Goal: Task Accomplishment & Management: Use online tool/utility

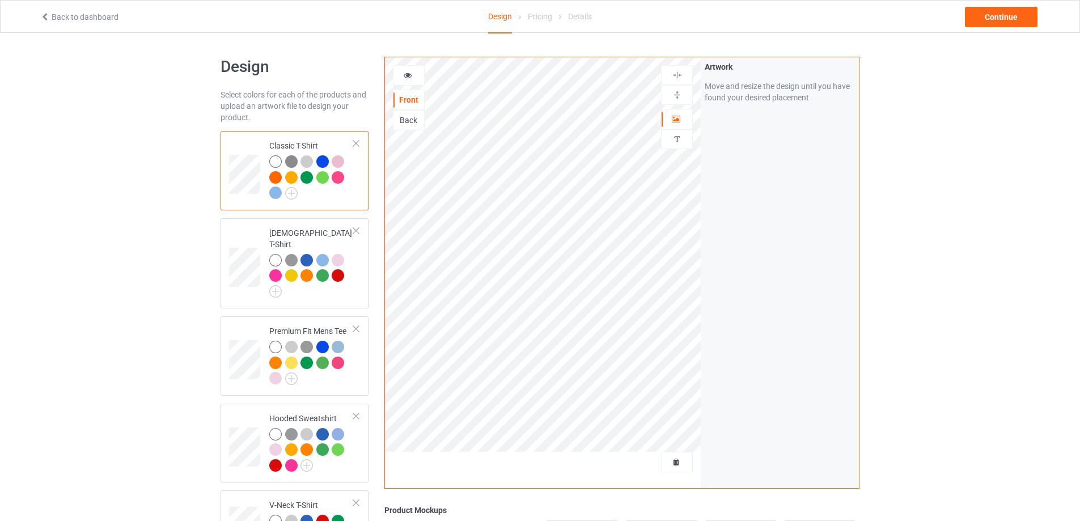
click at [353, 141] on div at bounding box center [356, 144] width 8 height 8
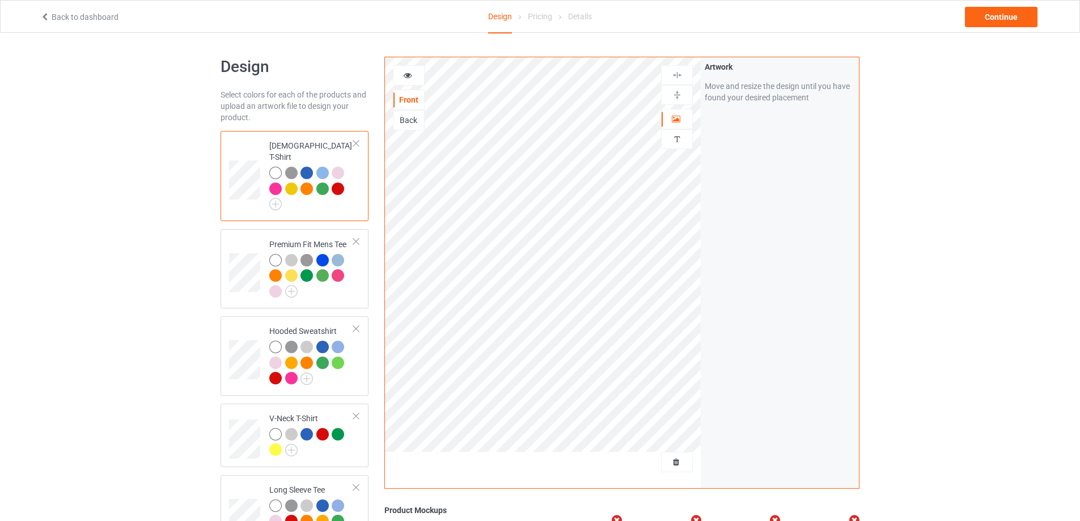
click at [353, 141] on div at bounding box center [356, 144] width 8 height 8
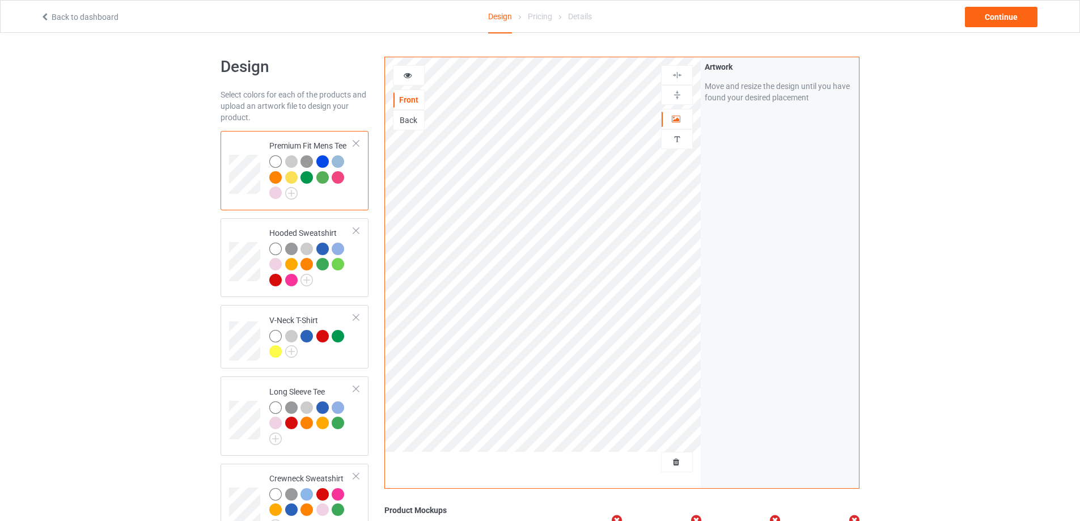
click at [353, 141] on div at bounding box center [356, 144] width 8 height 8
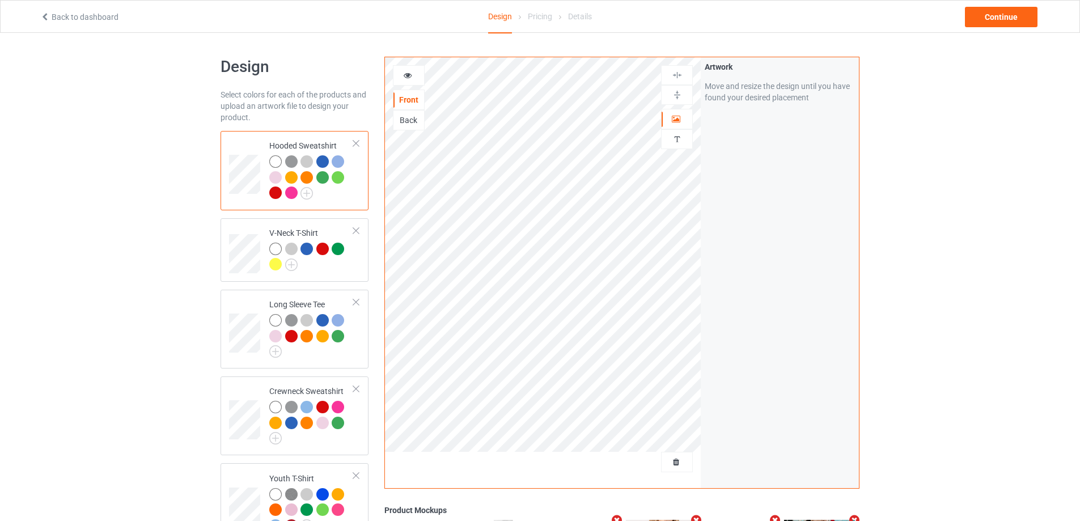
click at [353, 141] on div at bounding box center [356, 144] width 8 height 8
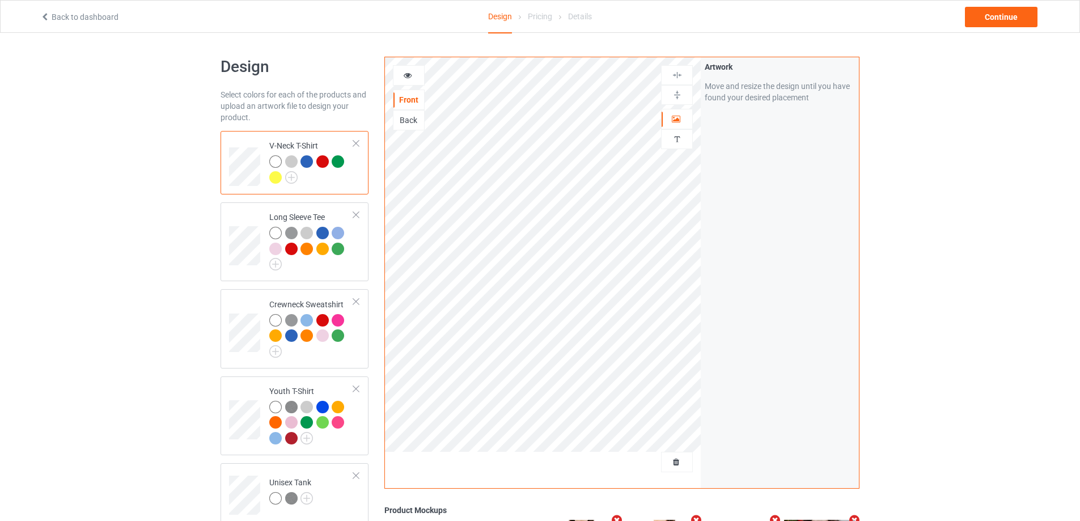
click at [353, 141] on div at bounding box center [356, 144] width 8 height 8
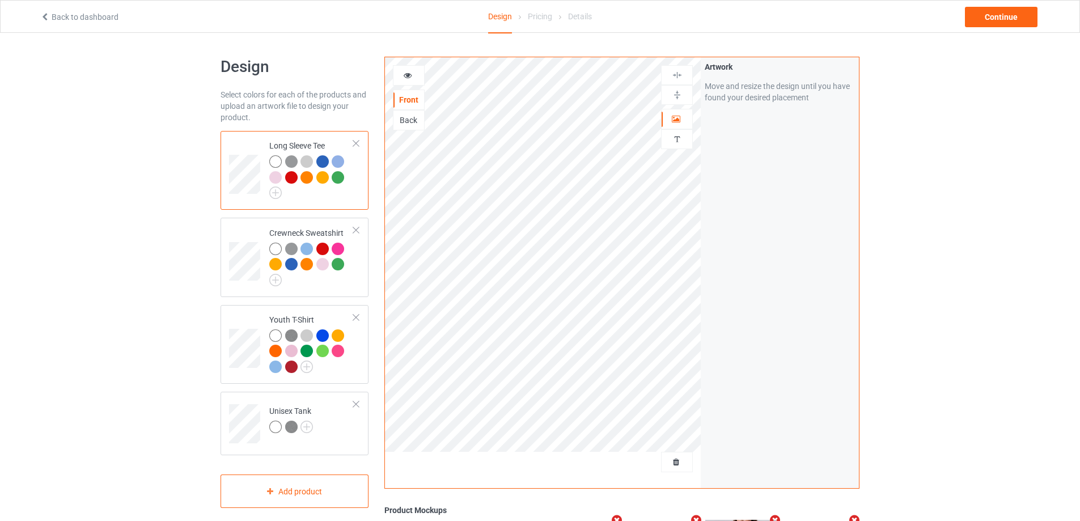
click at [353, 141] on div at bounding box center [356, 144] width 8 height 8
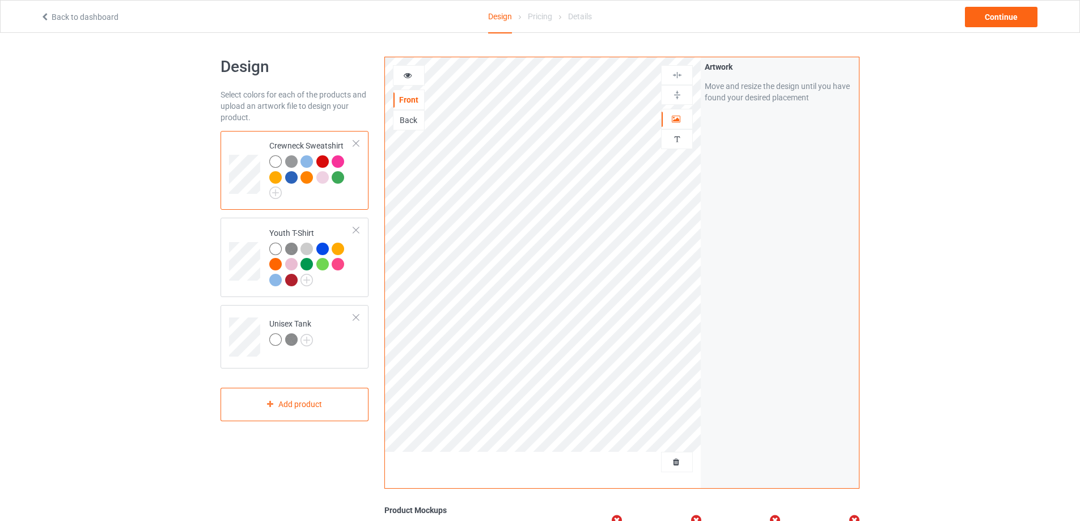
click at [353, 141] on div at bounding box center [356, 144] width 8 height 8
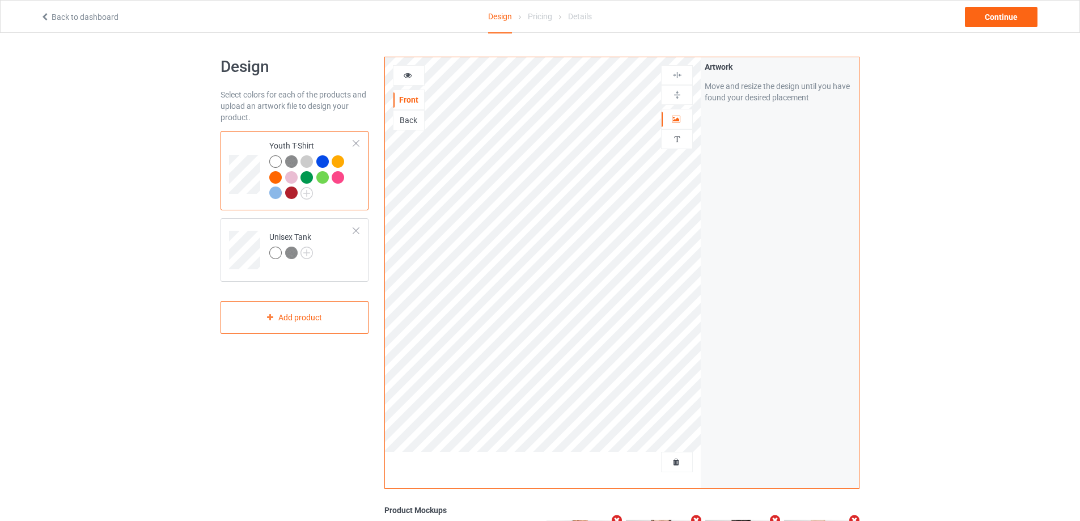
click at [353, 141] on div at bounding box center [356, 144] width 8 height 8
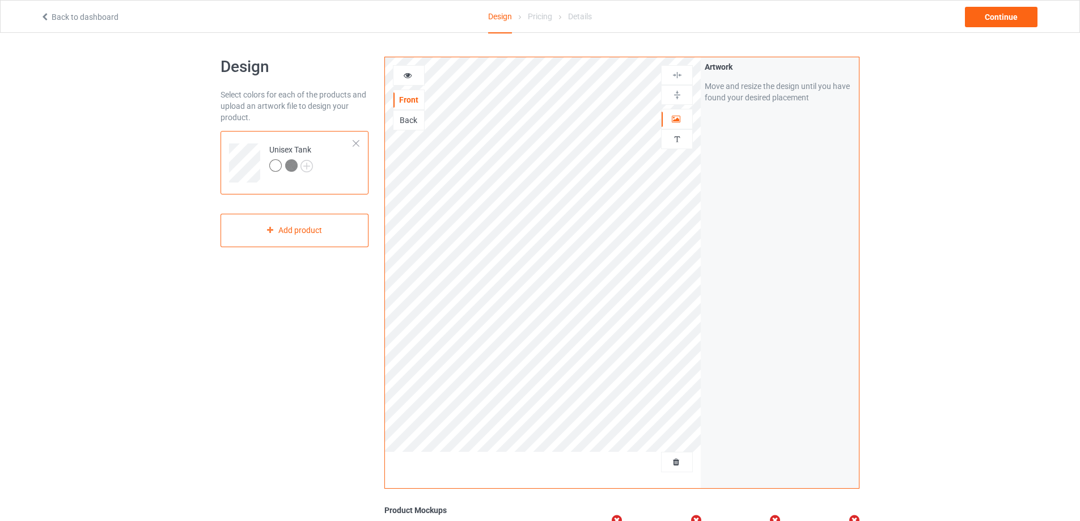
click at [353, 141] on div at bounding box center [356, 144] width 8 height 8
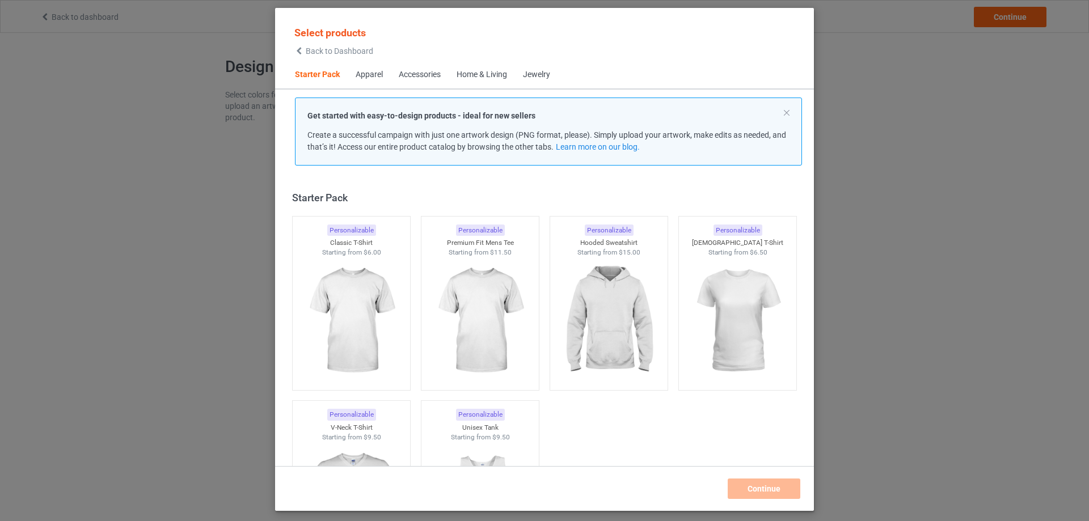
scroll to position [15, 0]
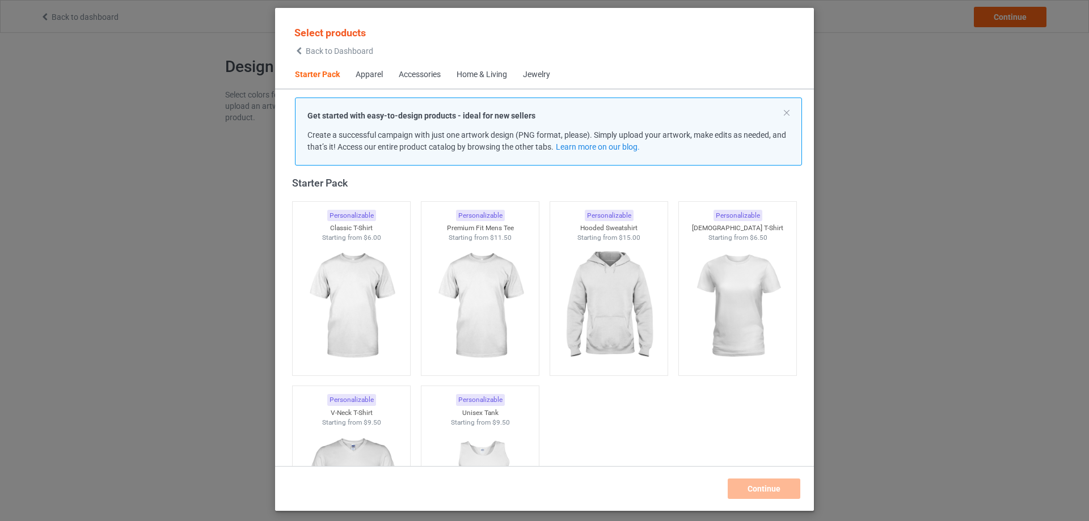
click at [482, 79] on div "Home & Living" at bounding box center [482, 74] width 50 height 11
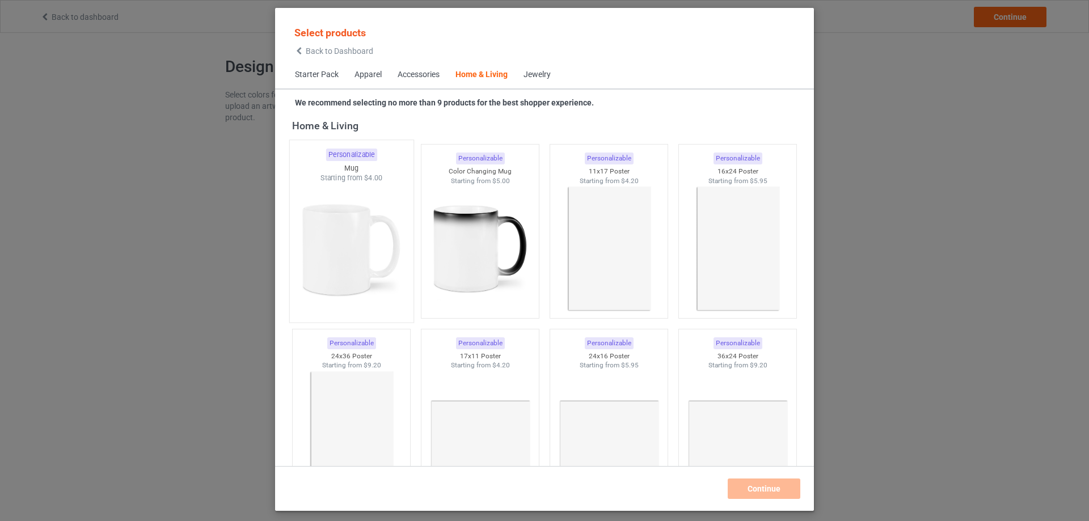
click at [373, 196] on img at bounding box center [351, 249] width 107 height 133
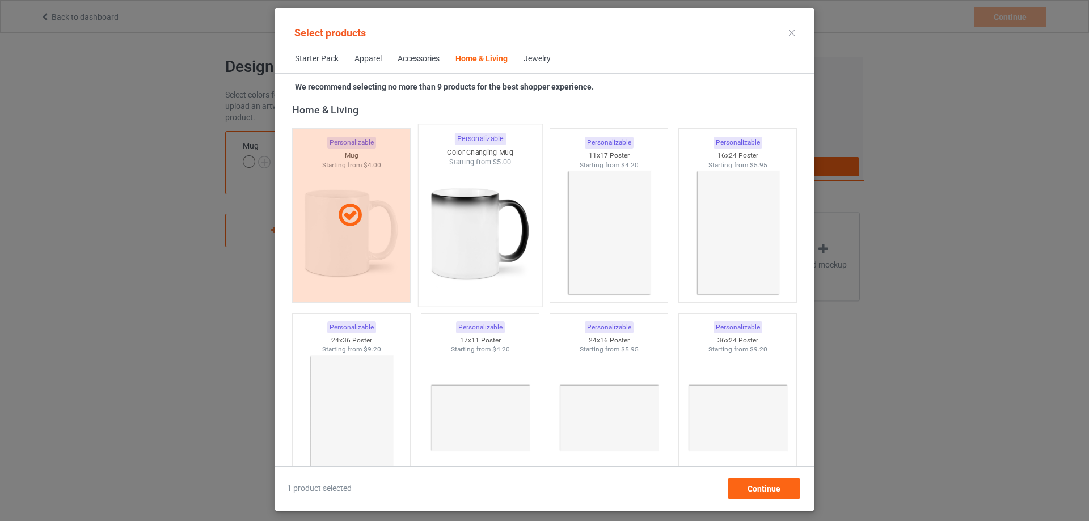
click at [472, 193] on img at bounding box center [479, 233] width 107 height 133
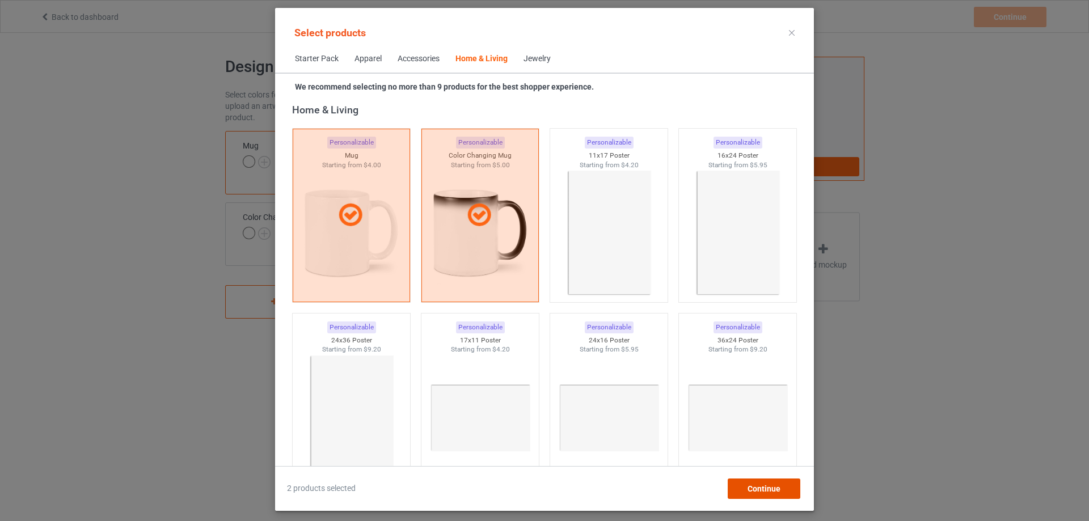
click at [749, 492] on span "Continue" at bounding box center [764, 488] width 33 height 9
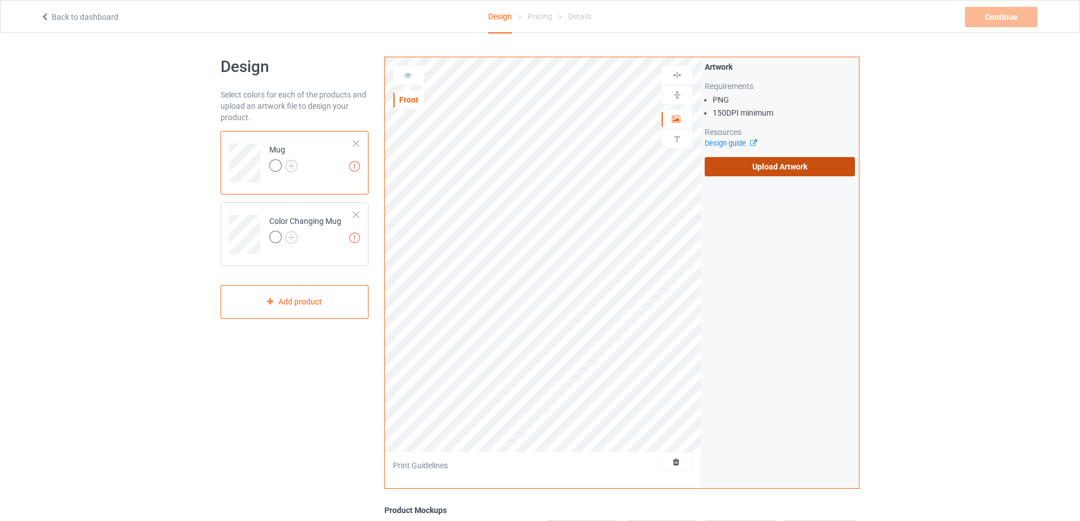
click at [751, 170] on label "Upload Artwork" at bounding box center [780, 166] width 150 height 19
click at [0, 0] on input "Upload Artwork" at bounding box center [0, 0] width 0 height 0
click at [750, 164] on label "Upload Artwork" at bounding box center [780, 166] width 150 height 19
click at [0, 0] on input "Upload Artwork" at bounding box center [0, 0] width 0 height 0
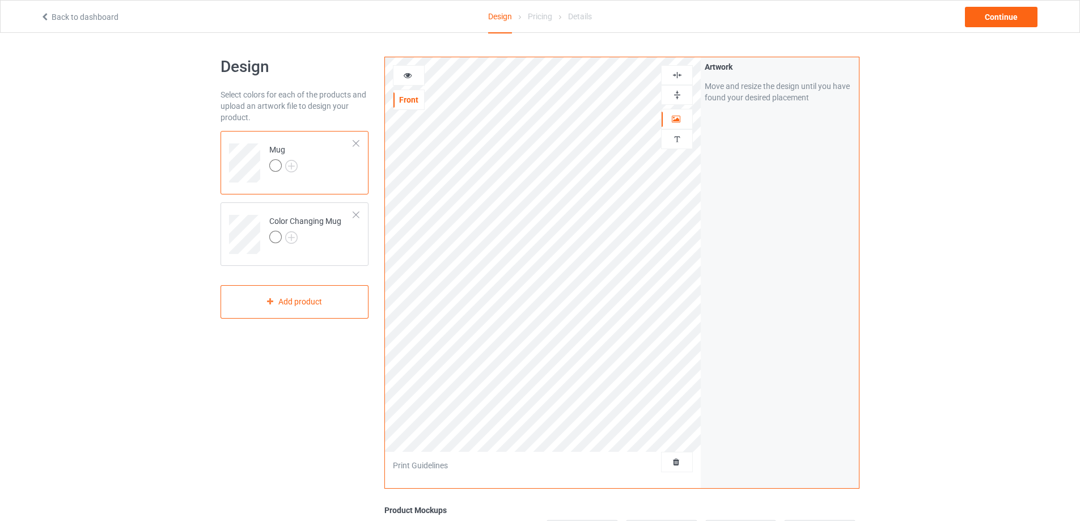
click at [683, 94] on div at bounding box center [677, 95] width 31 height 11
click at [676, 72] on img at bounding box center [677, 75] width 11 height 11
click at [288, 164] on img at bounding box center [291, 166] width 12 height 12
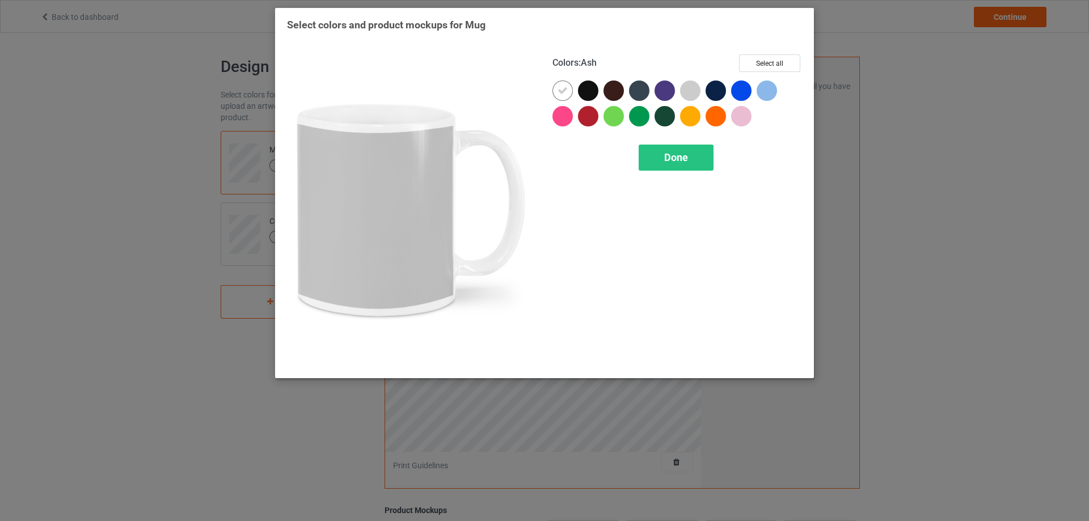
click at [696, 90] on div at bounding box center [690, 91] width 20 height 20
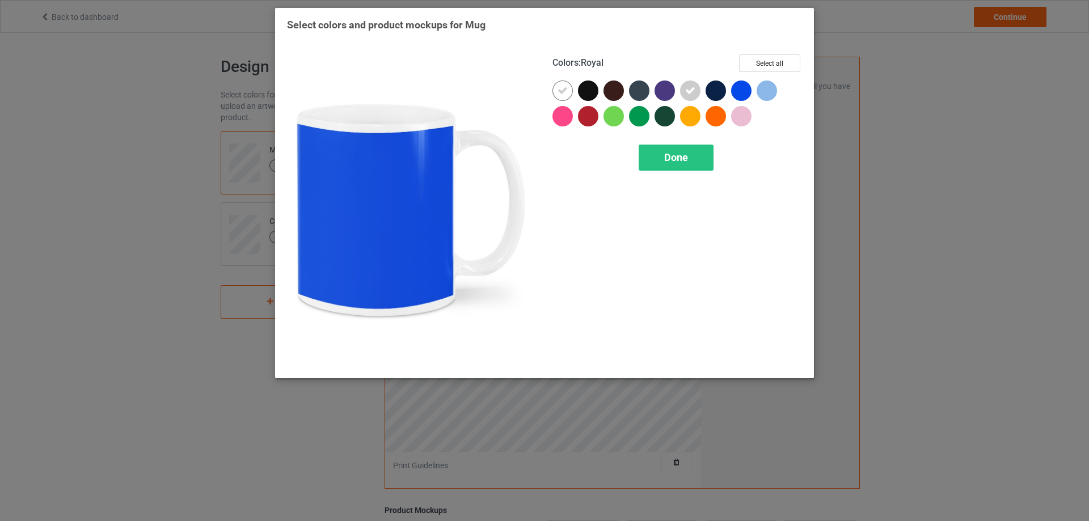
click at [737, 92] on div at bounding box center [741, 91] width 20 height 20
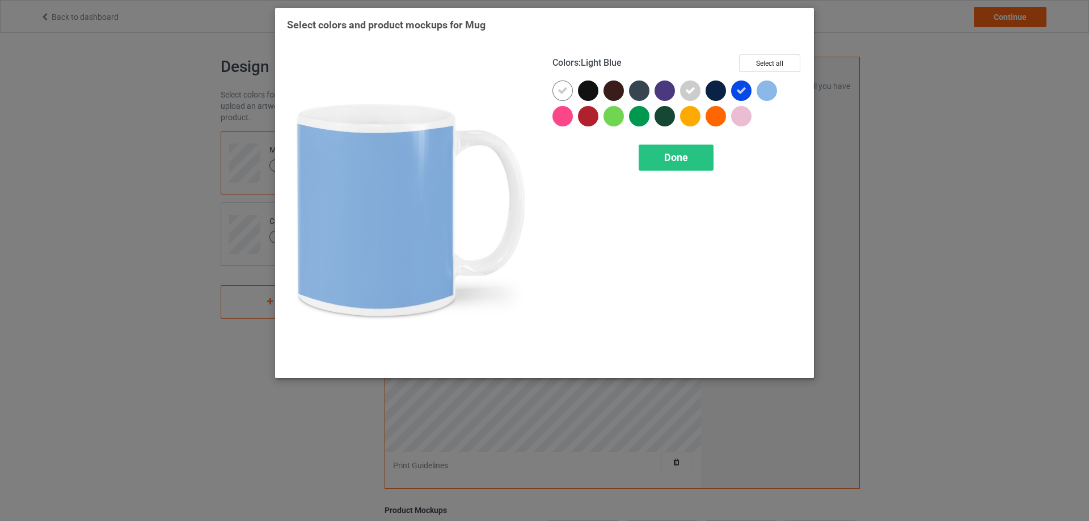
click at [771, 90] on div at bounding box center [767, 91] width 20 height 20
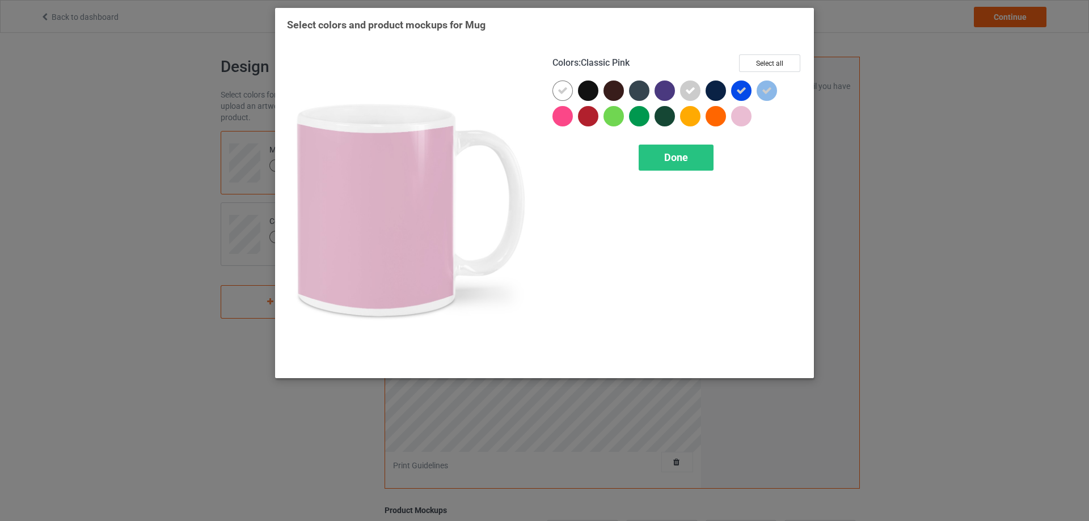
click at [741, 112] on div at bounding box center [741, 116] width 20 height 20
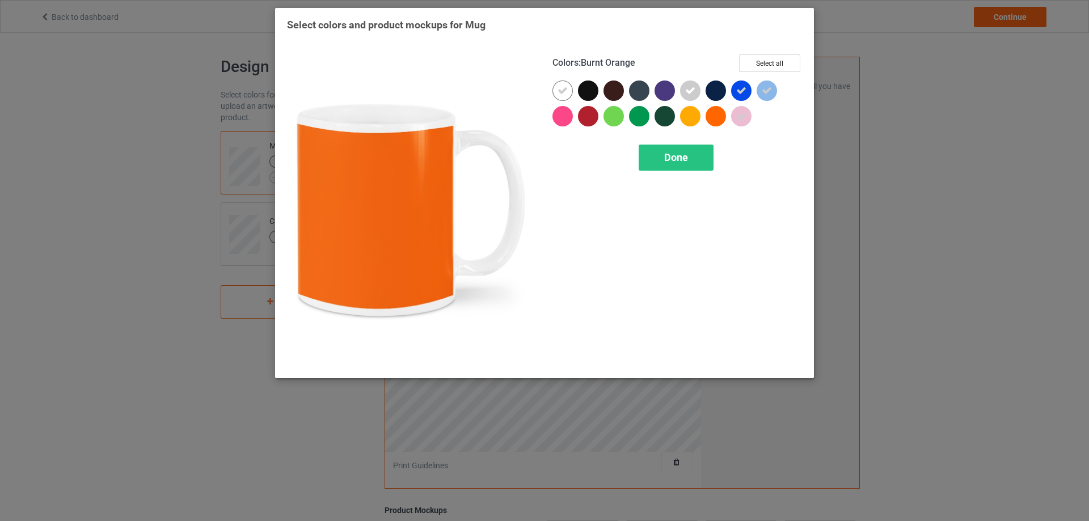
click at [724, 115] on div at bounding box center [716, 116] width 20 height 20
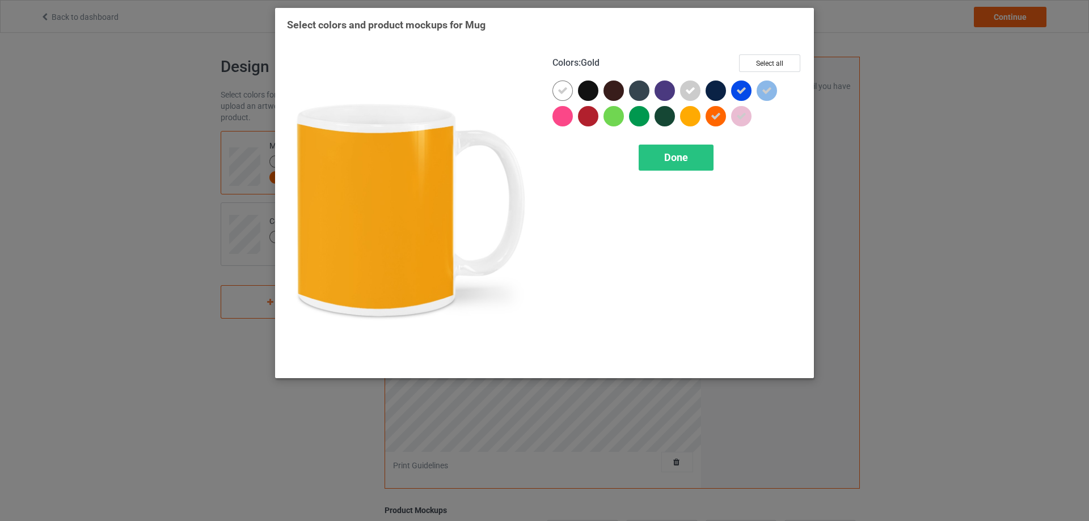
click at [689, 118] on div at bounding box center [690, 116] width 20 height 20
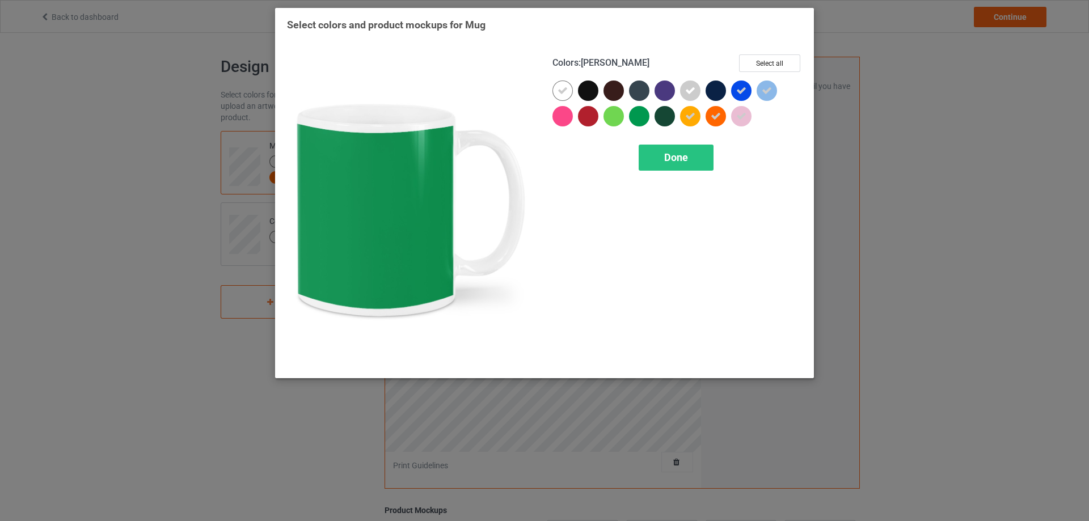
click at [641, 119] on div at bounding box center [639, 116] width 20 height 20
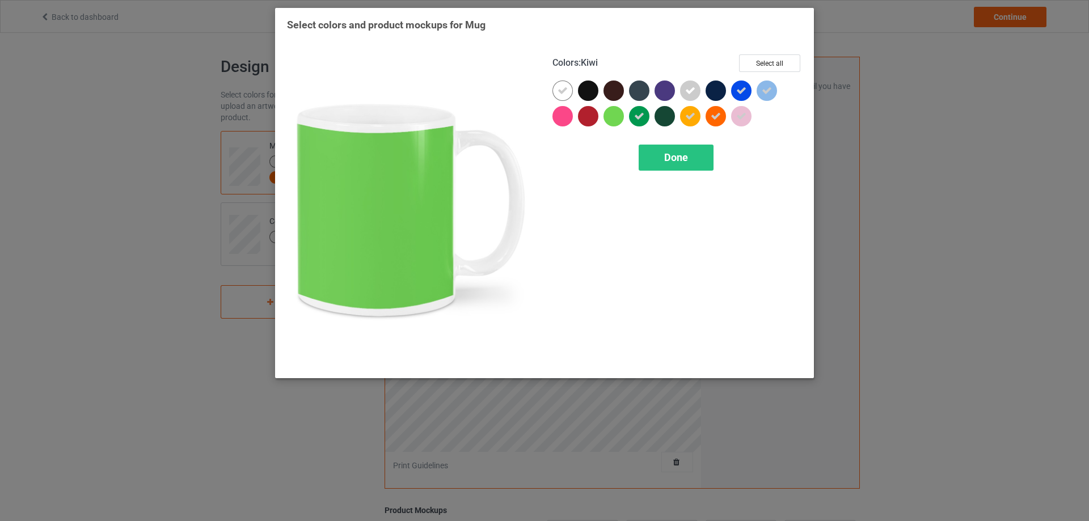
drag, startPoint x: 619, startPoint y: 119, endPoint x: 609, endPoint y: 119, distance: 10.2
click at [614, 119] on div at bounding box center [613, 116] width 20 height 20
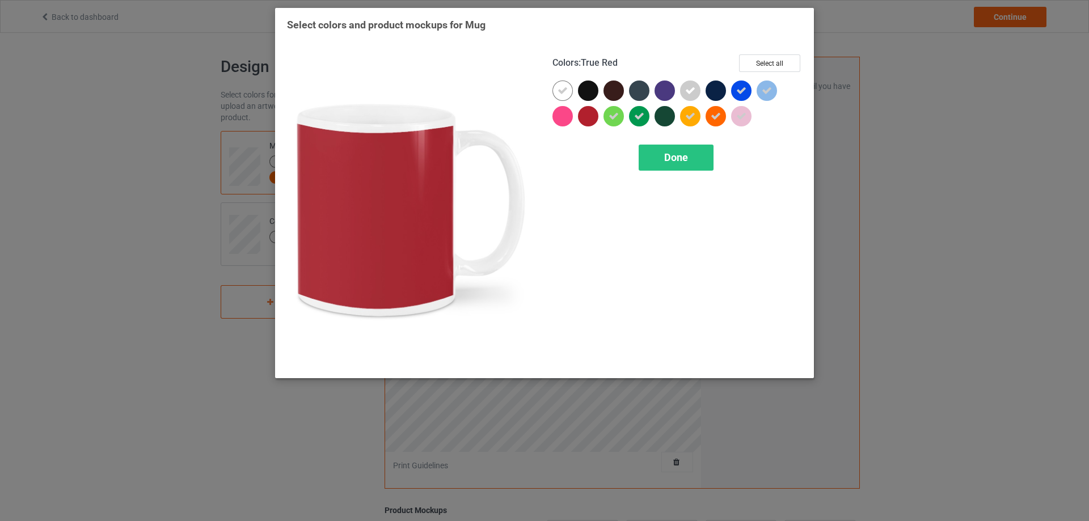
drag, startPoint x: 589, startPoint y: 119, endPoint x: 563, endPoint y: 117, distance: 26.1
click at [587, 119] on div at bounding box center [588, 116] width 20 height 20
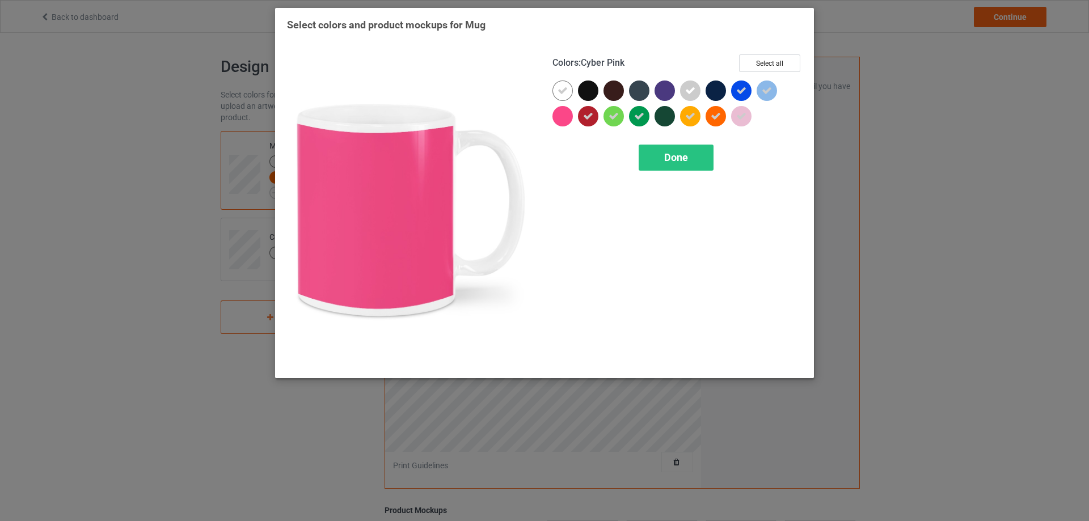
click at [560, 117] on div at bounding box center [562, 116] width 20 height 20
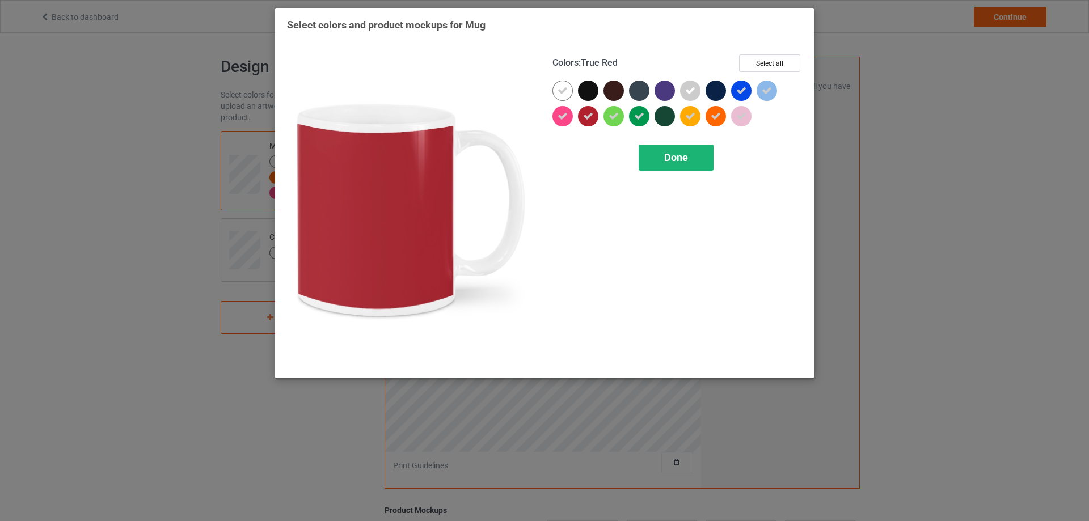
click at [662, 157] on div "Done" at bounding box center [676, 158] width 75 height 26
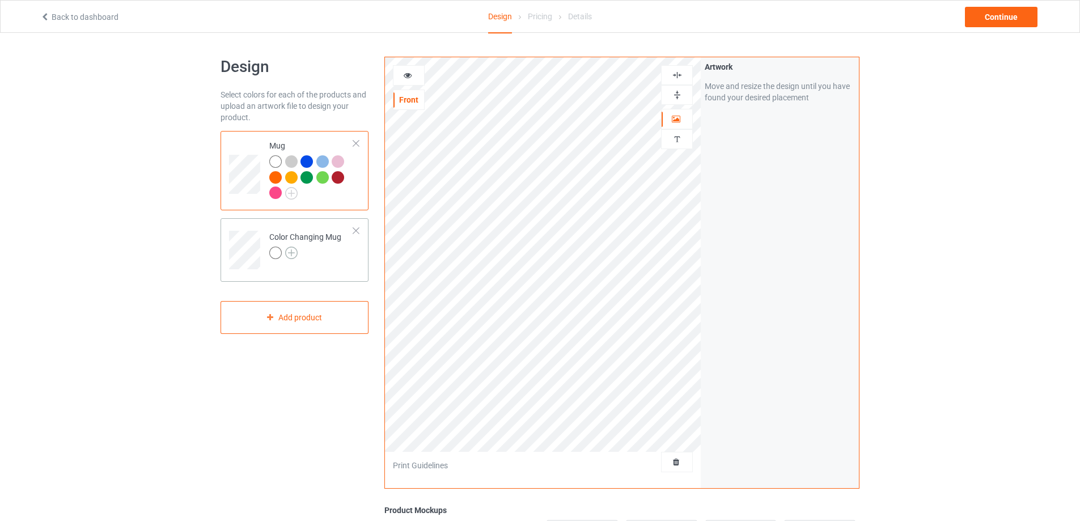
click at [297, 255] on img at bounding box center [291, 253] width 12 height 12
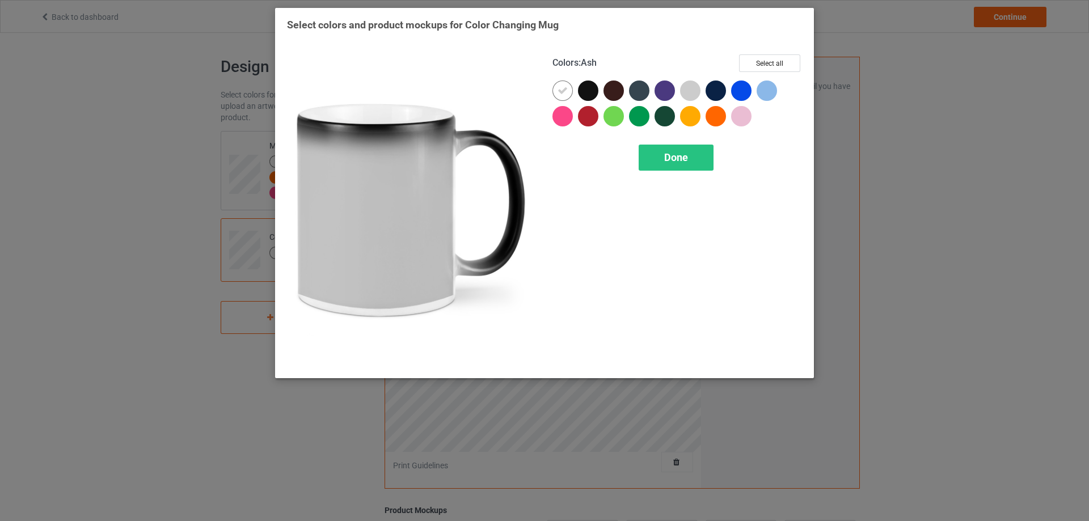
click at [692, 95] on div at bounding box center [690, 91] width 20 height 20
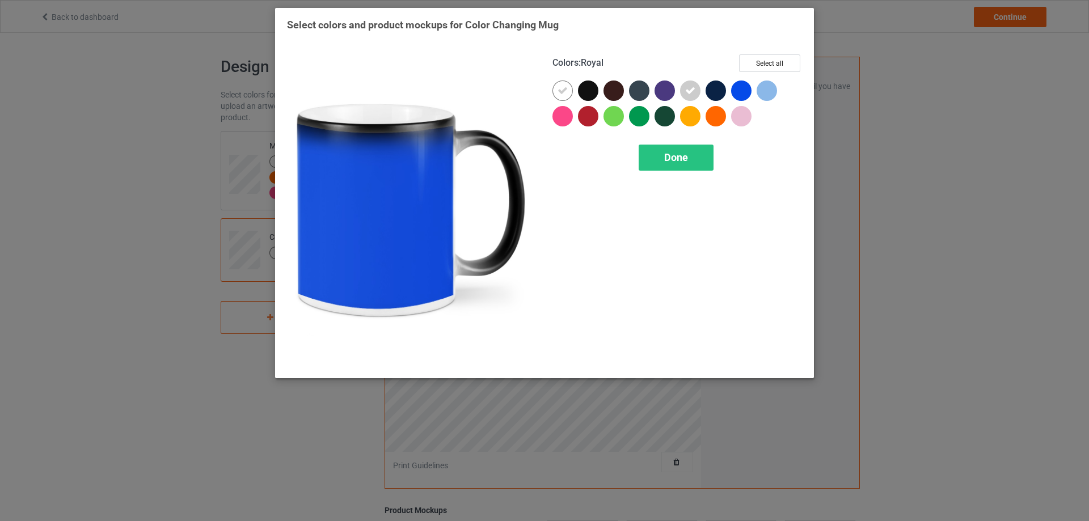
click at [736, 91] on div at bounding box center [741, 91] width 20 height 20
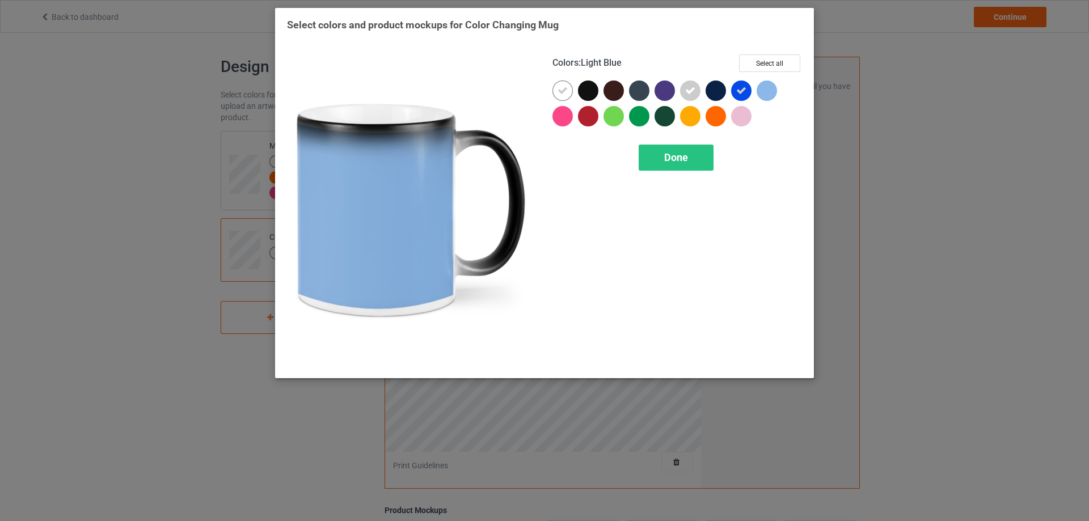
click at [758, 91] on div at bounding box center [767, 91] width 20 height 20
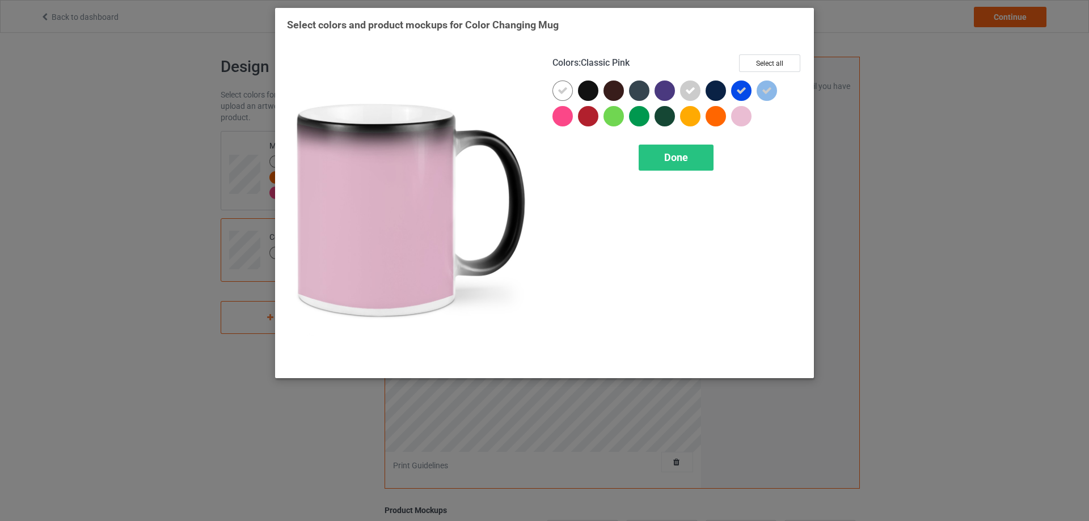
click at [747, 116] on div at bounding box center [741, 116] width 20 height 20
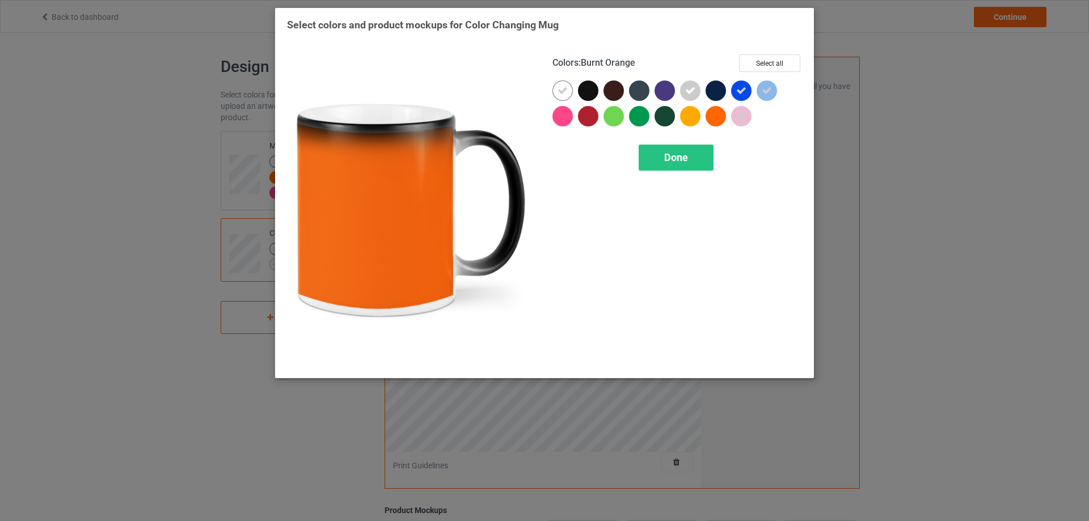
drag, startPoint x: 723, startPoint y: 116, endPoint x: 696, endPoint y: 118, distance: 26.2
click at [722, 116] on div at bounding box center [716, 116] width 20 height 20
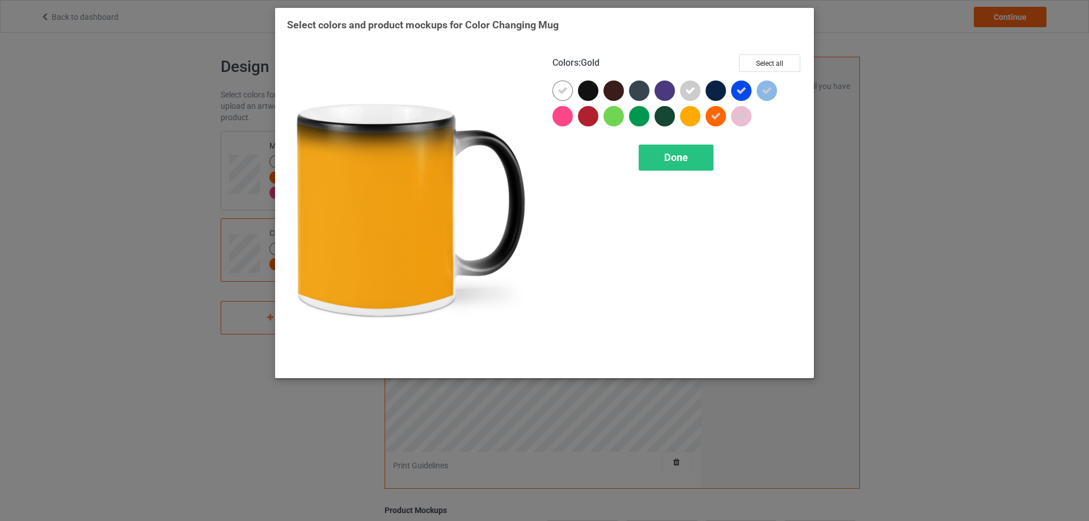
click at [694, 119] on div at bounding box center [690, 116] width 20 height 20
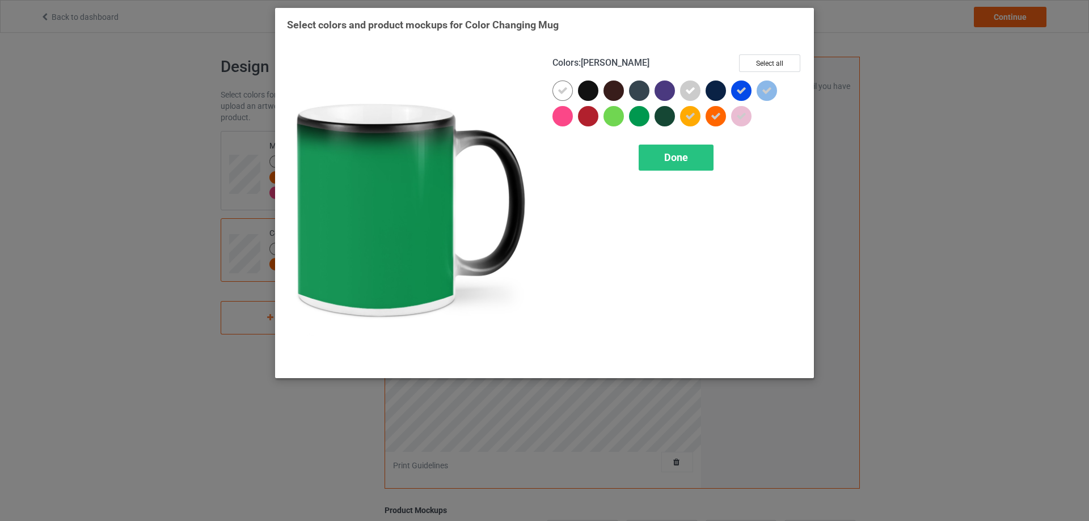
drag, startPoint x: 645, startPoint y: 120, endPoint x: 620, endPoint y: 120, distance: 24.4
click at [644, 120] on div at bounding box center [639, 116] width 20 height 20
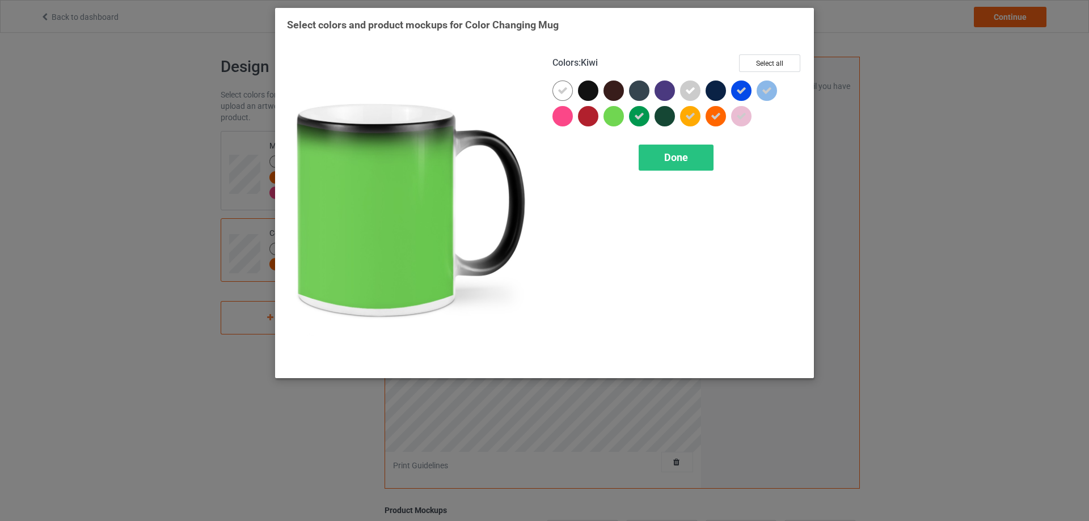
click at [616, 120] on div at bounding box center [613, 116] width 20 height 20
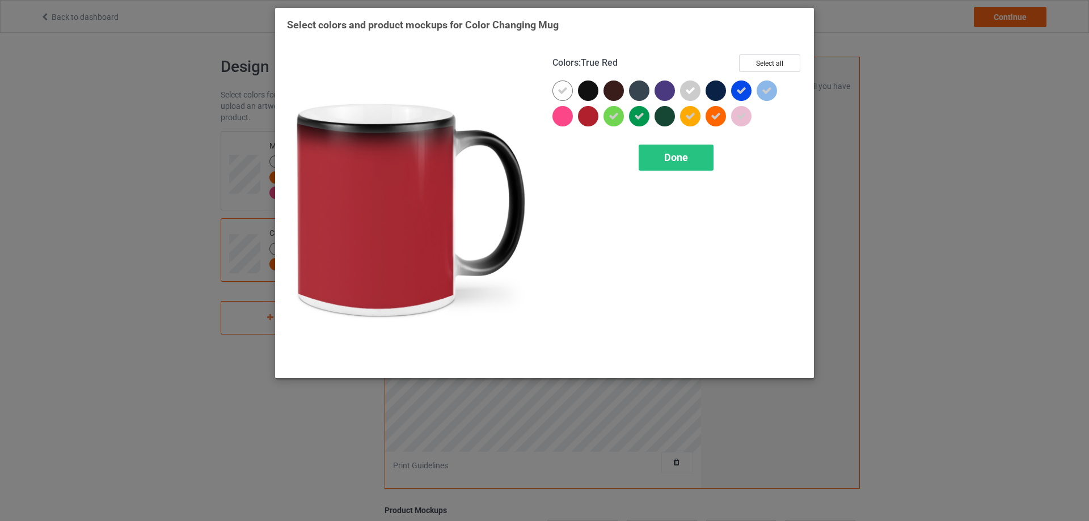
click at [584, 118] on div at bounding box center [588, 116] width 20 height 20
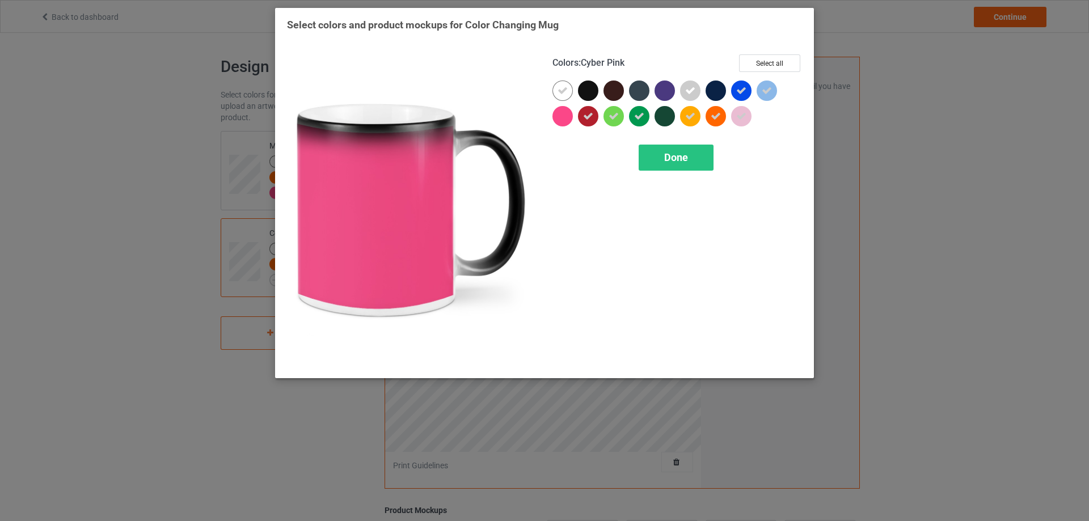
click at [571, 117] on div at bounding box center [562, 116] width 20 height 20
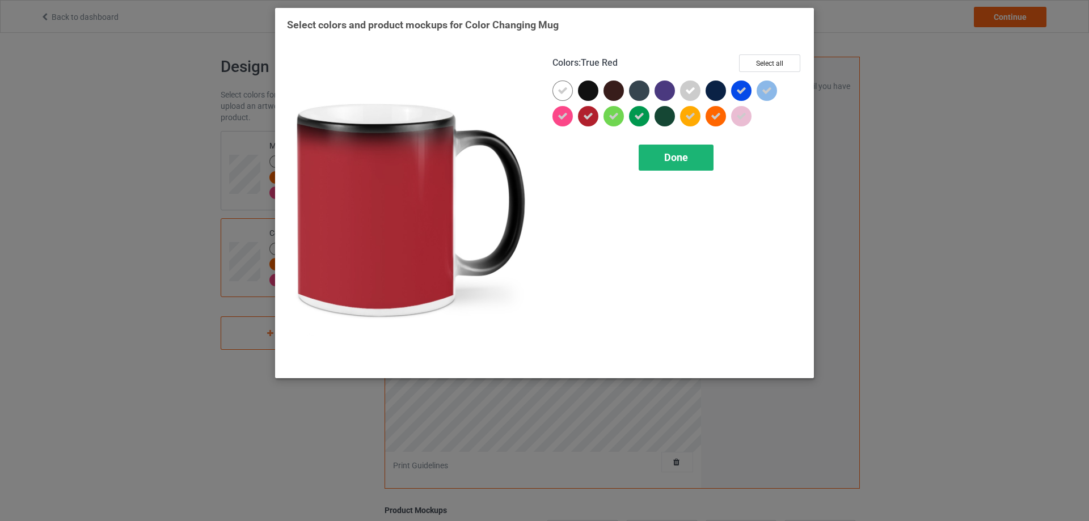
click at [679, 163] on span "Done" at bounding box center [676, 157] width 24 height 12
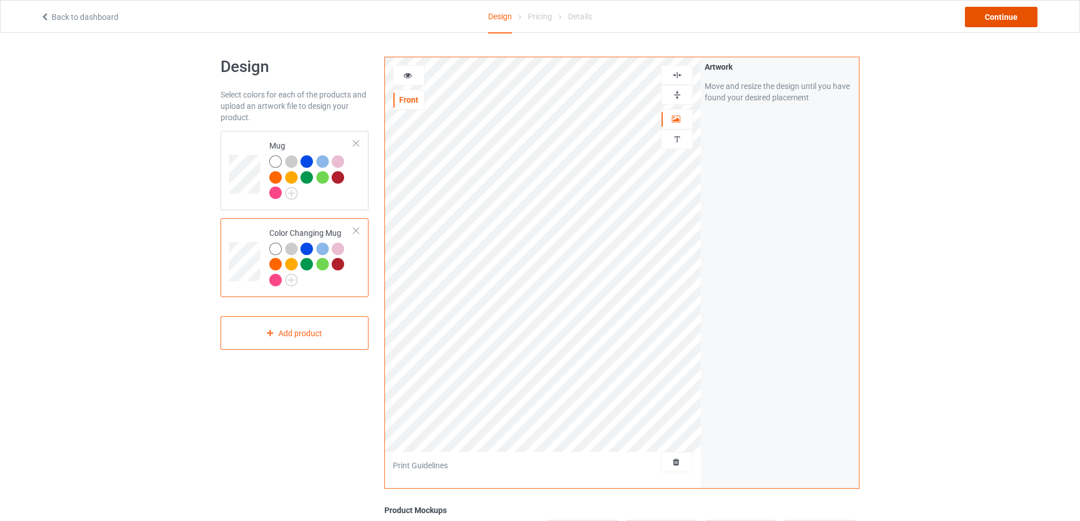
click at [975, 25] on div "Continue" at bounding box center [1001, 17] width 73 height 20
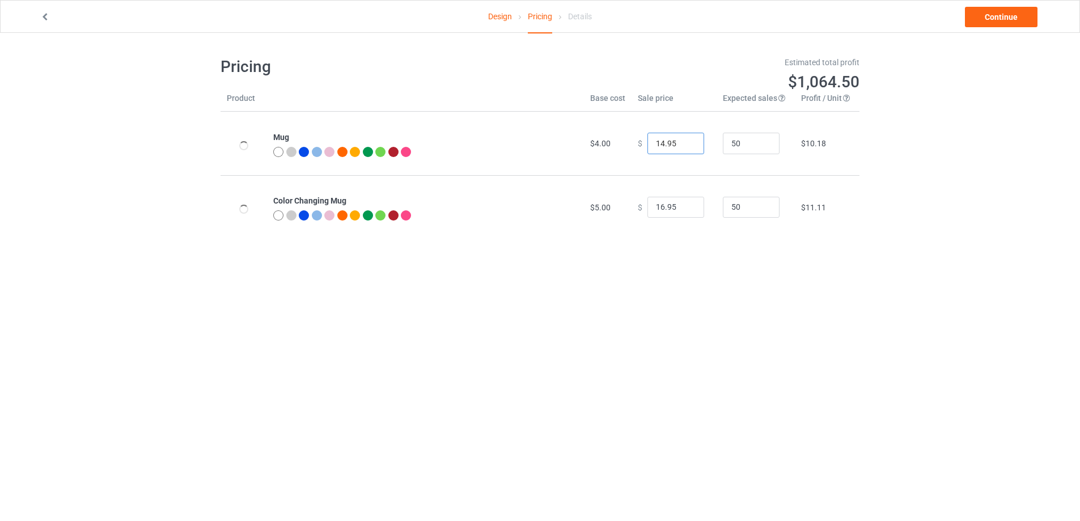
drag, startPoint x: 658, startPoint y: 145, endPoint x: 561, endPoint y: 145, distance: 97.5
click at [565, 145] on tr "Mug $4.00 $ 14.95 50 $10.18" at bounding box center [540, 144] width 639 height 64
drag, startPoint x: 667, startPoint y: 142, endPoint x: 675, endPoint y: 146, distance: 9.1
click at [675, 146] on input "25.95" at bounding box center [676, 144] width 57 height 22
type input "25.99"
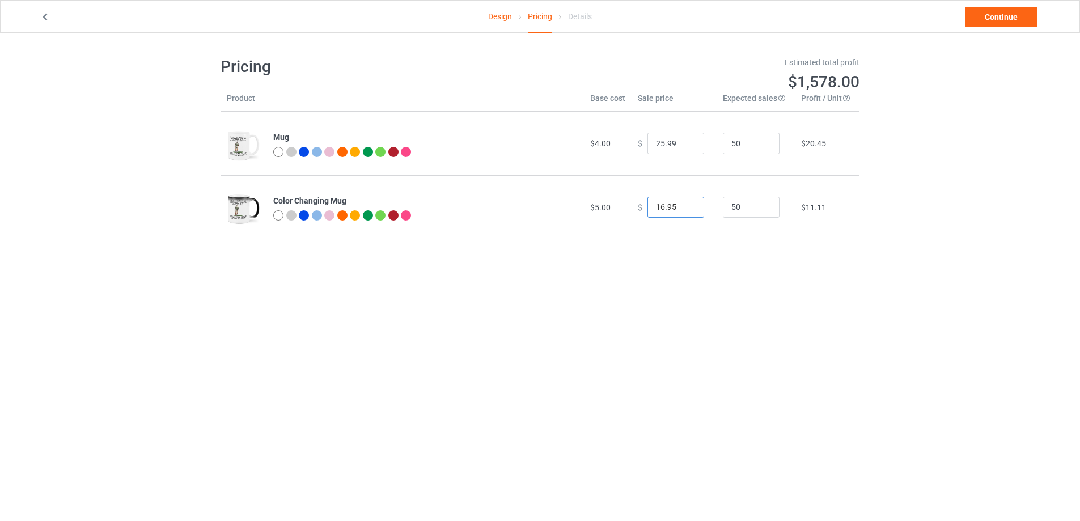
drag, startPoint x: 658, startPoint y: 212, endPoint x: 600, endPoint y: 212, distance: 58.4
click at [601, 212] on tr "Color Changing Mug $5.00 $ 16.95 50 $11.11" at bounding box center [540, 207] width 639 height 64
click at [666, 211] on input "26.95" at bounding box center [676, 208] width 57 height 22
type input "26.99"
click at [988, 20] on link "Continue" at bounding box center [1001, 17] width 73 height 20
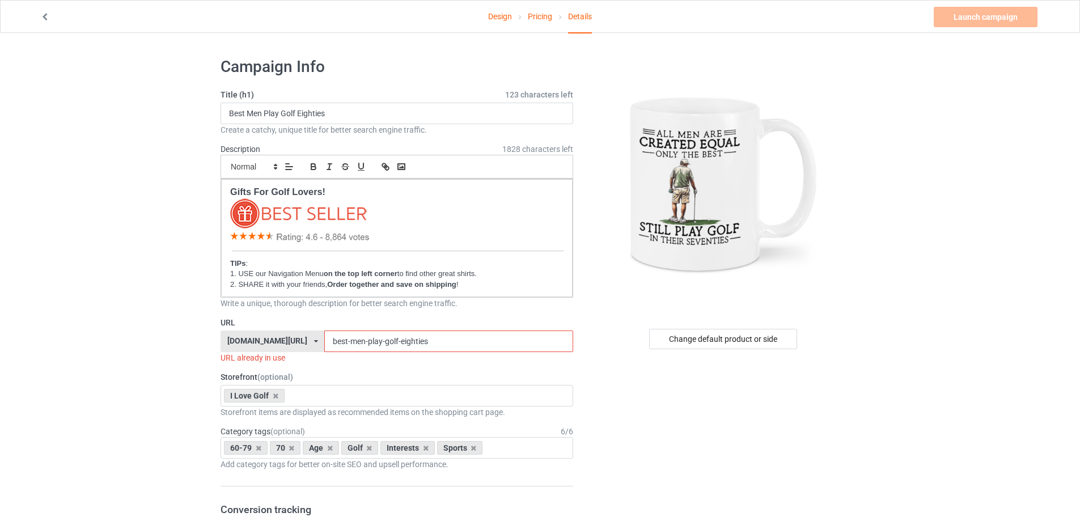
click at [324, 342] on input "best-men-play-golf-eighties" at bounding box center [448, 342] width 248 height 22
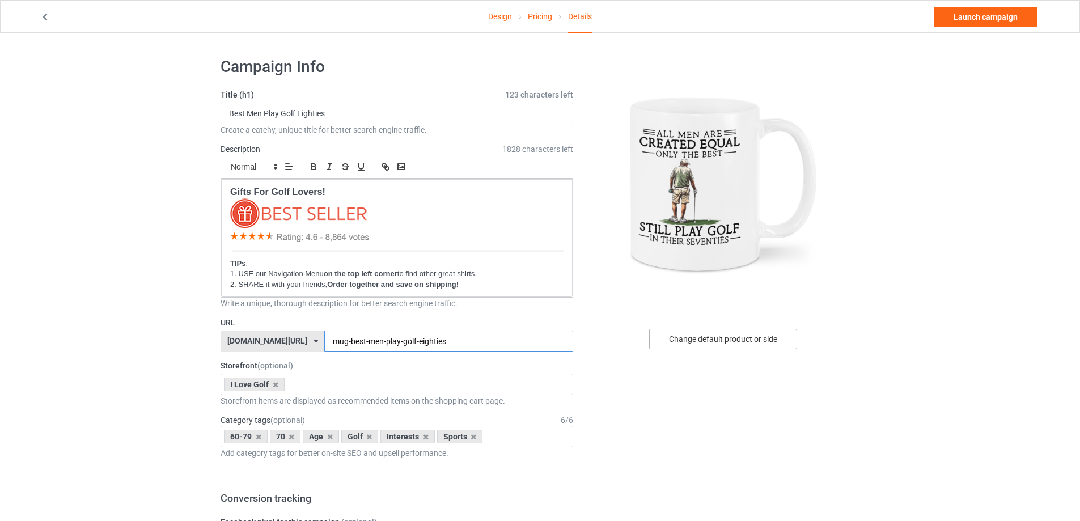
type input "mug-best-men-play-golf-eighties"
click at [686, 335] on div "Change default product or side" at bounding box center [723, 339] width 148 height 20
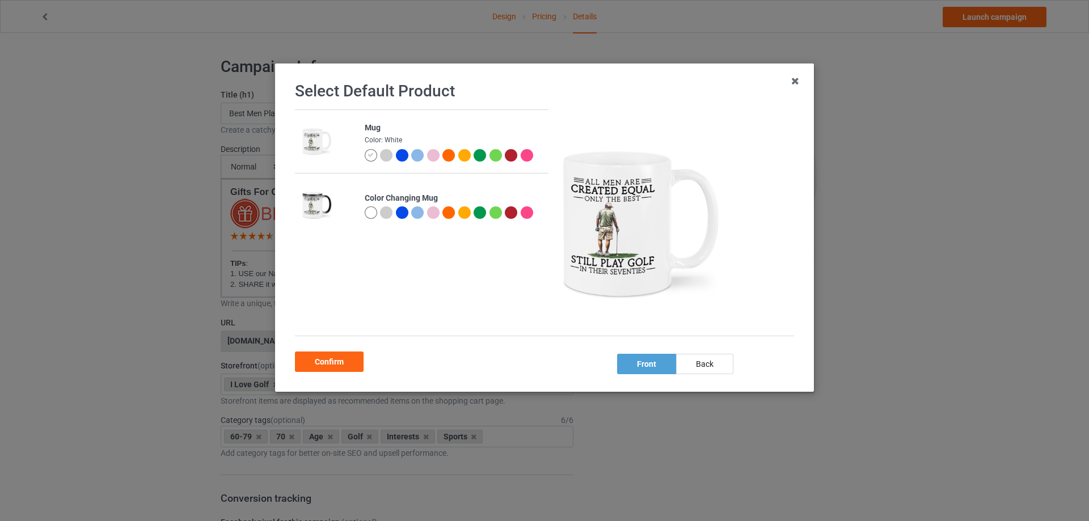
click at [366, 206] on div at bounding box center [371, 212] width 12 height 12
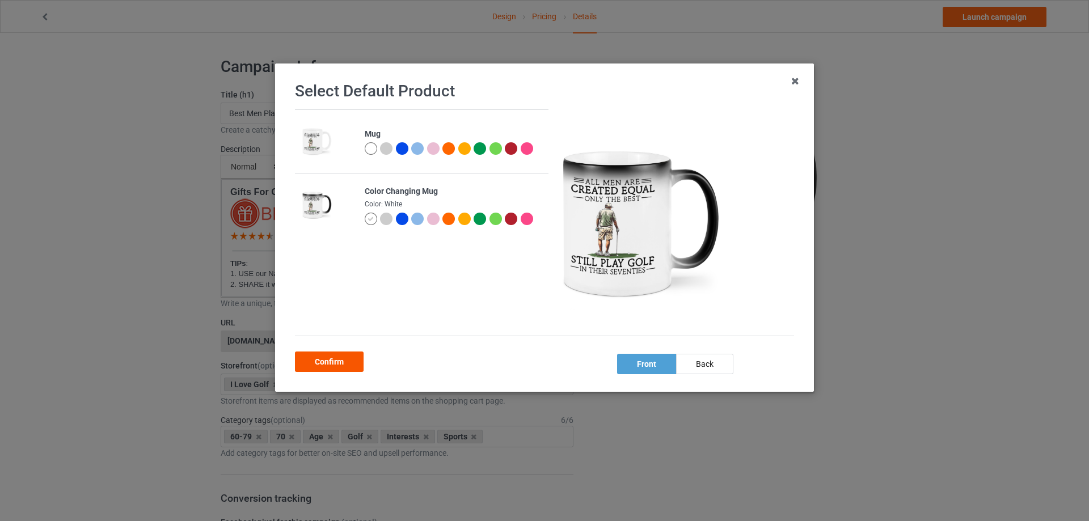
click at [333, 360] on div "Confirm" at bounding box center [329, 362] width 69 height 20
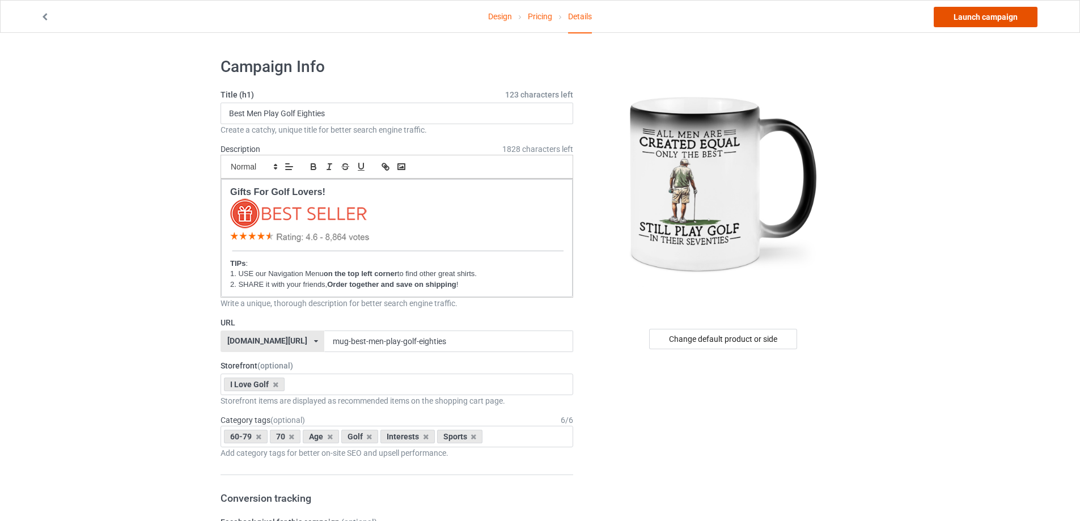
click at [976, 20] on link "Launch campaign" at bounding box center [986, 17] width 104 height 20
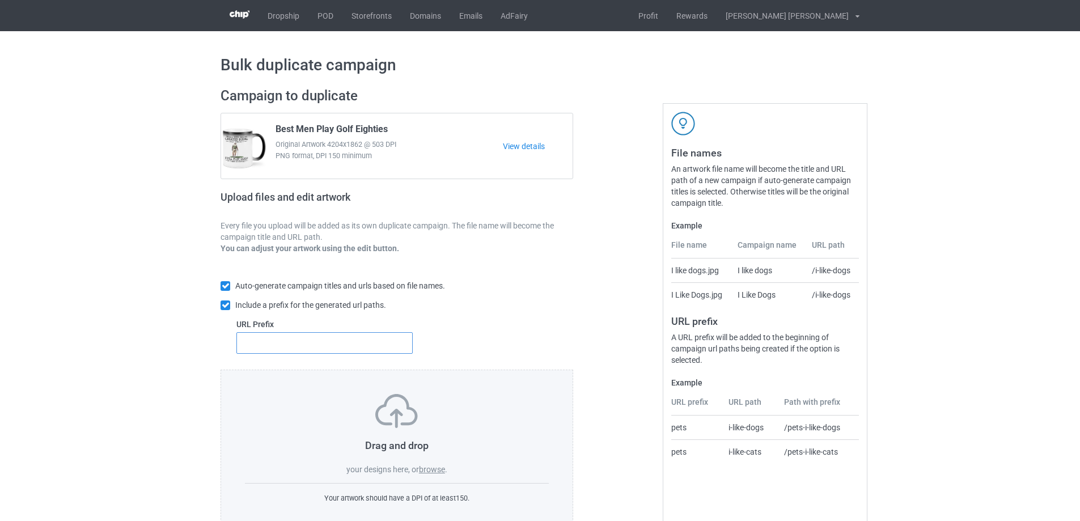
click at [264, 347] on input "text" at bounding box center [325, 343] width 176 height 22
type input "mug-"
click at [441, 468] on label "browse" at bounding box center [432, 469] width 26 height 9
click at [0, 0] on input "browse" at bounding box center [0, 0] width 0 height 0
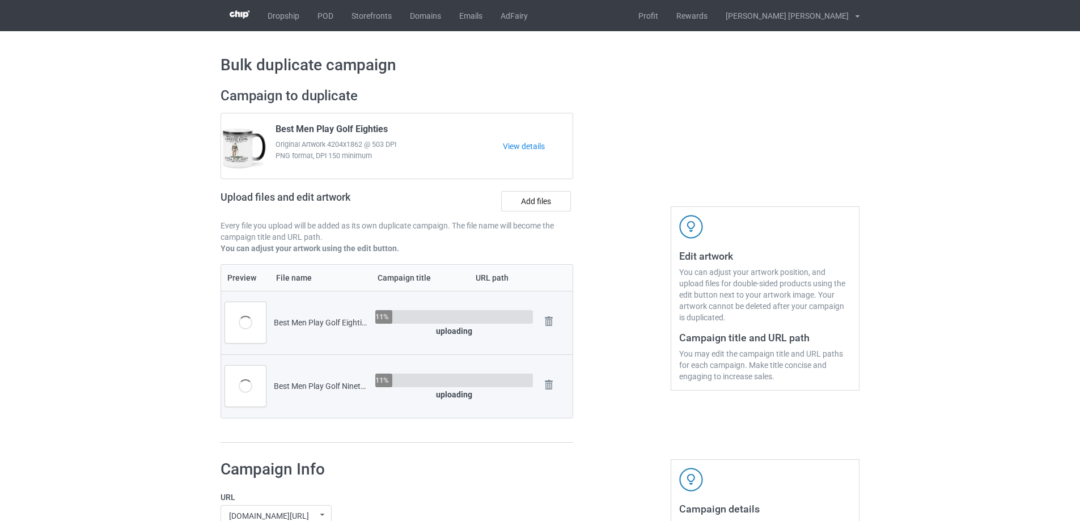
scroll to position [284, 0]
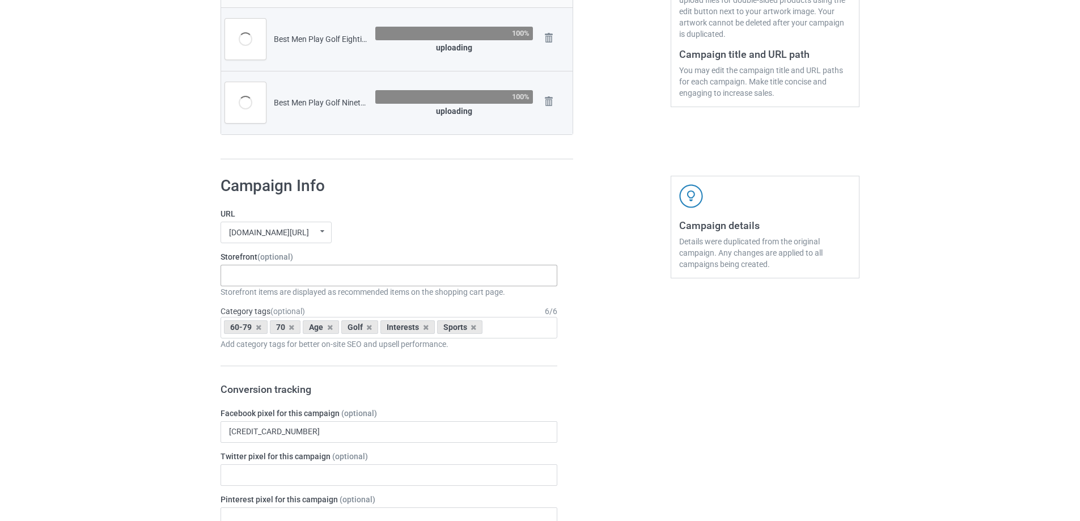
click at [239, 272] on div at bounding box center [235, 270] width 19 height 3
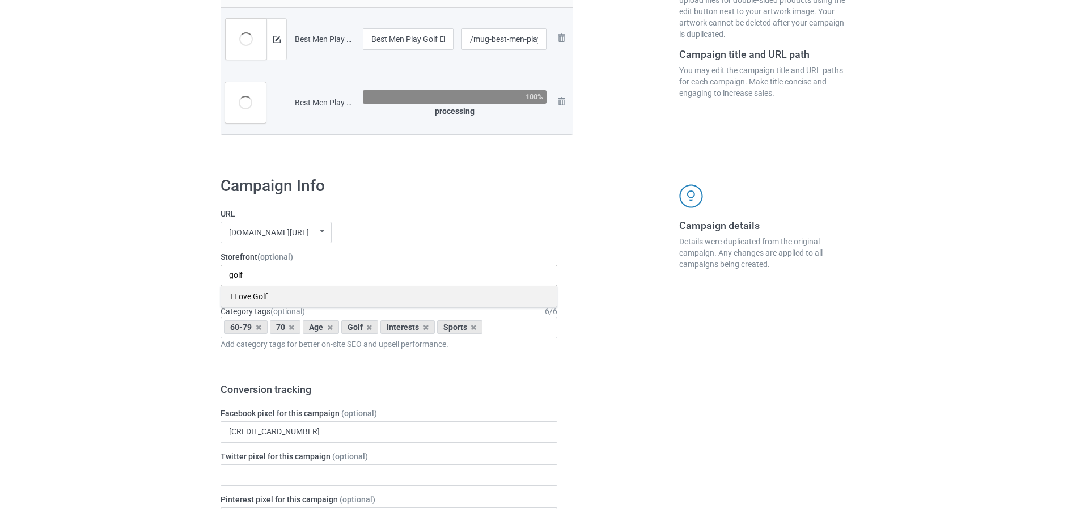
type input "golf"
click at [259, 292] on div "I Love Golf" at bounding box center [389, 296] width 336 height 21
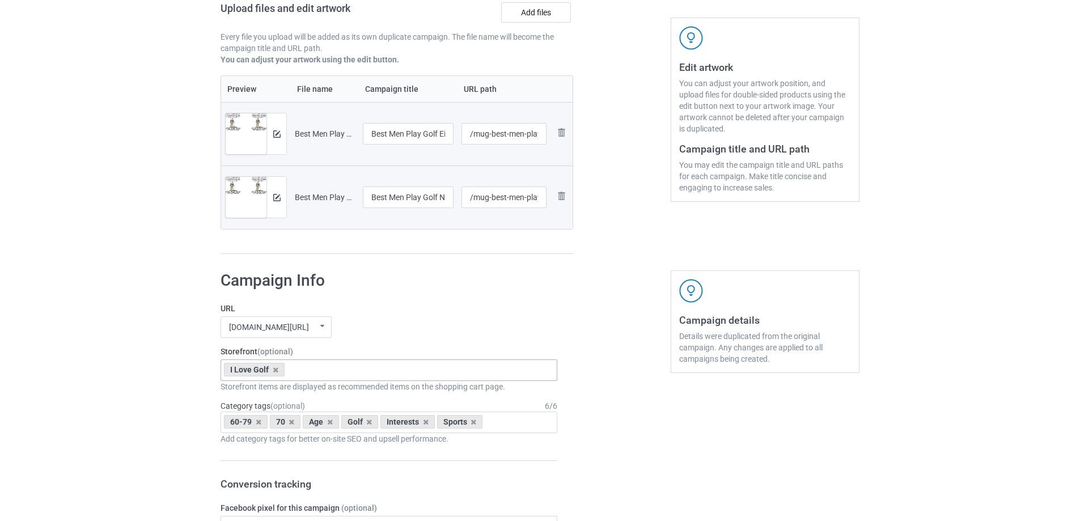
scroll to position [113, 0]
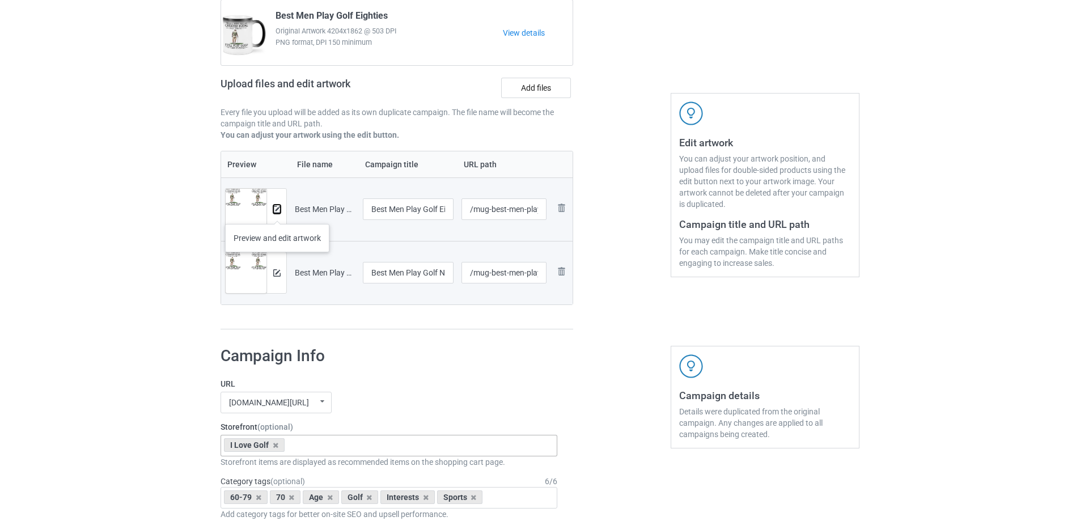
click at [277, 213] on img at bounding box center [276, 209] width 7 height 7
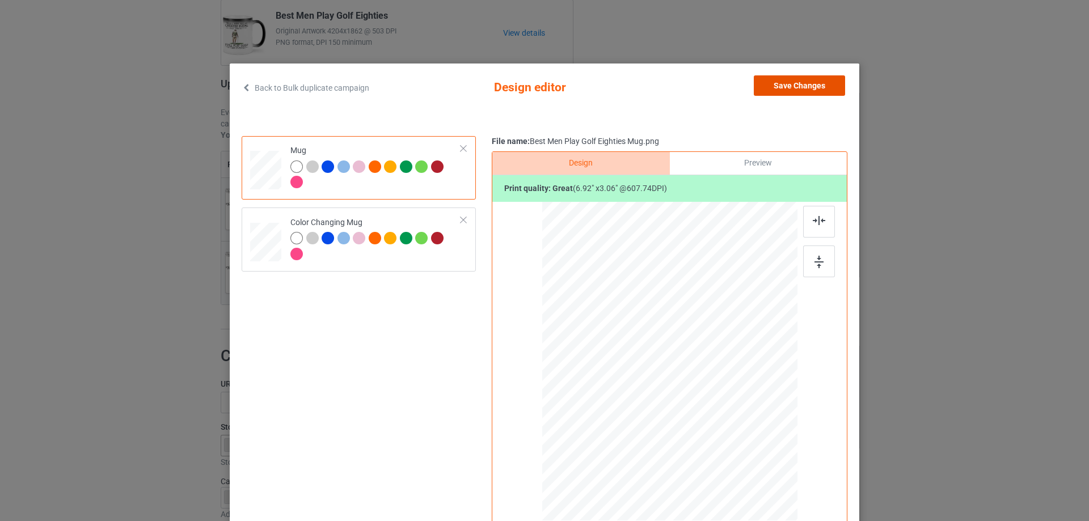
click at [796, 82] on button "Save Changes" at bounding box center [799, 85] width 91 height 20
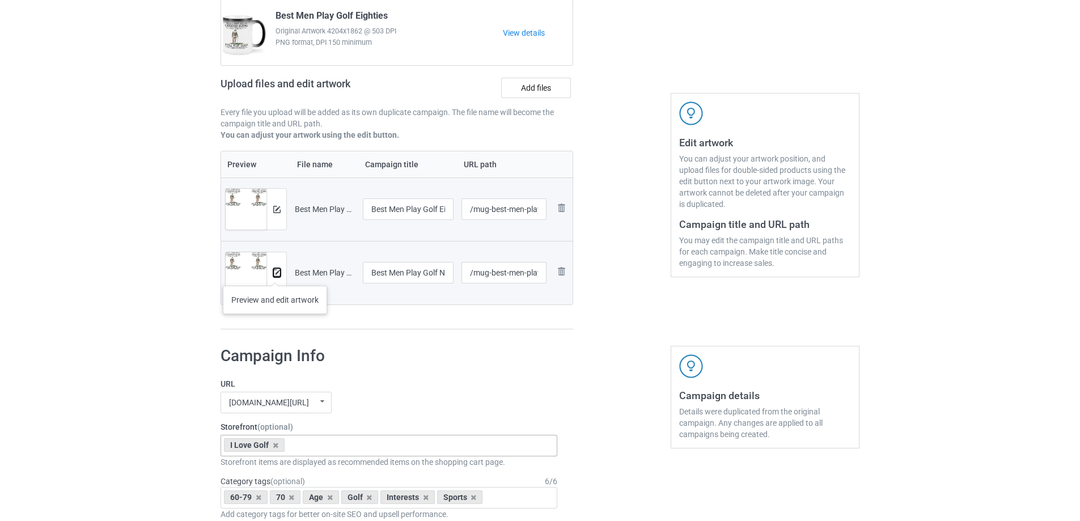
click at [275, 275] on img at bounding box center [276, 272] width 7 height 7
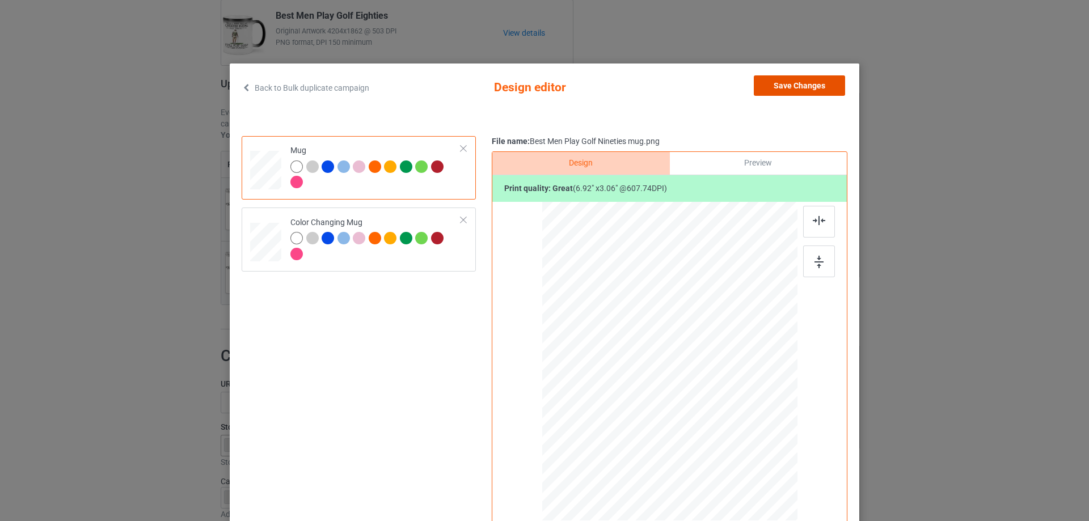
click at [799, 84] on button "Save Changes" at bounding box center [799, 85] width 91 height 20
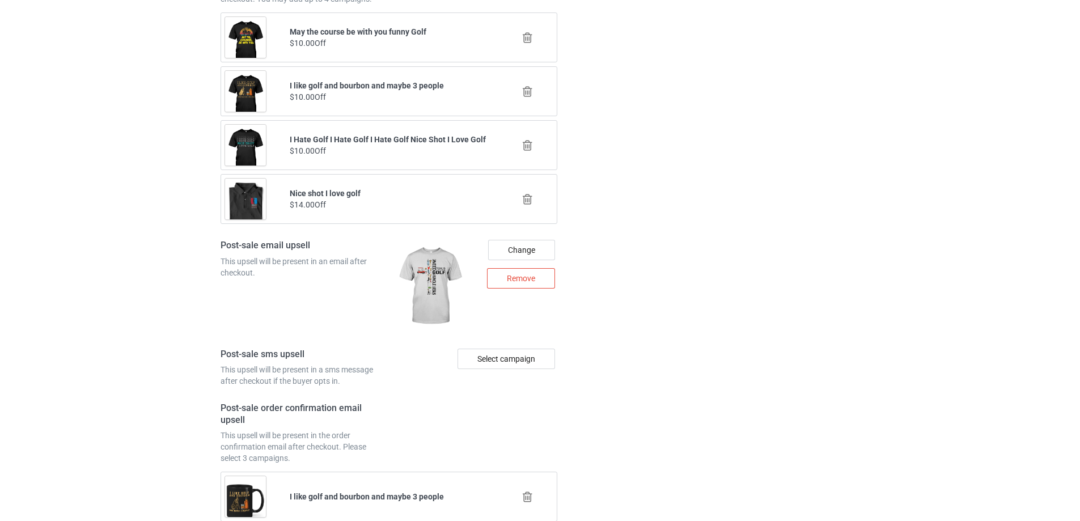
scroll to position [1593, 0]
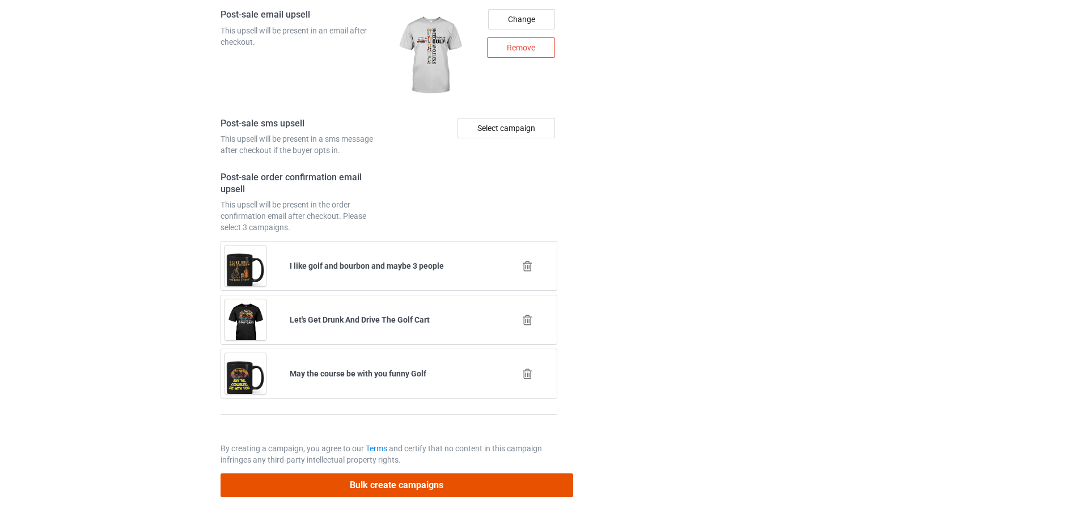
click at [377, 488] on button "Bulk create campaigns" at bounding box center [397, 485] width 353 height 23
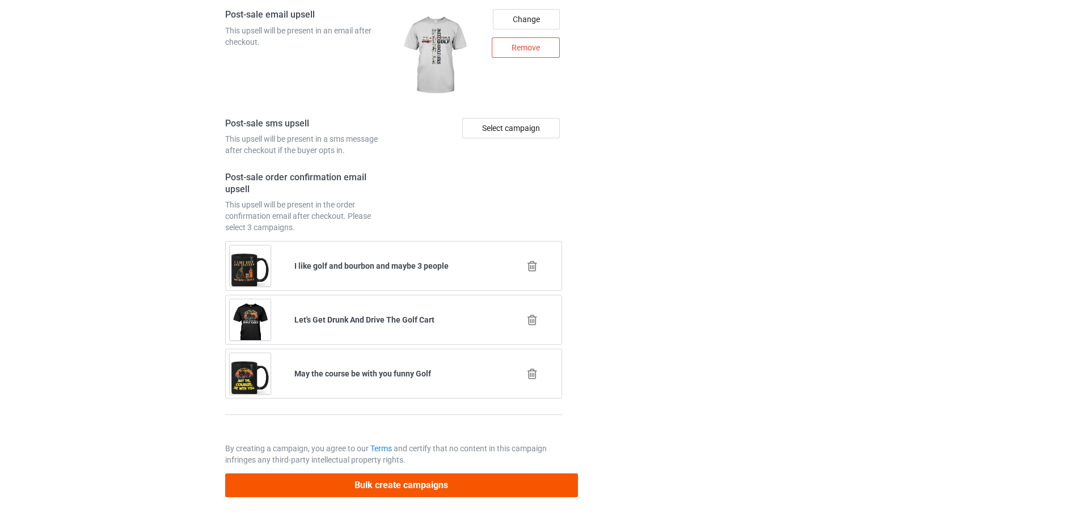
scroll to position [0, 0]
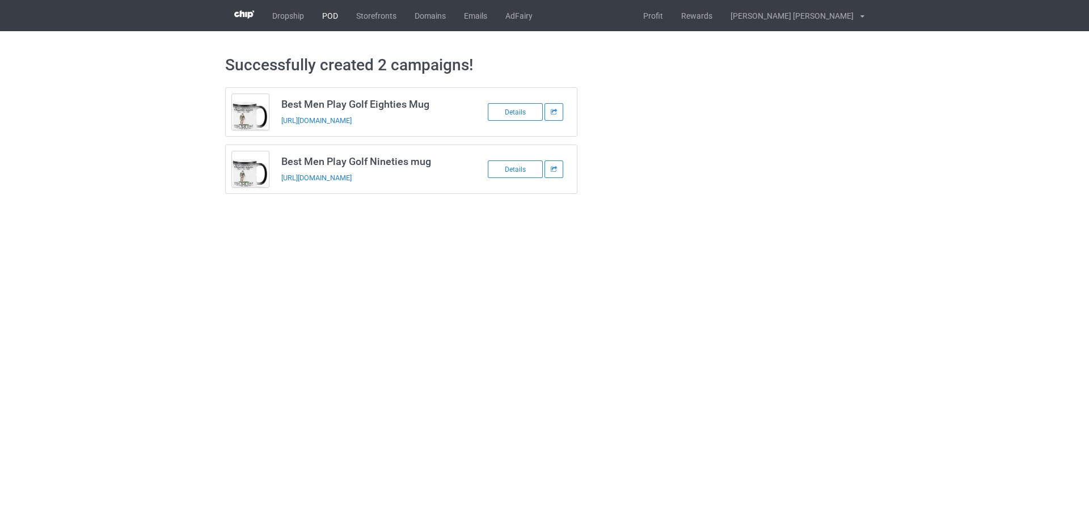
click at [326, 18] on link "POD" at bounding box center [330, 15] width 34 height 31
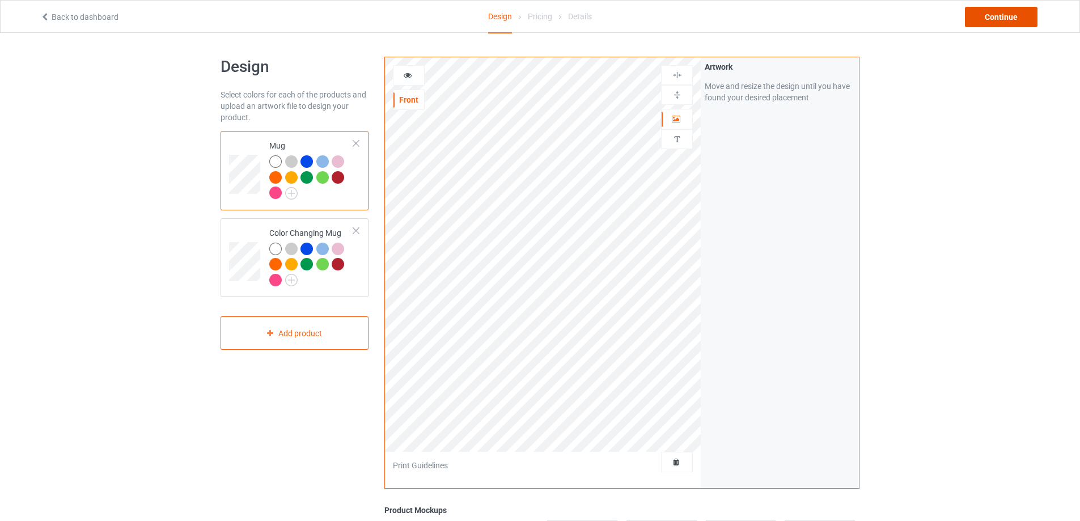
click at [990, 24] on div "Continue" at bounding box center [1001, 17] width 73 height 20
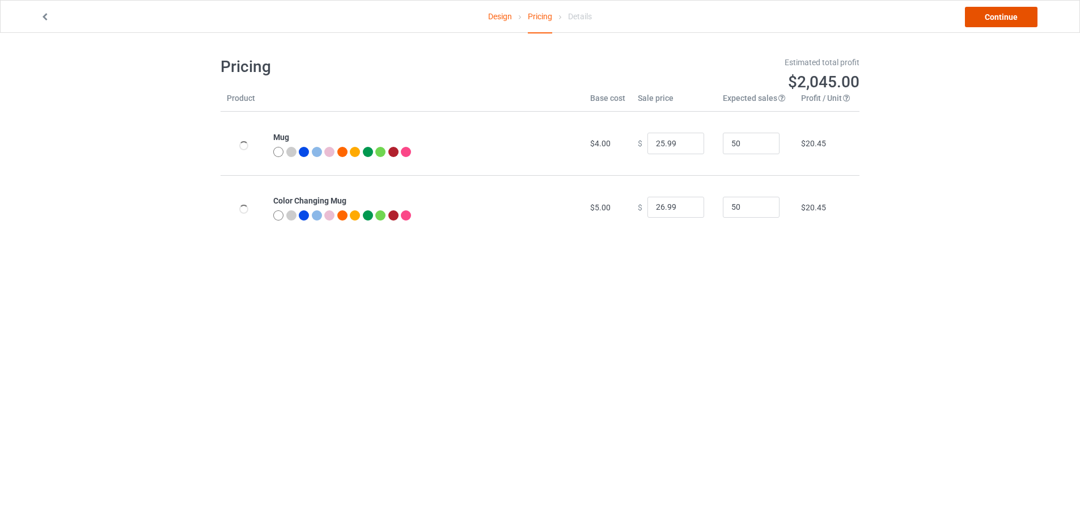
click at [990, 24] on link "Continue" at bounding box center [1001, 17] width 73 height 20
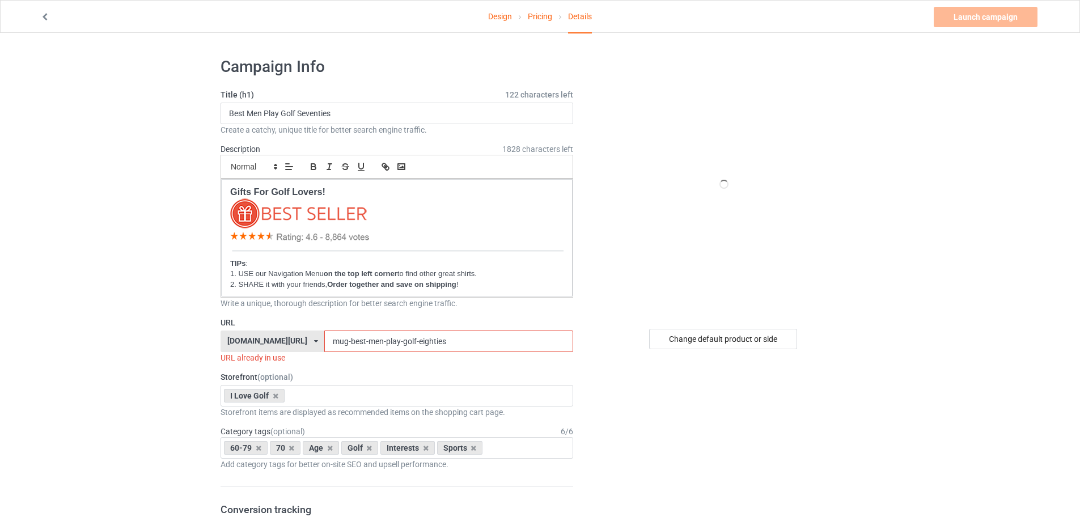
drag, startPoint x: 405, startPoint y: 342, endPoint x: 514, endPoint y: 341, distance: 109.5
click at [514, 342] on input "mug-best-men-play-golf-eighties" at bounding box center [448, 342] width 248 height 22
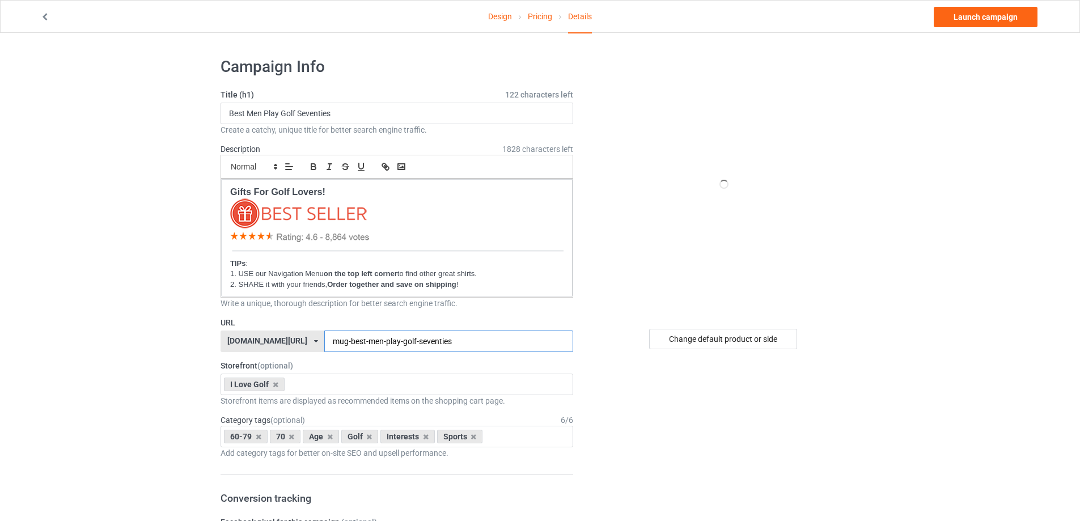
type input "mug-best-men-play-golf-seventies"
click at [350, 114] on input "Best Men Play Golf Seventies" at bounding box center [397, 114] width 353 height 22
type input "Best Men Play Golf Seventies Mug"
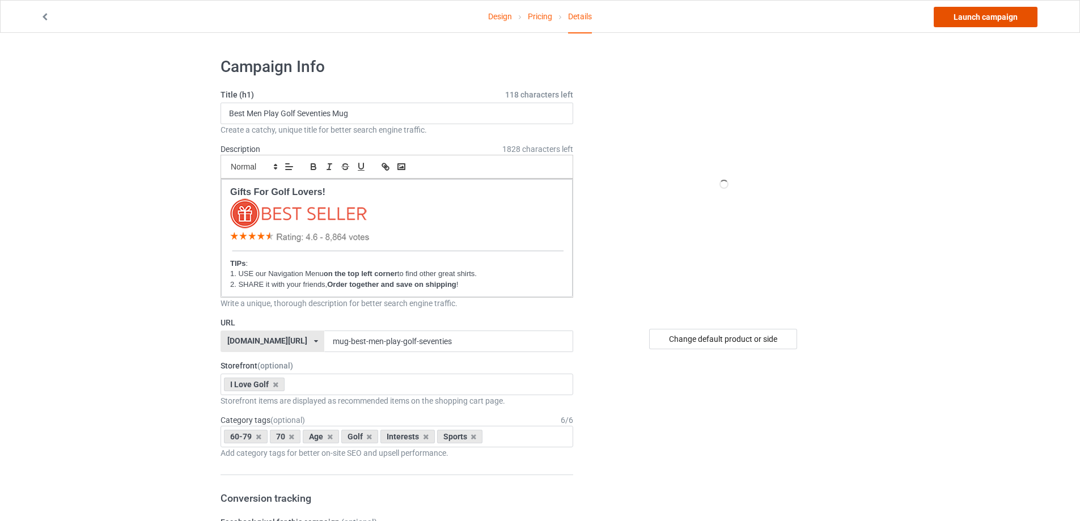
click at [981, 20] on link "Launch campaign" at bounding box center [986, 17] width 104 height 20
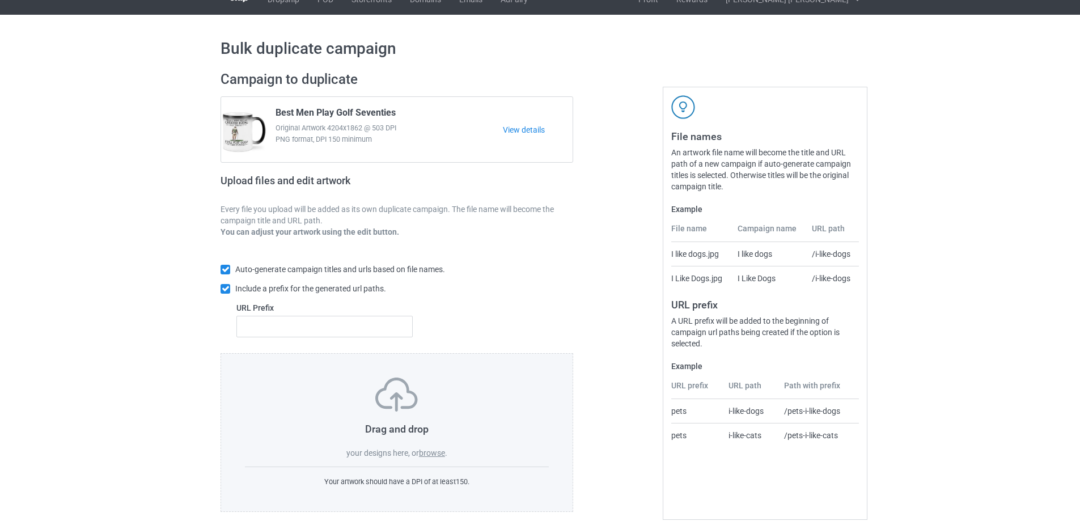
scroll to position [32, 0]
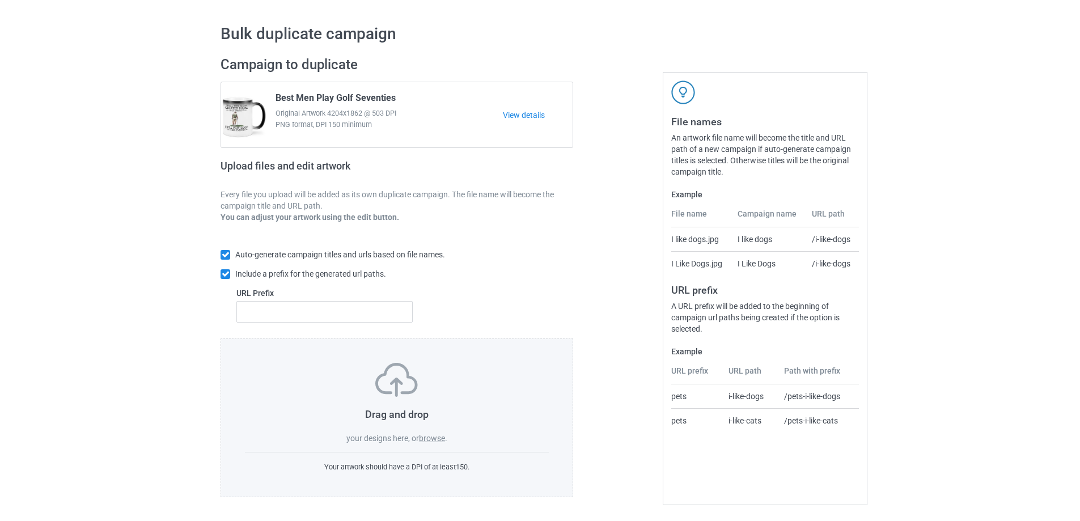
click at [432, 434] on div "Drag and drop your designs here, or browse ." at bounding box center [397, 403] width 304 height 81
click at [319, 315] on input "text" at bounding box center [325, 312] width 176 height 22
click at [440, 436] on label "browse" at bounding box center [432, 438] width 26 height 9
click at [0, 0] on input "browse" at bounding box center [0, 0] width 0 height 0
click at [259, 313] on input "mug-" at bounding box center [325, 312] width 176 height 22
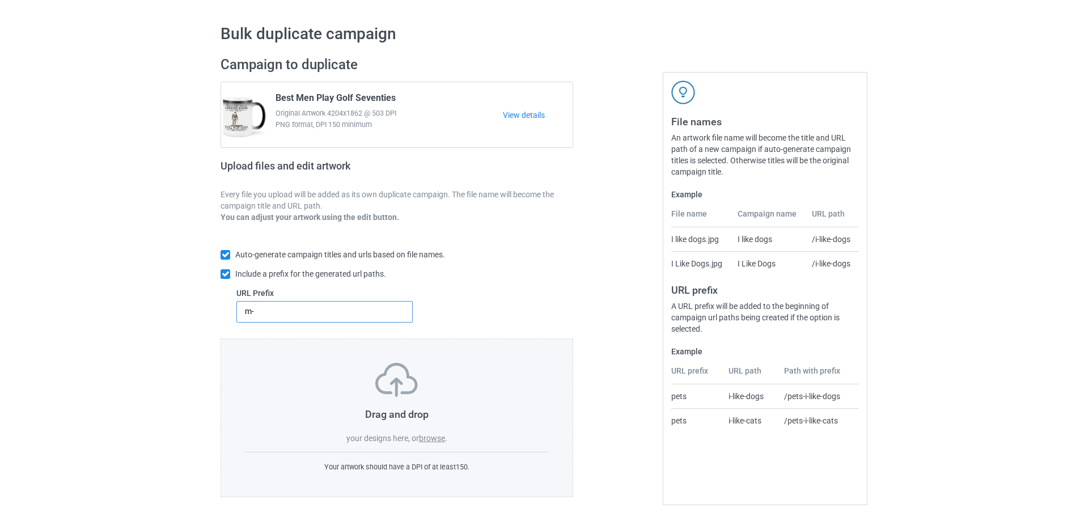
type input "m-"
click at [437, 442] on label "browse" at bounding box center [432, 438] width 26 height 9
click at [0, 0] on input "browse" at bounding box center [0, 0] width 0 height 0
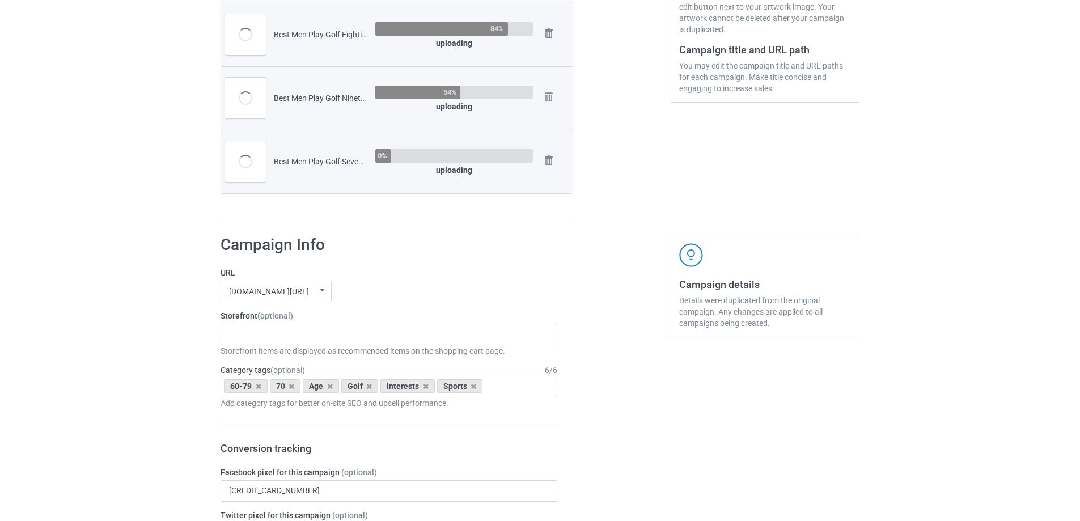
scroll to position [429, 0]
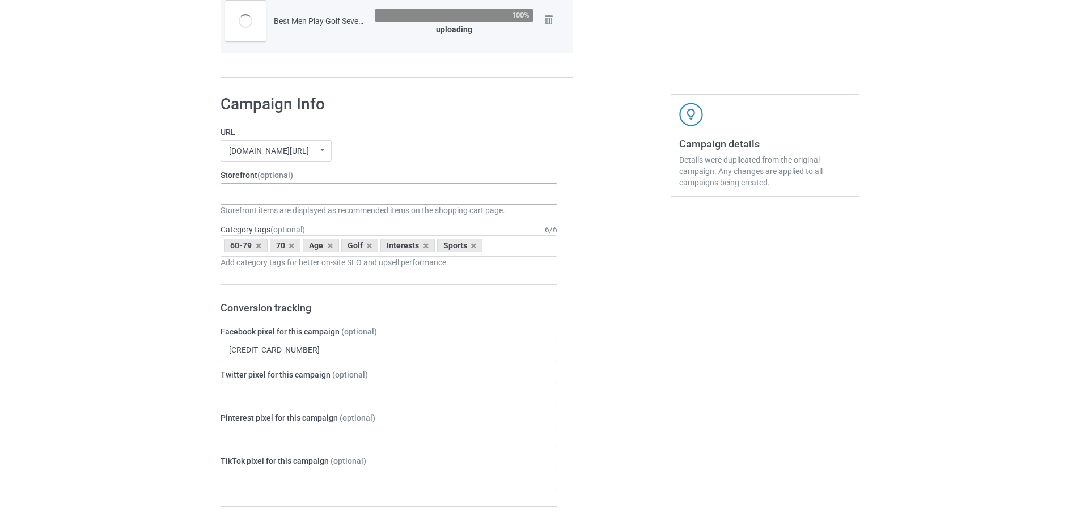
click at [295, 202] on div "Gifts For Hunter 2025 Gifts For Bikers No Hobby Today Hide And Seek World Champ…" at bounding box center [389, 194] width 337 height 22
type input "golf"
click at [287, 221] on div "I Love Golf" at bounding box center [389, 214] width 336 height 21
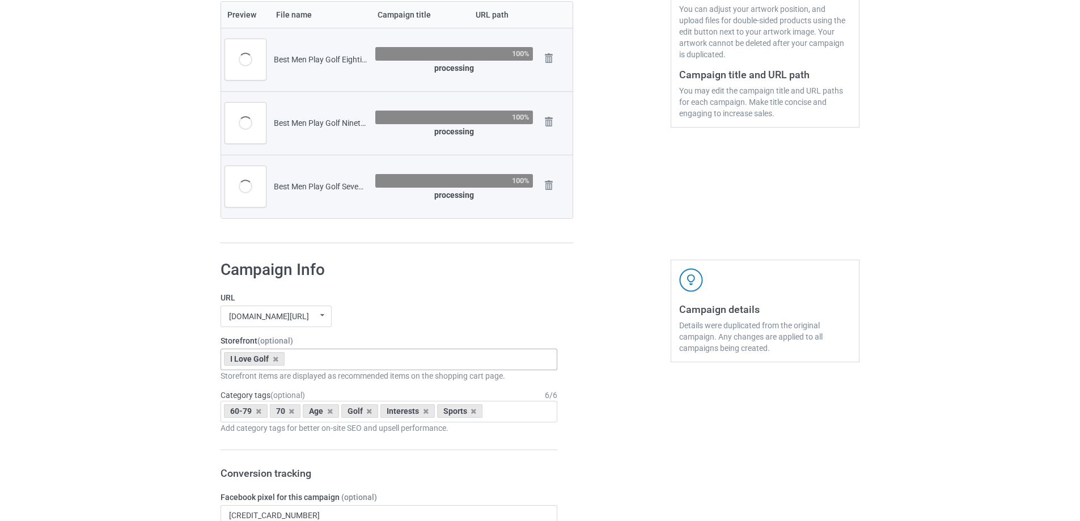
scroll to position [145, 0]
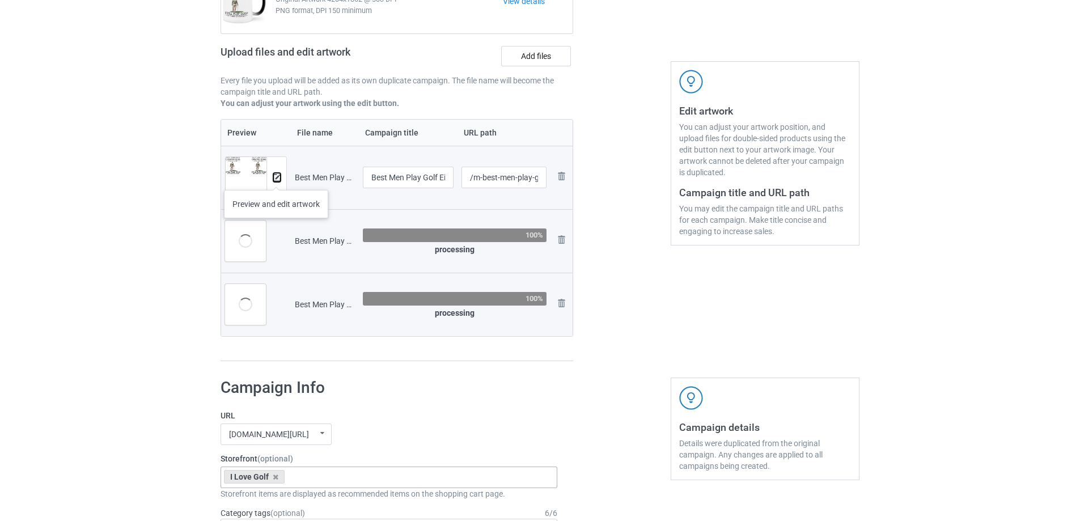
click at [276, 179] on img at bounding box center [276, 177] width 7 height 7
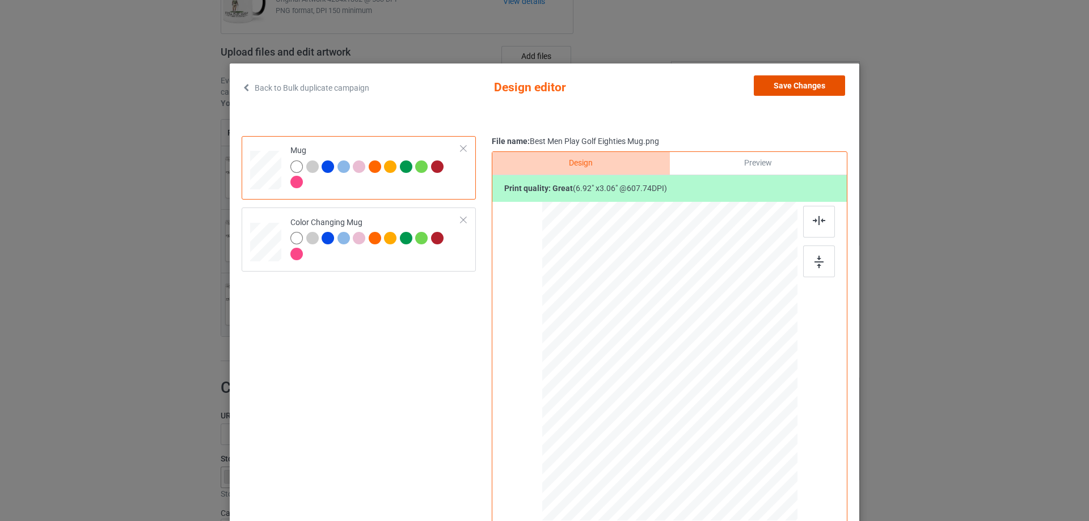
click at [775, 78] on button "Save Changes" at bounding box center [799, 85] width 91 height 20
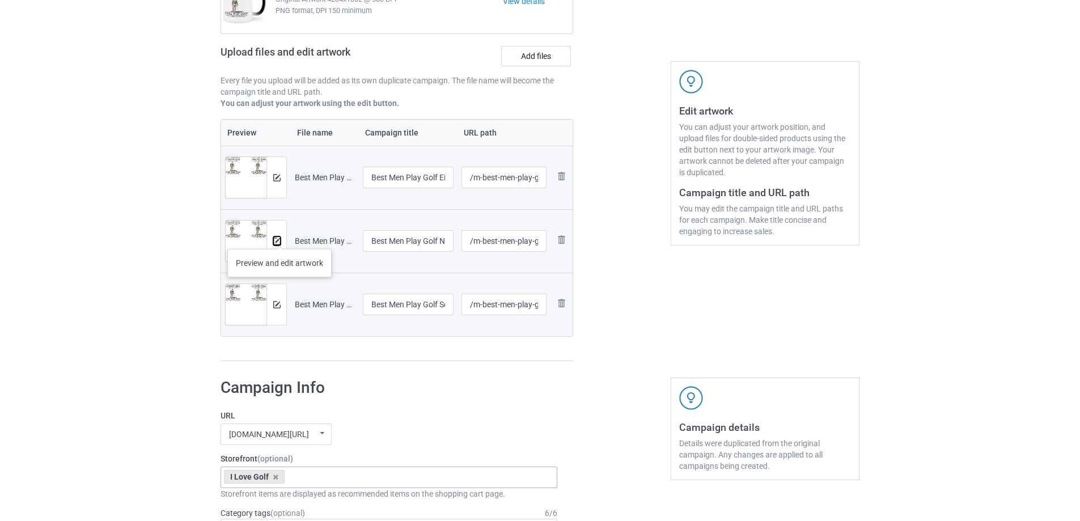
click at [280, 238] on img at bounding box center [276, 241] width 7 height 7
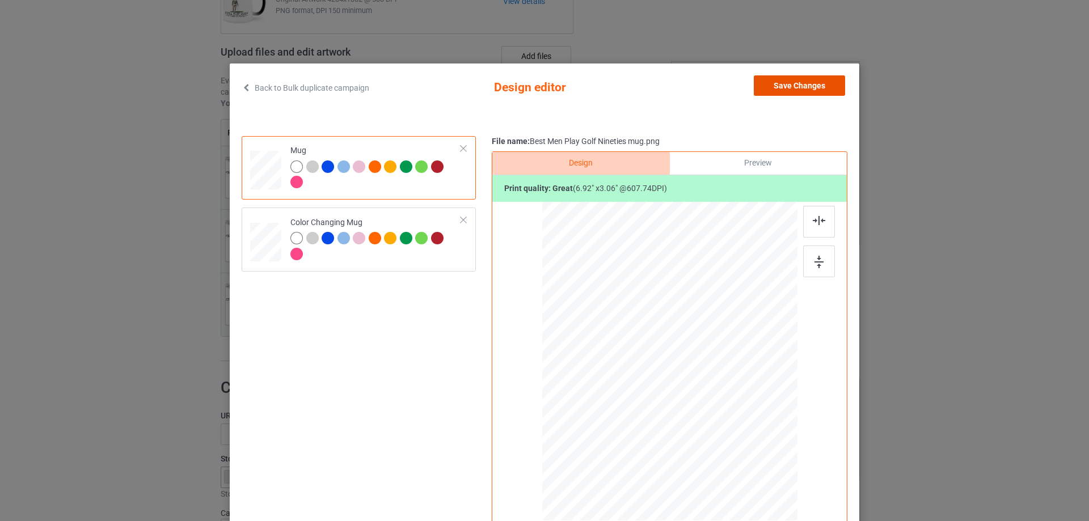
click at [815, 85] on button "Save Changes" at bounding box center [799, 85] width 91 height 20
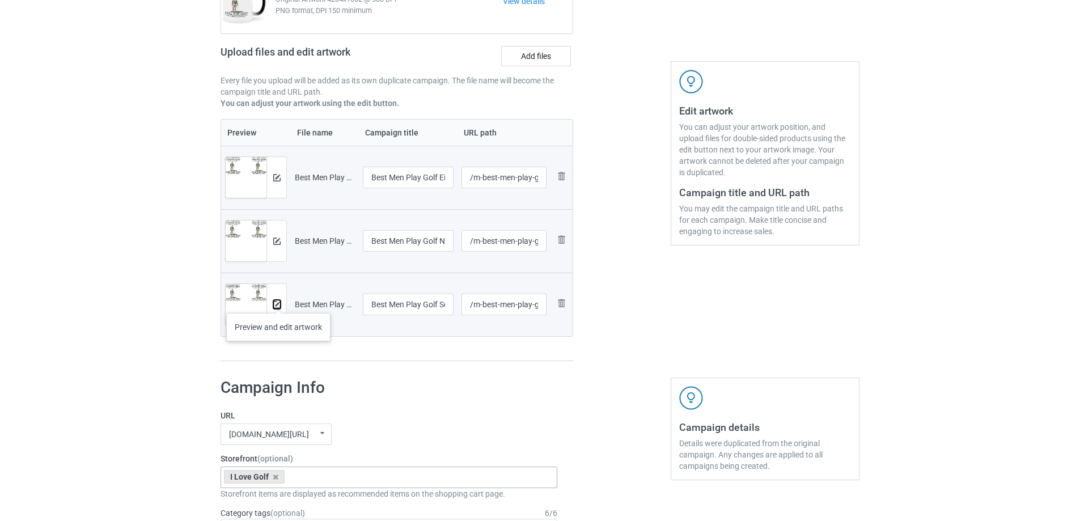
click at [278, 302] on img at bounding box center [276, 304] width 7 height 7
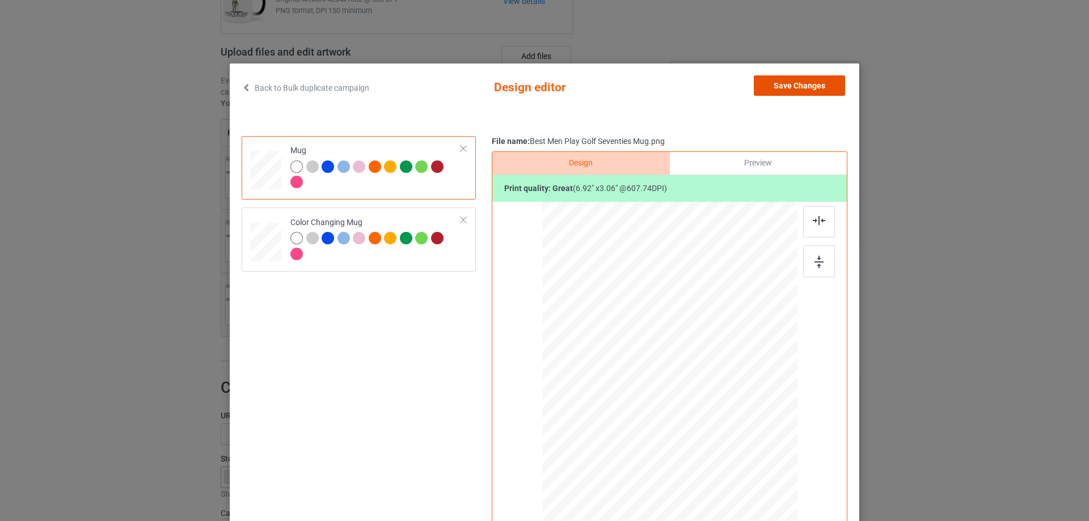
click at [792, 91] on button "Save Changes" at bounding box center [799, 85] width 91 height 20
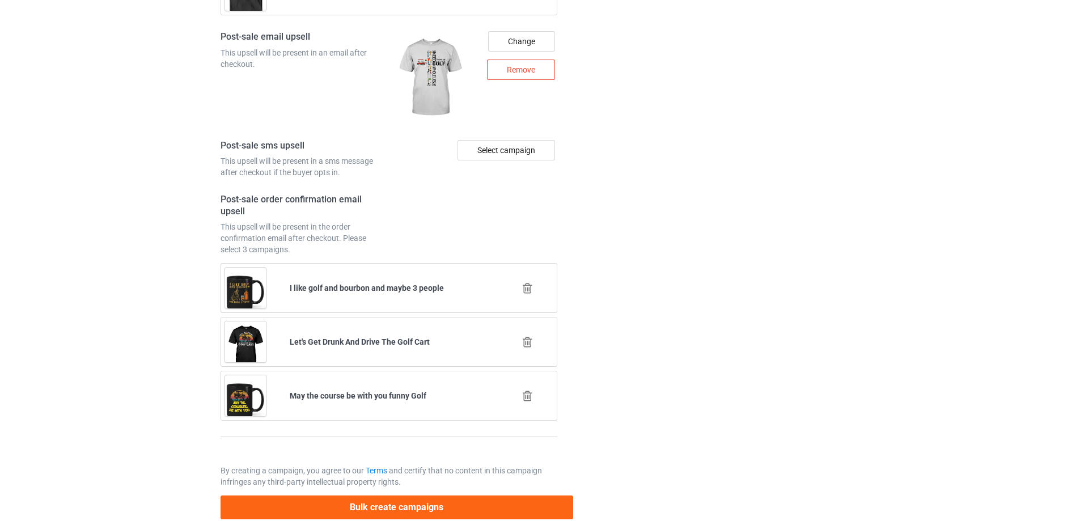
scroll to position [1656, 0]
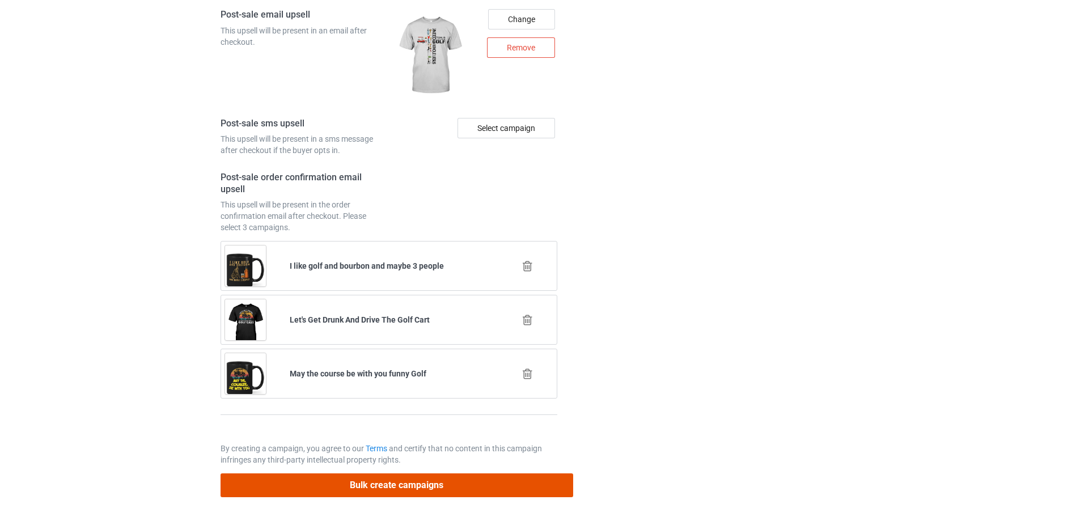
click at [444, 496] on button "Bulk create campaigns" at bounding box center [397, 485] width 353 height 23
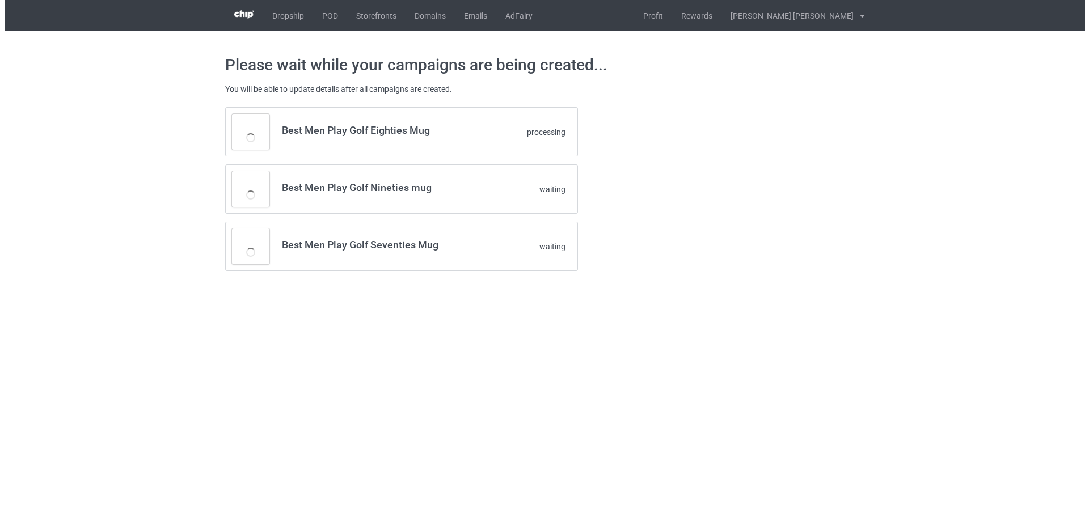
scroll to position [0, 0]
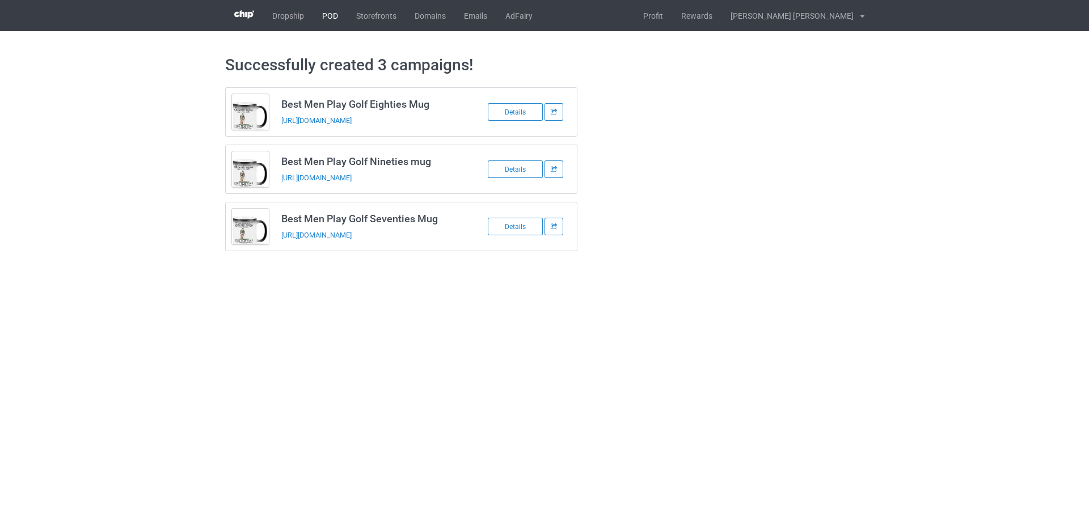
click at [330, 12] on link "POD" at bounding box center [330, 15] width 34 height 31
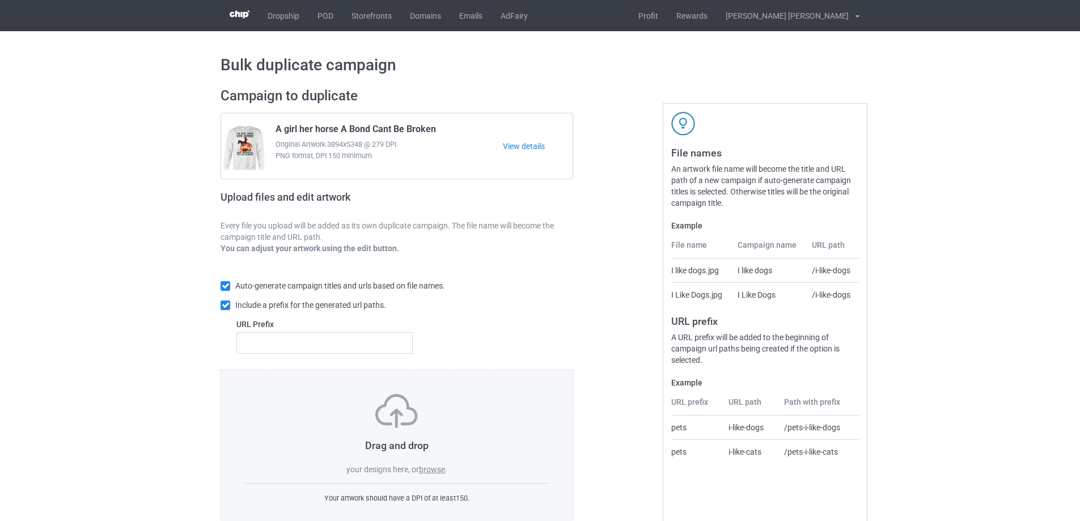
click at [427, 472] on label "browse" at bounding box center [432, 469] width 26 height 9
click at [0, 0] on input "browse" at bounding box center [0, 0] width 0 height 0
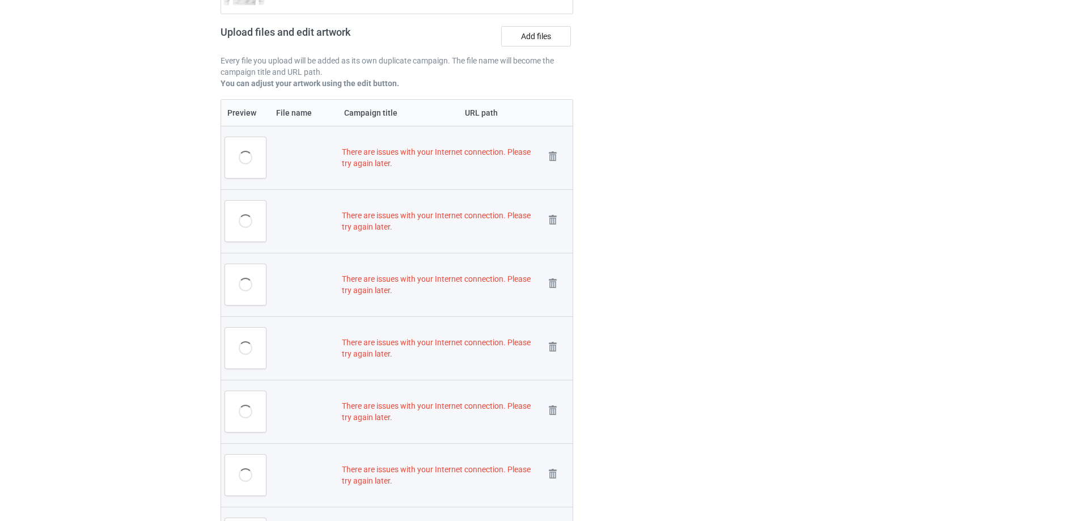
scroll to position [510, 0]
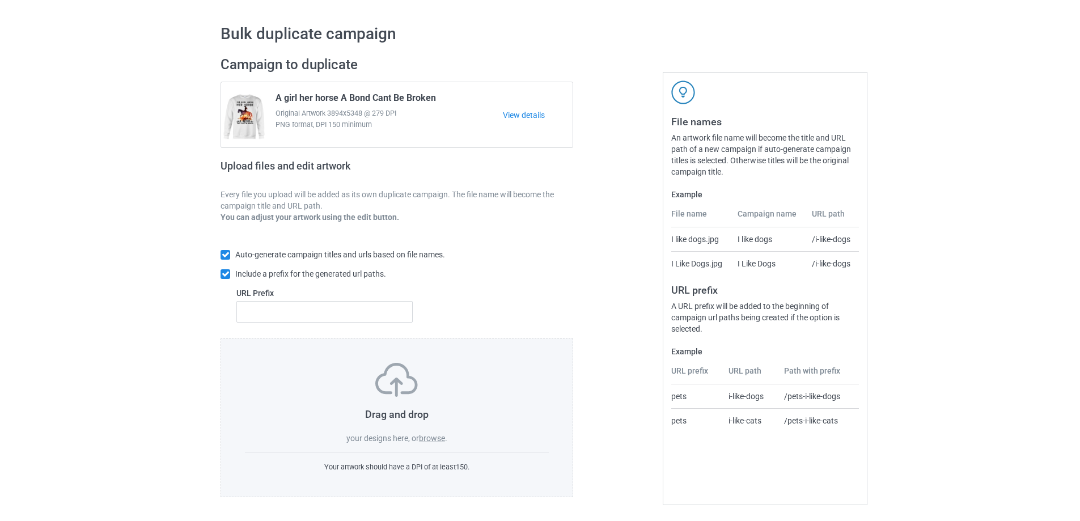
scroll to position [32, 0]
click at [436, 438] on label "browse" at bounding box center [432, 438] width 26 height 9
click at [0, 0] on input "browse" at bounding box center [0, 0] width 0 height 0
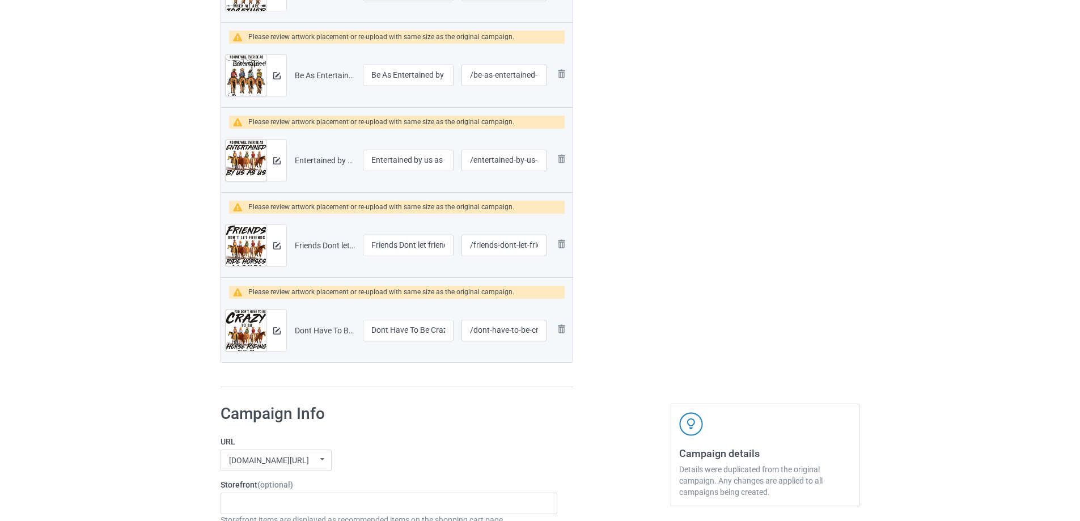
scroll to position [712, 0]
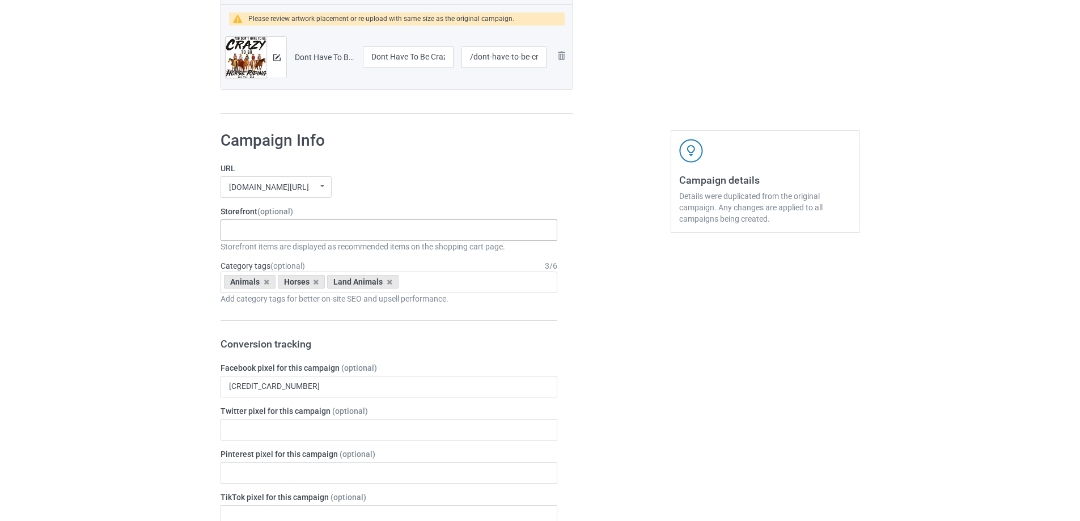
click at [290, 233] on div "Gifts For Hunter 2025 Gifts For Bikers No Hobby [DATE] Hide And Seek World Cham…" at bounding box center [389, 230] width 337 height 22
type input "horses"
click at [274, 254] on div "I Love Horses" at bounding box center [389, 250] width 336 height 21
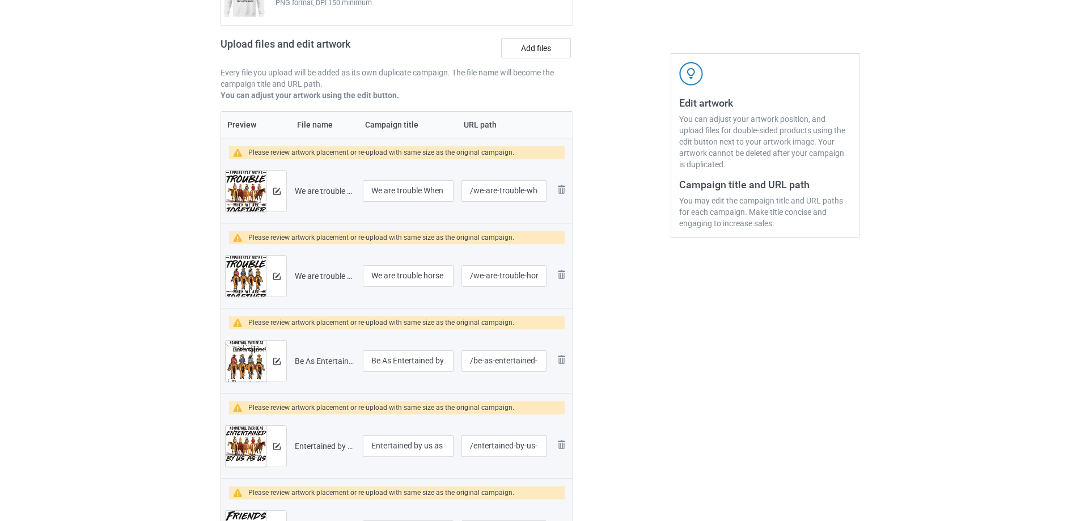
scroll to position [32, 0]
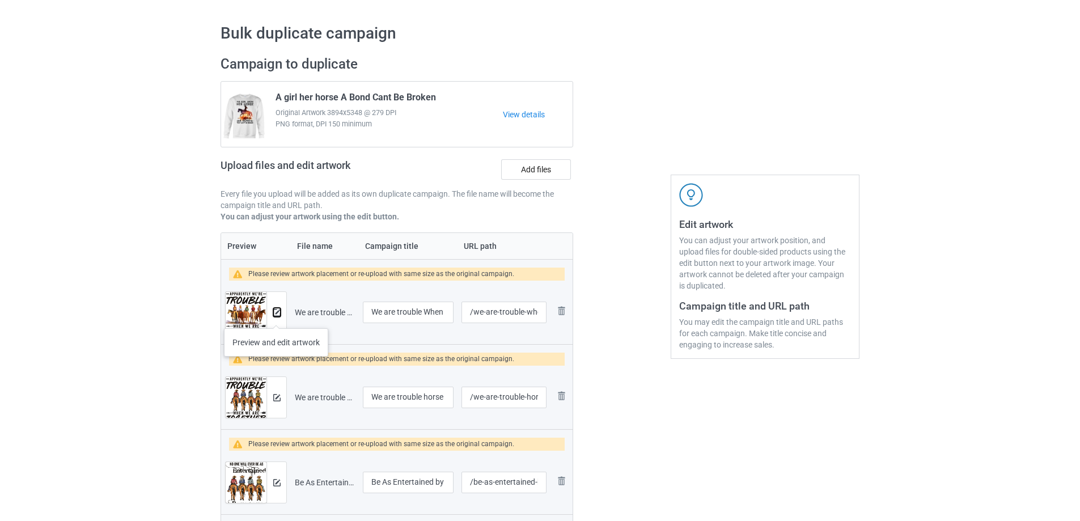
click at [276, 317] on button at bounding box center [276, 312] width 7 height 9
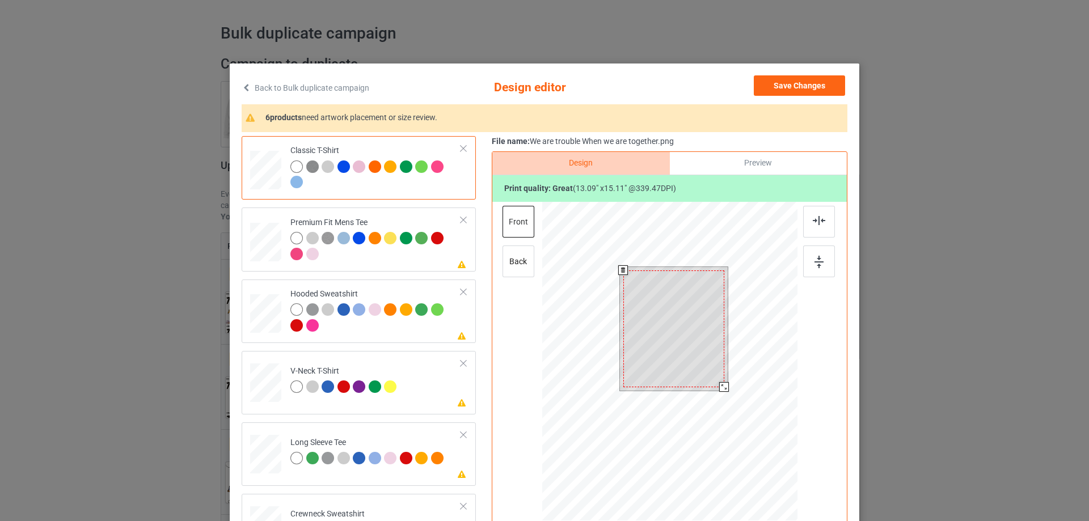
drag, startPoint x: 724, startPoint y: 390, endPoint x: 724, endPoint y: 384, distance: 6.2
click at [724, 384] on div at bounding box center [724, 387] width 10 height 10
click at [686, 323] on div at bounding box center [673, 329] width 101 height 117
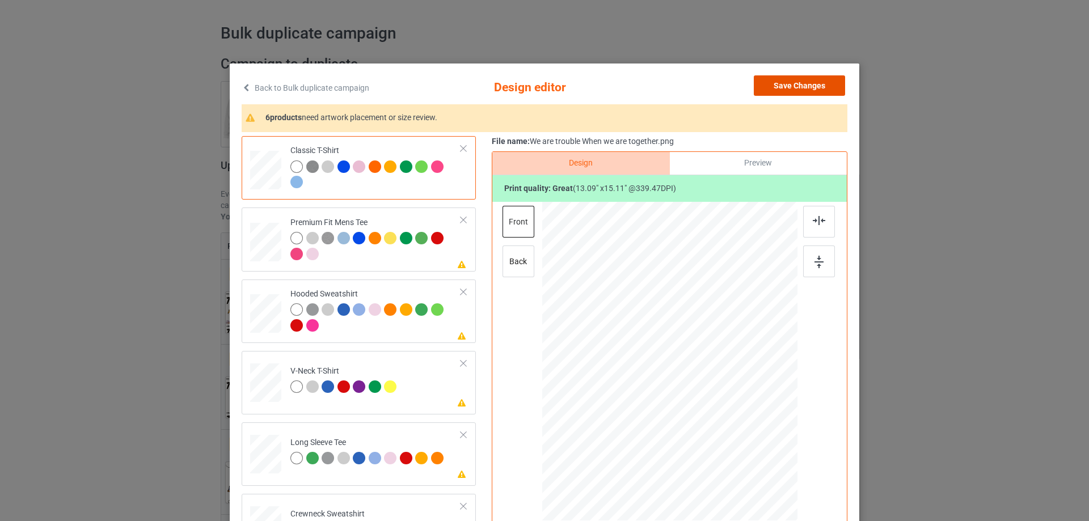
click at [814, 85] on button "Save Changes" at bounding box center [799, 85] width 91 height 20
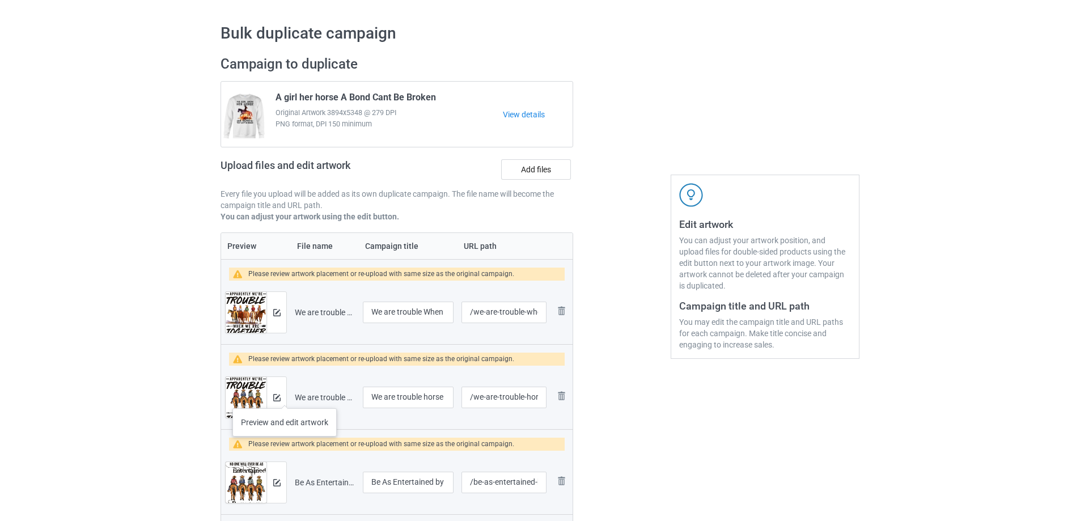
click at [284, 398] on div at bounding box center [277, 397] width 20 height 41
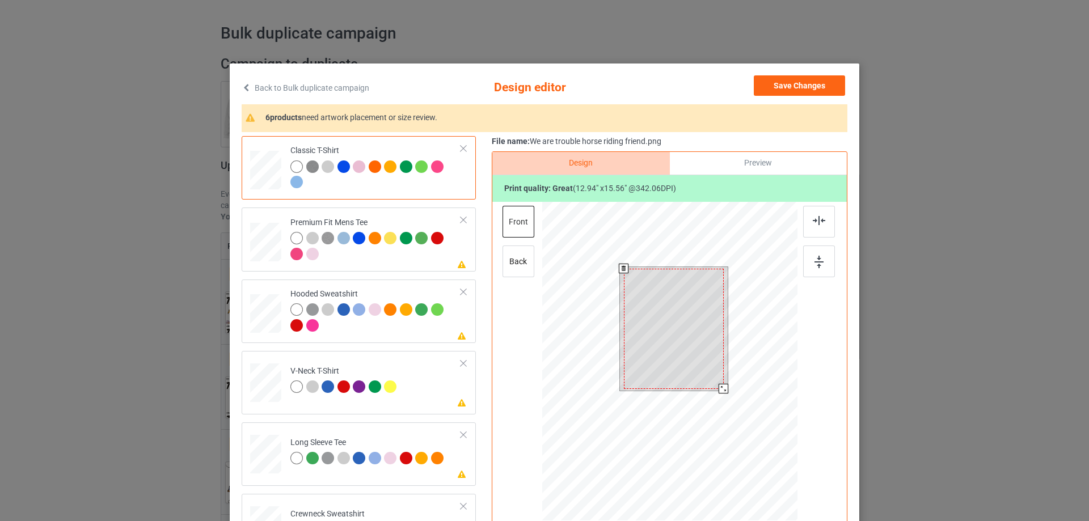
click at [719, 389] on div at bounding box center [724, 389] width 10 height 10
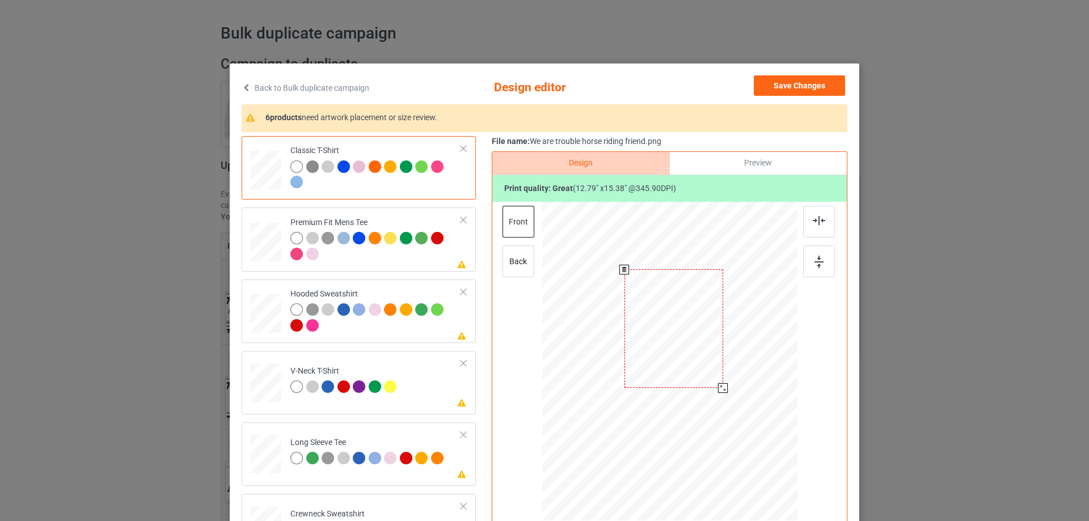
drag, startPoint x: 717, startPoint y: 390, endPoint x: 716, endPoint y: 384, distance: 5.9
click at [718, 384] on div at bounding box center [723, 388] width 10 height 10
click at [816, 78] on button "Save Changes" at bounding box center [799, 85] width 91 height 20
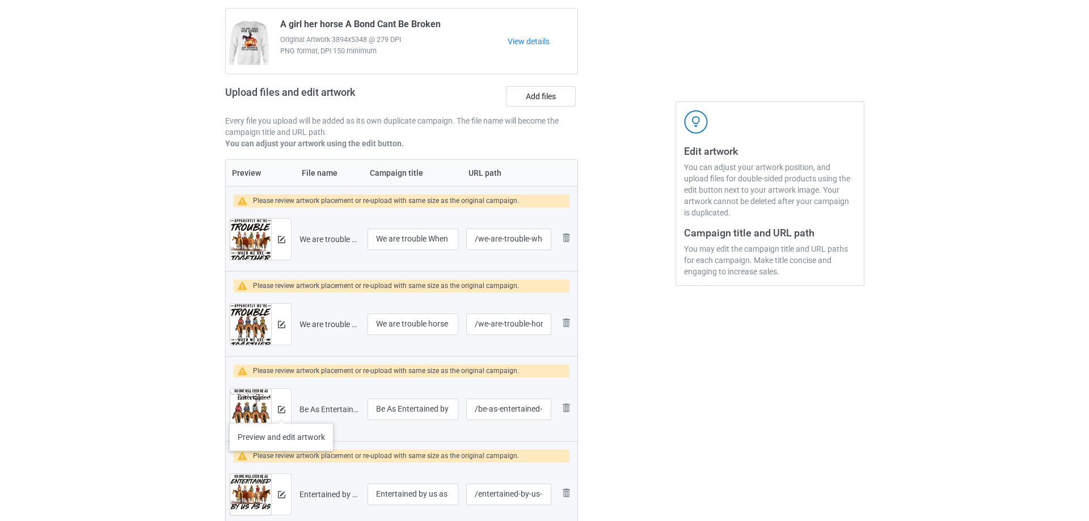
scroll to position [202, 0]
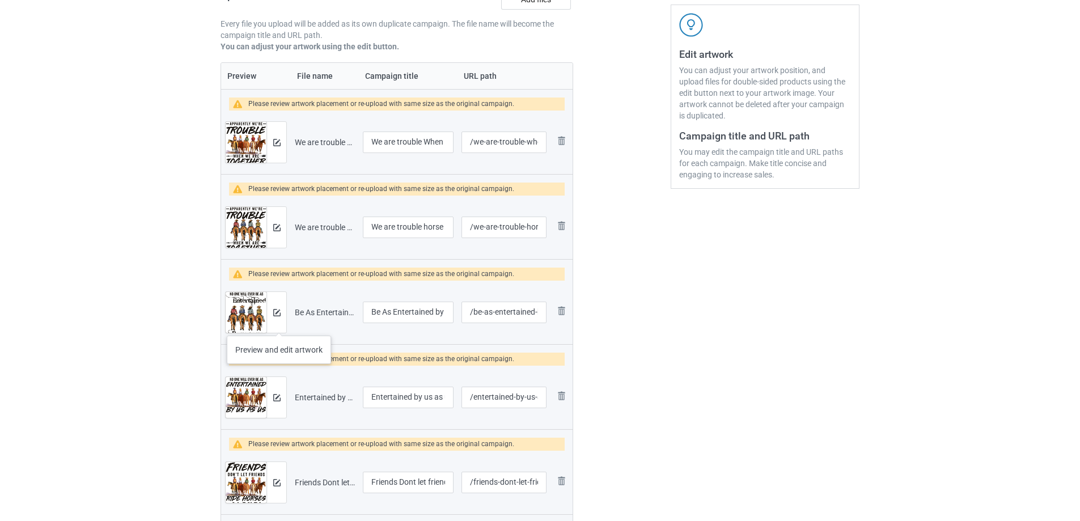
click at [279, 324] on div at bounding box center [277, 312] width 20 height 41
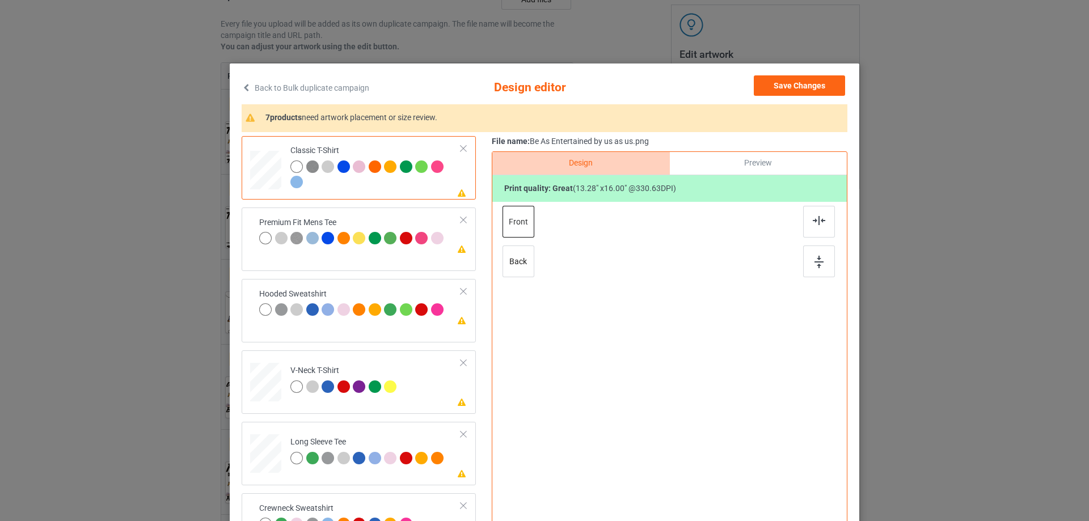
scroll to position [133, 0]
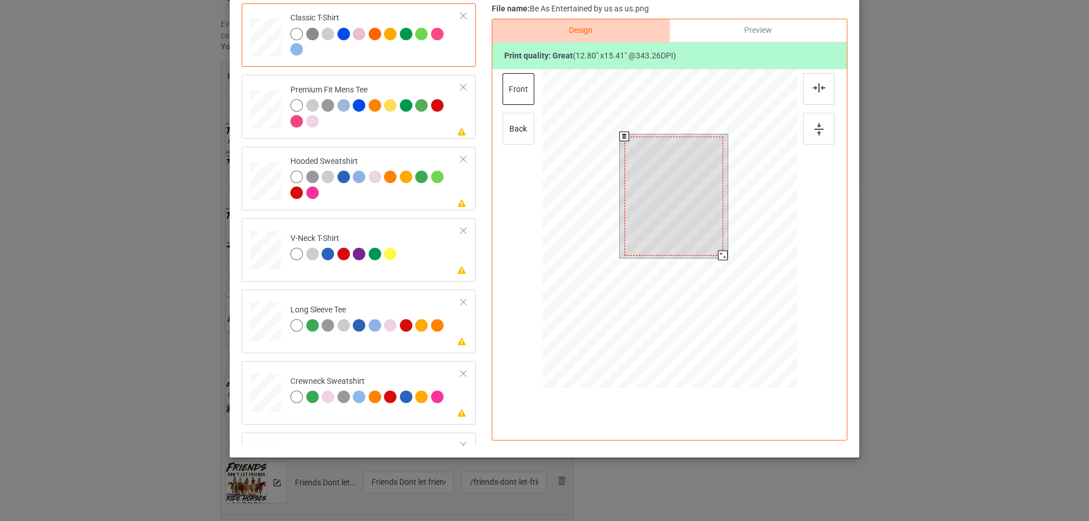
click at [718, 256] on div at bounding box center [723, 256] width 10 height 10
click at [698, 231] on div at bounding box center [673, 193] width 99 height 119
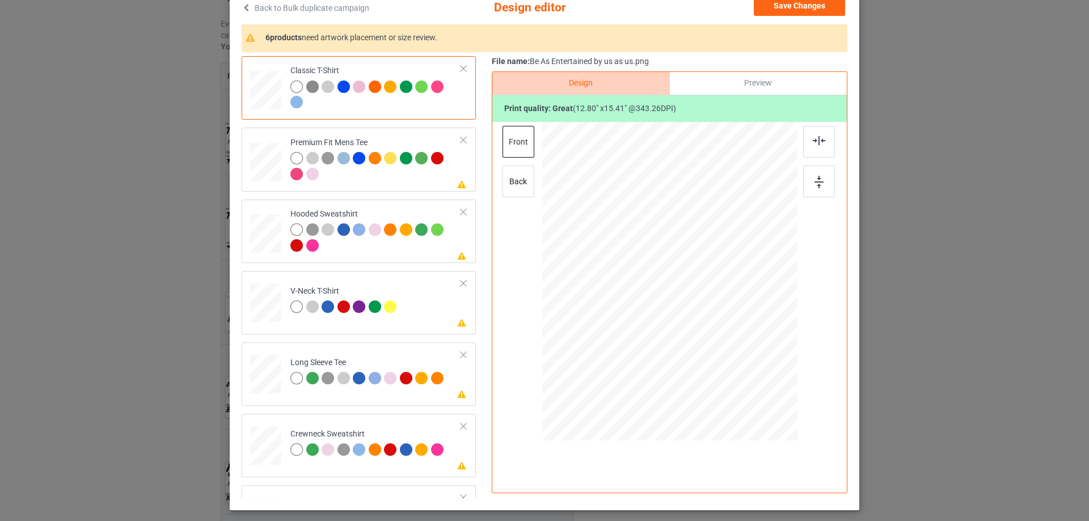
scroll to position [0, 0]
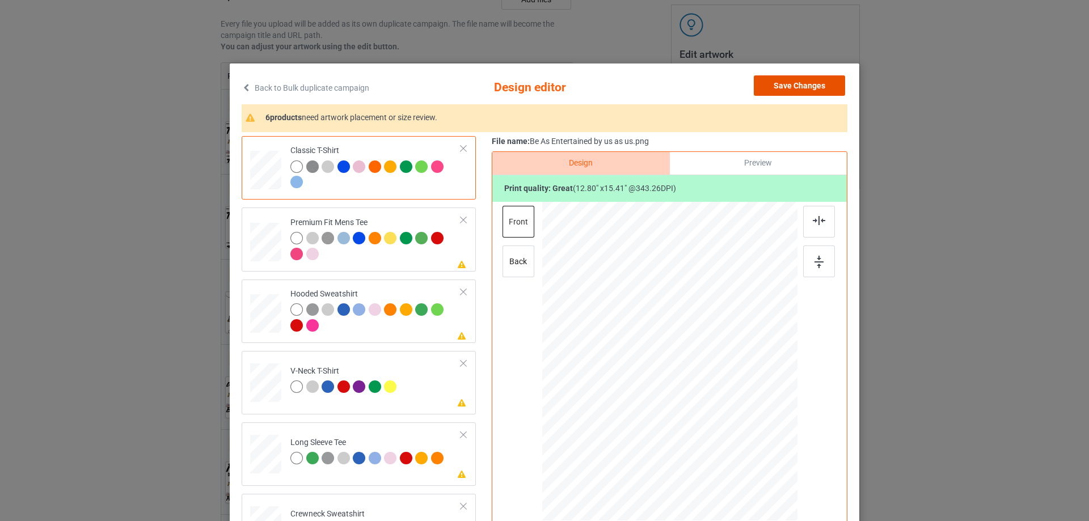
click at [800, 77] on button "Save Changes" at bounding box center [799, 85] width 91 height 20
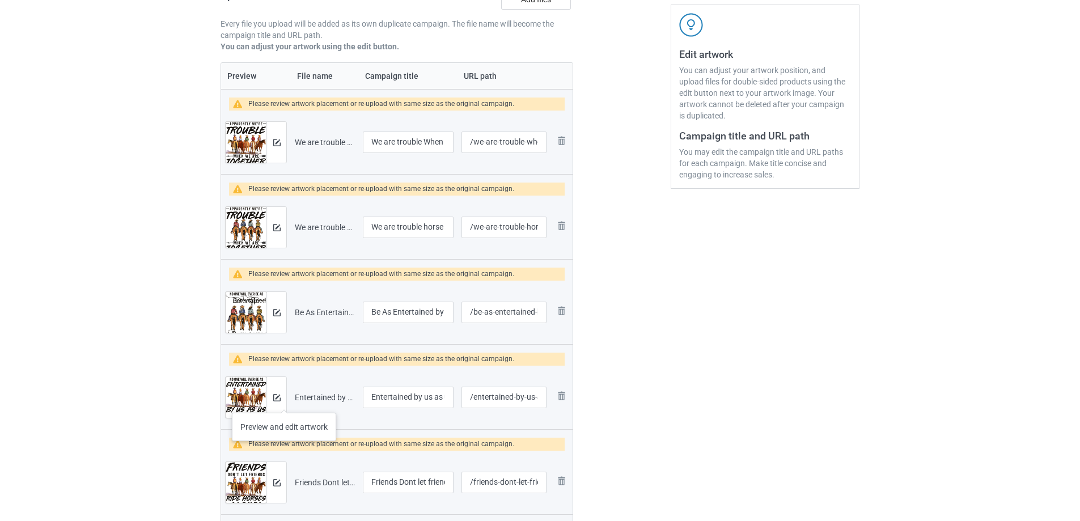
click at [284, 402] on div at bounding box center [277, 397] width 20 height 41
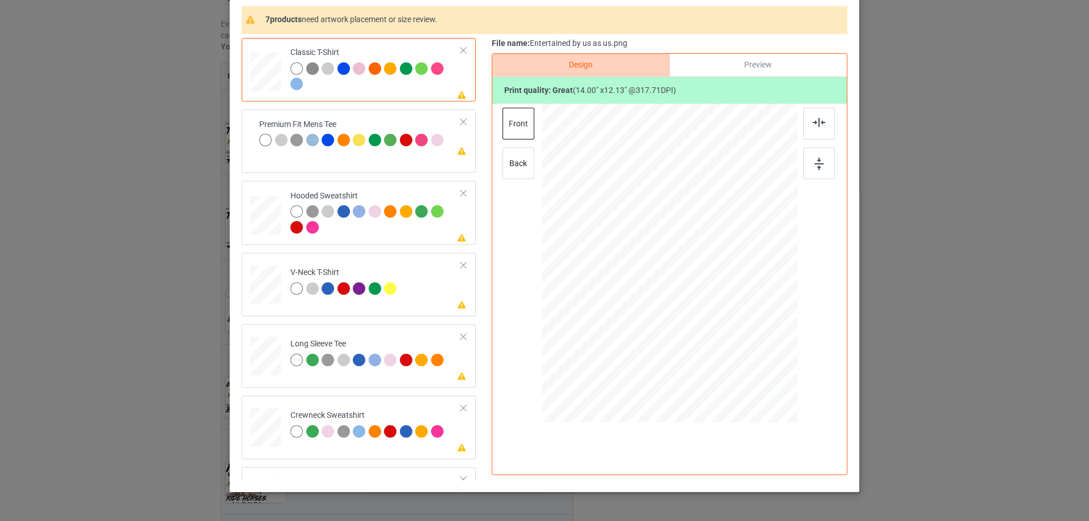
scroll to position [133, 0]
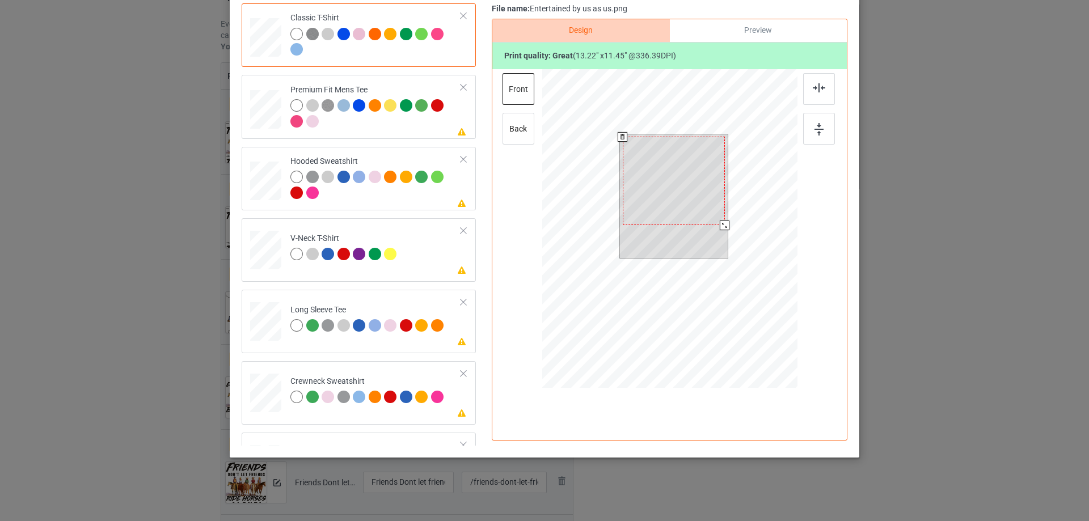
drag, startPoint x: 721, startPoint y: 226, endPoint x: 715, endPoint y: 227, distance: 7.0
click at [715, 227] on div at bounding box center [674, 196] width 108 height 124
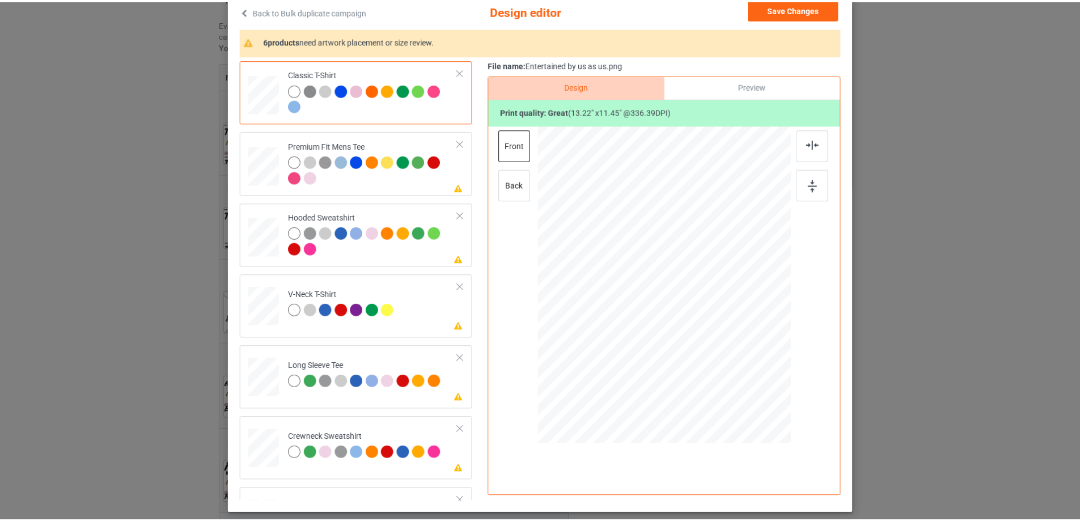
scroll to position [0, 0]
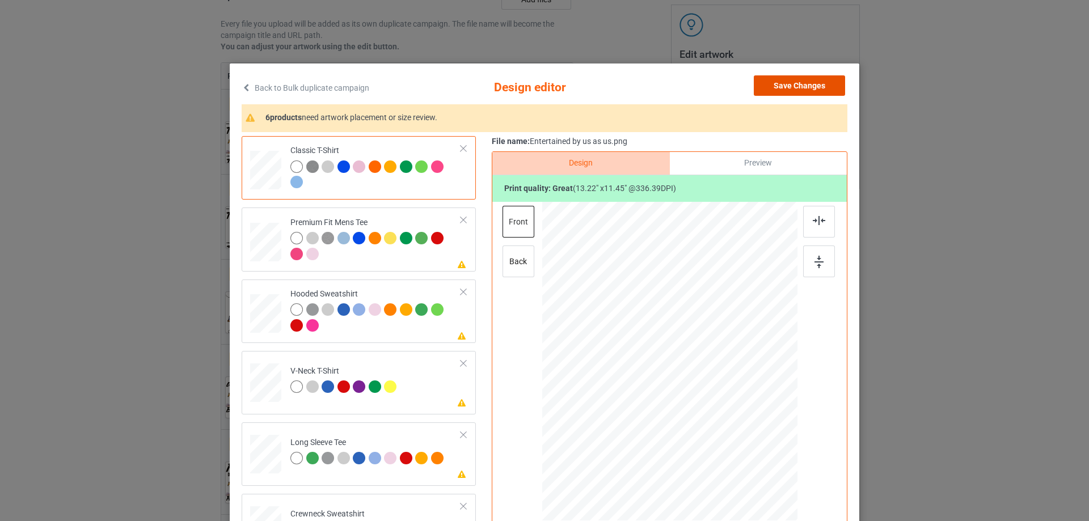
click at [808, 82] on button "Save Changes" at bounding box center [799, 85] width 91 height 20
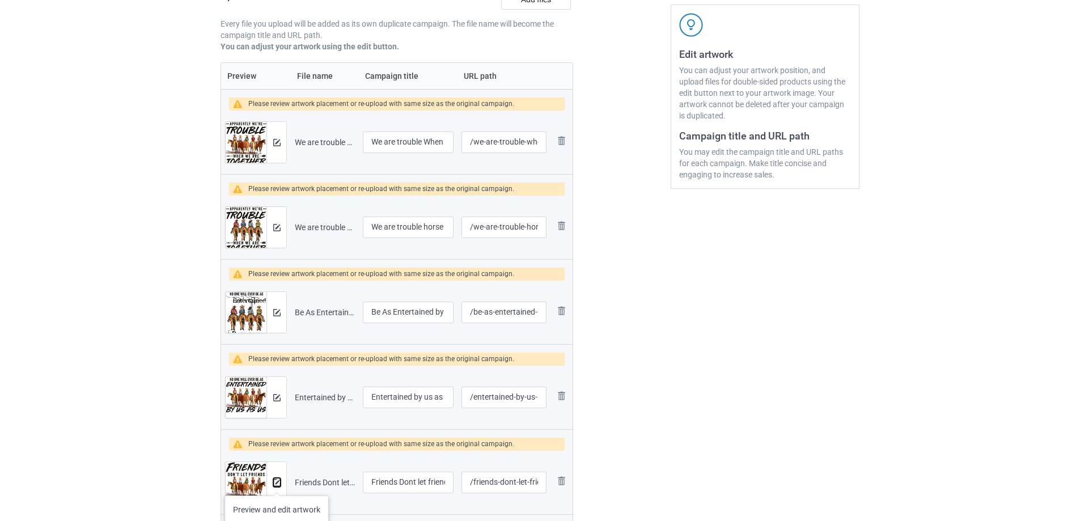
click at [277, 484] on img at bounding box center [276, 482] width 7 height 7
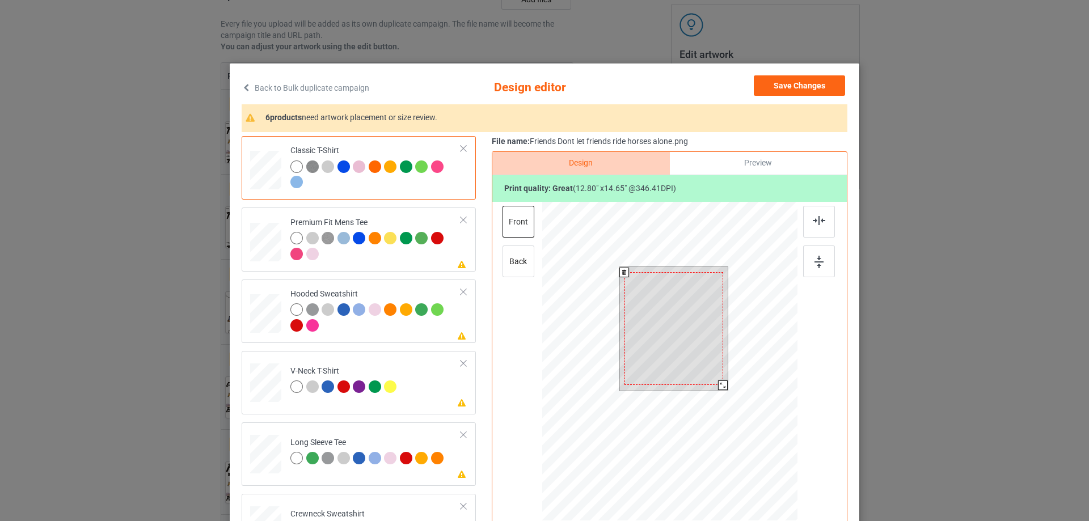
drag, startPoint x: 723, startPoint y: 393, endPoint x: 720, endPoint y: 386, distance: 7.4
click at [720, 386] on div at bounding box center [723, 386] width 10 height 10
drag, startPoint x: 695, startPoint y: 365, endPoint x: 692, endPoint y: 337, distance: 27.9
click at [692, 337] on div at bounding box center [673, 328] width 99 height 113
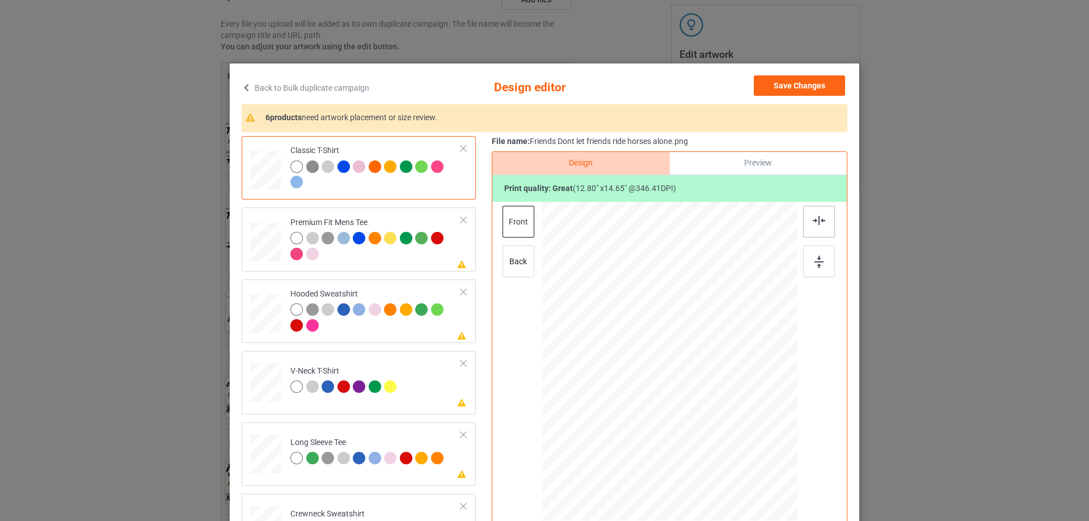
click at [821, 223] on img at bounding box center [819, 220] width 12 height 9
click at [787, 82] on button "Save Changes" at bounding box center [799, 85] width 91 height 20
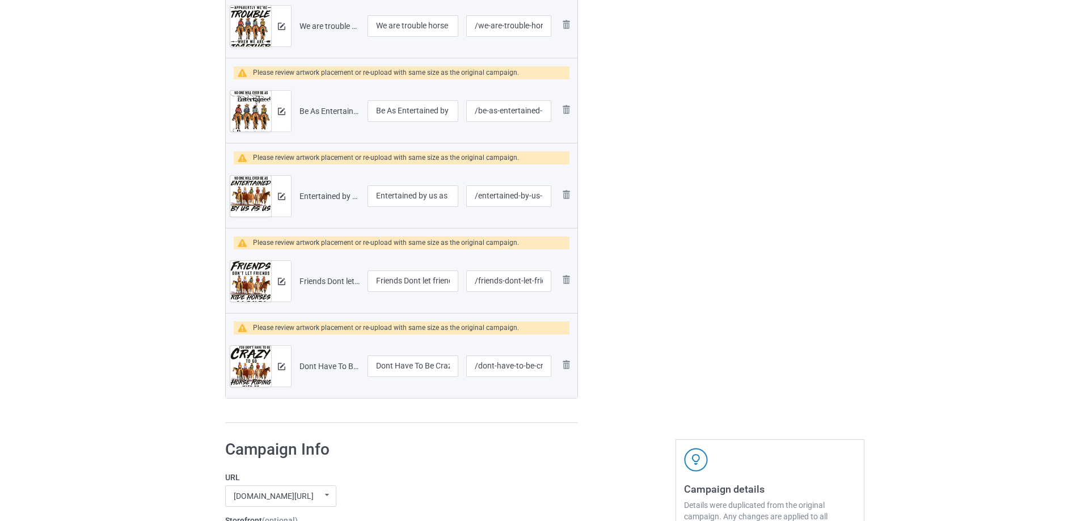
scroll to position [599, 0]
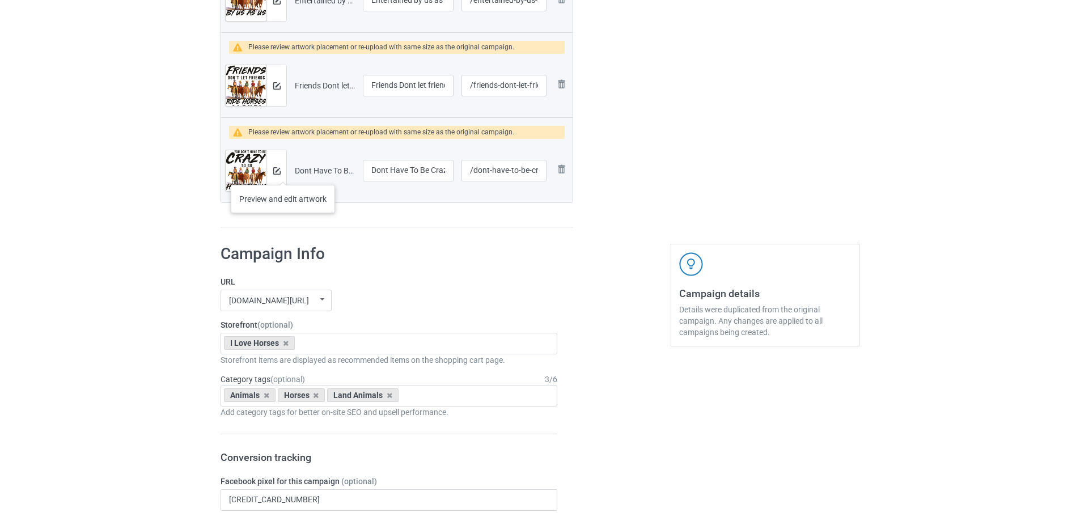
click at [283, 174] on div at bounding box center [277, 170] width 20 height 41
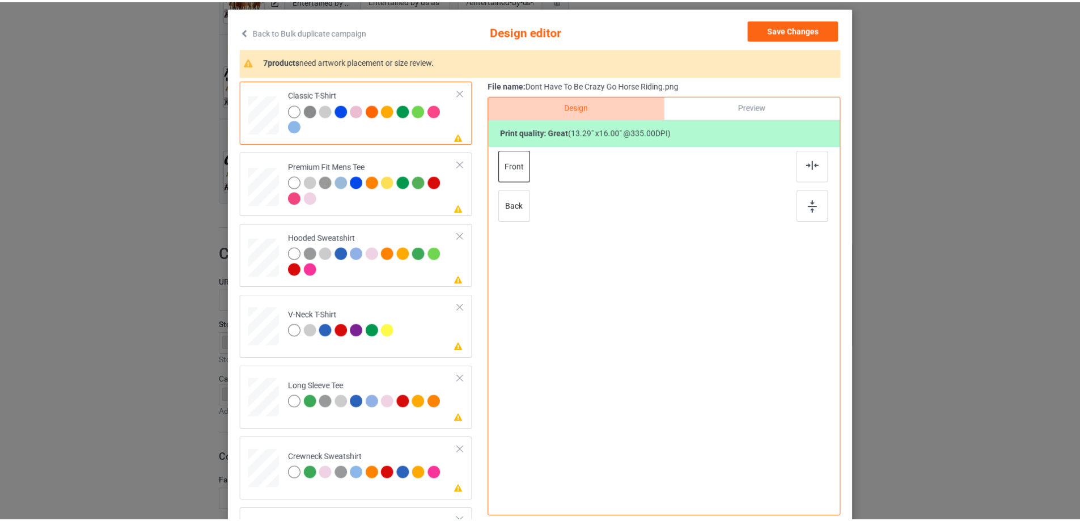
scroll to position [57, 0]
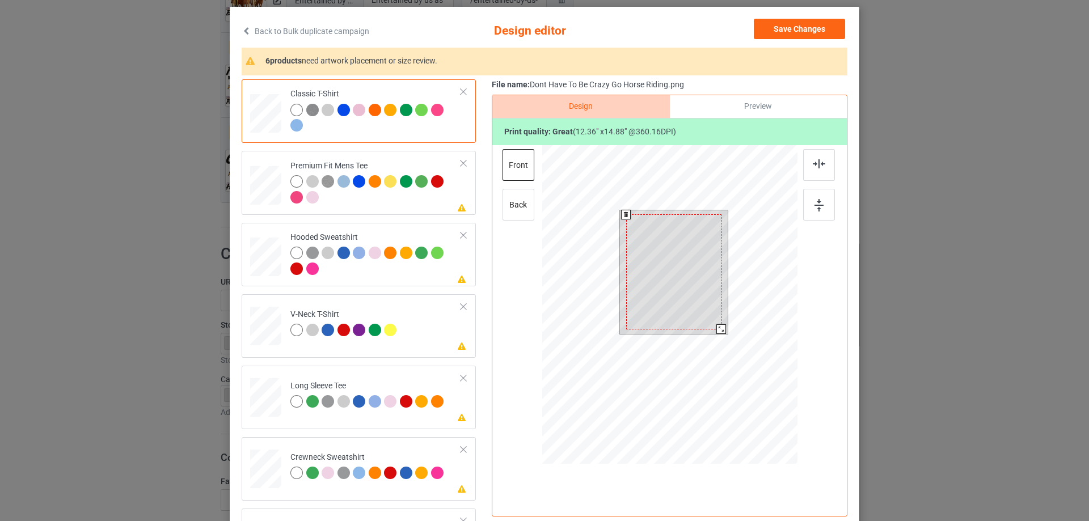
drag, startPoint x: 724, startPoint y: 334, endPoint x: 722, endPoint y: 328, distance: 6.1
click at [722, 328] on div at bounding box center [721, 329] width 10 height 10
click at [695, 278] on div at bounding box center [669, 267] width 95 height 115
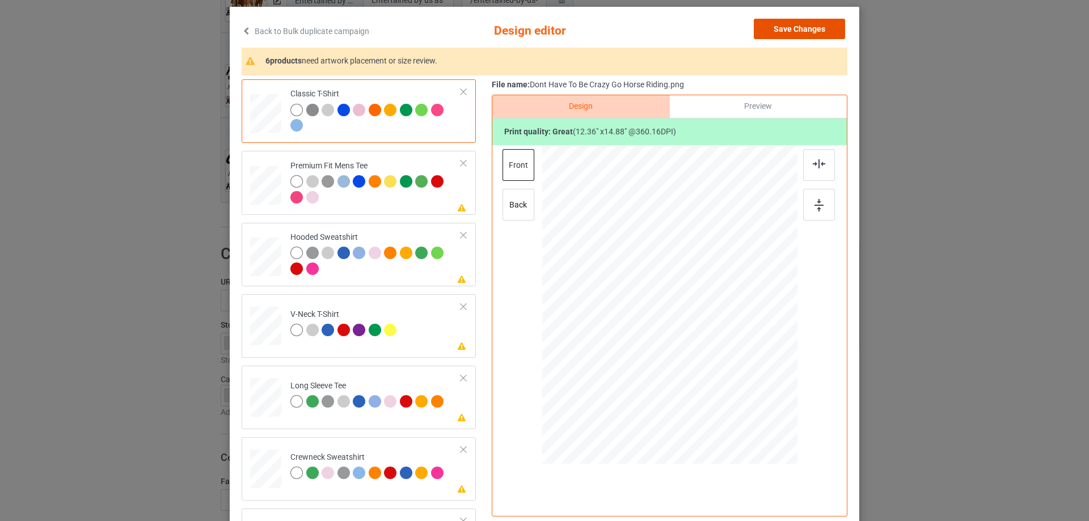
click at [818, 27] on button "Save Changes" at bounding box center [799, 29] width 91 height 20
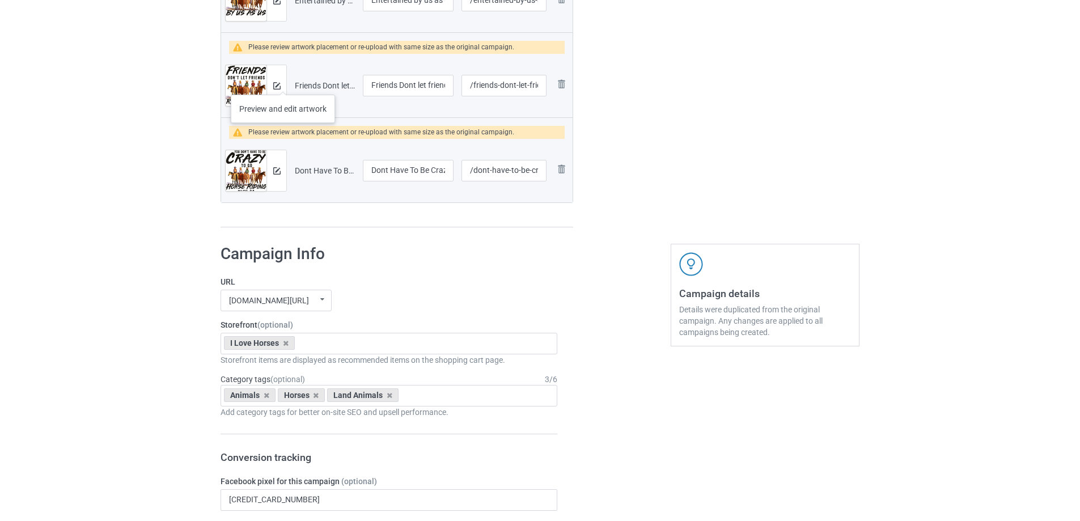
click at [283, 83] on div at bounding box center [277, 85] width 20 height 41
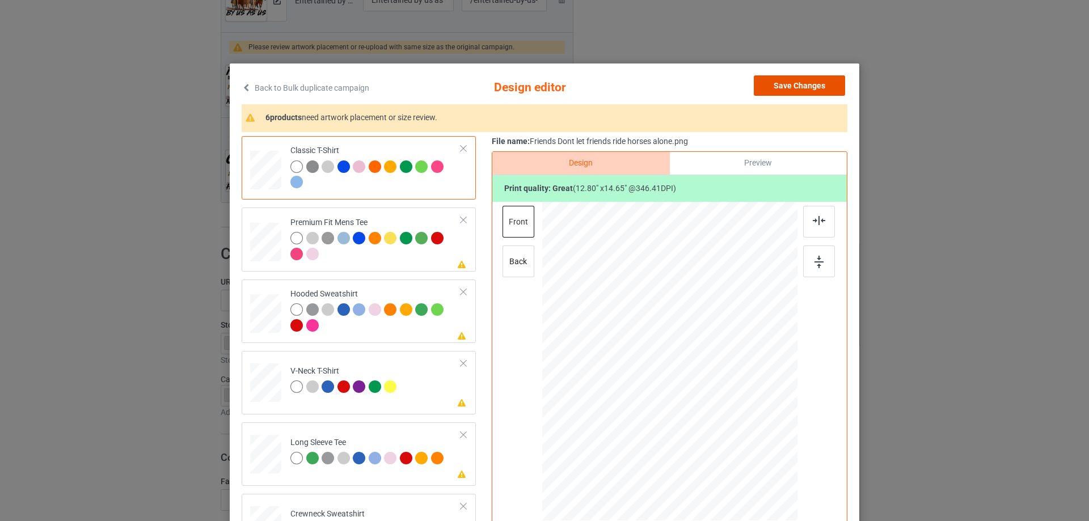
click at [815, 85] on button "Save Changes" at bounding box center [799, 85] width 91 height 20
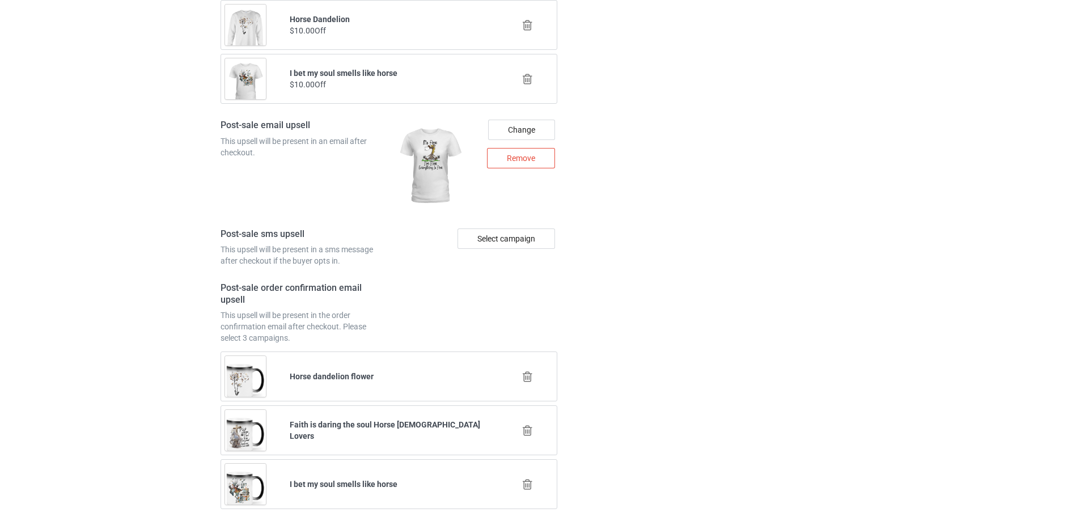
scroll to position [1976, 0]
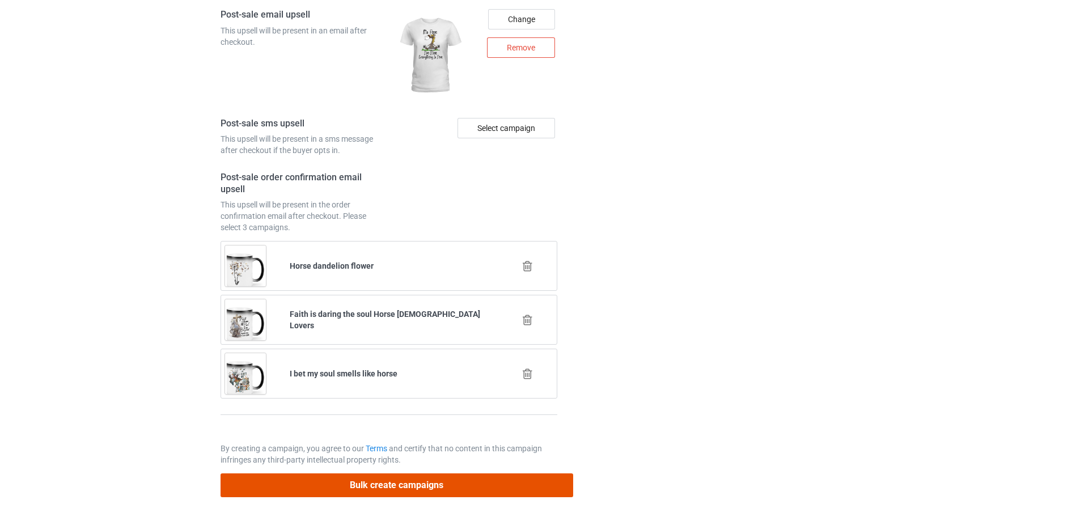
click at [321, 494] on button "Bulk create campaigns" at bounding box center [397, 485] width 353 height 23
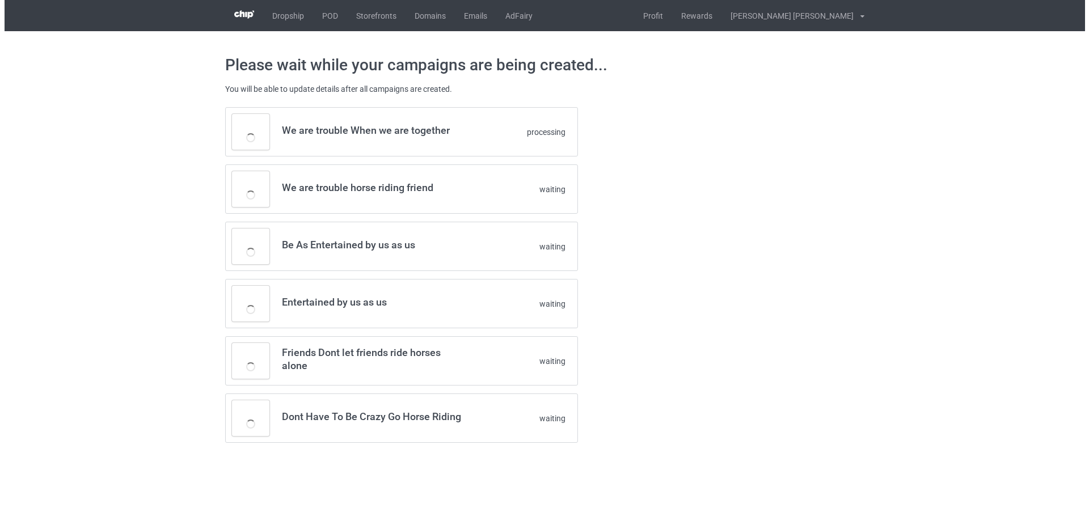
scroll to position [0, 0]
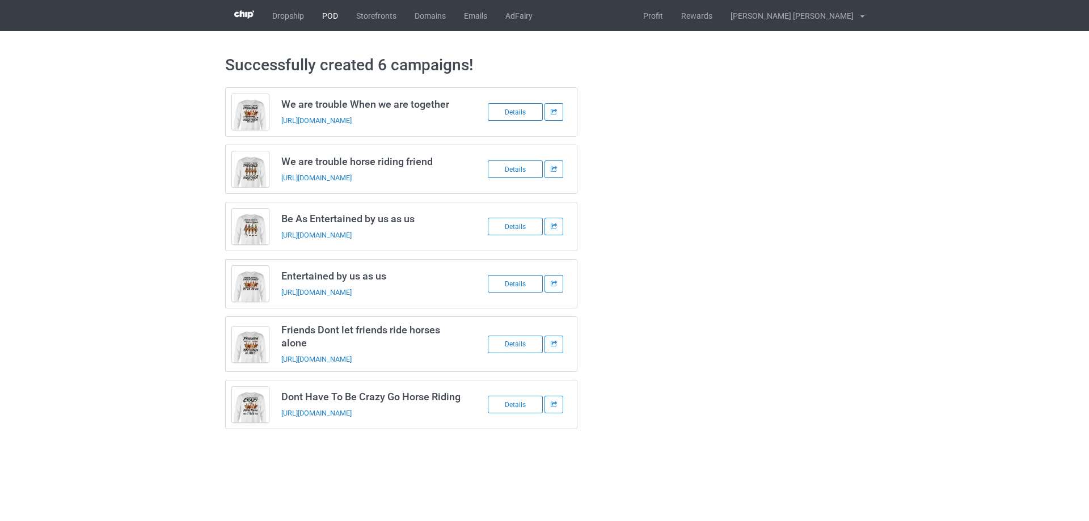
click at [335, 17] on link "POD" at bounding box center [330, 15] width 34 height 31
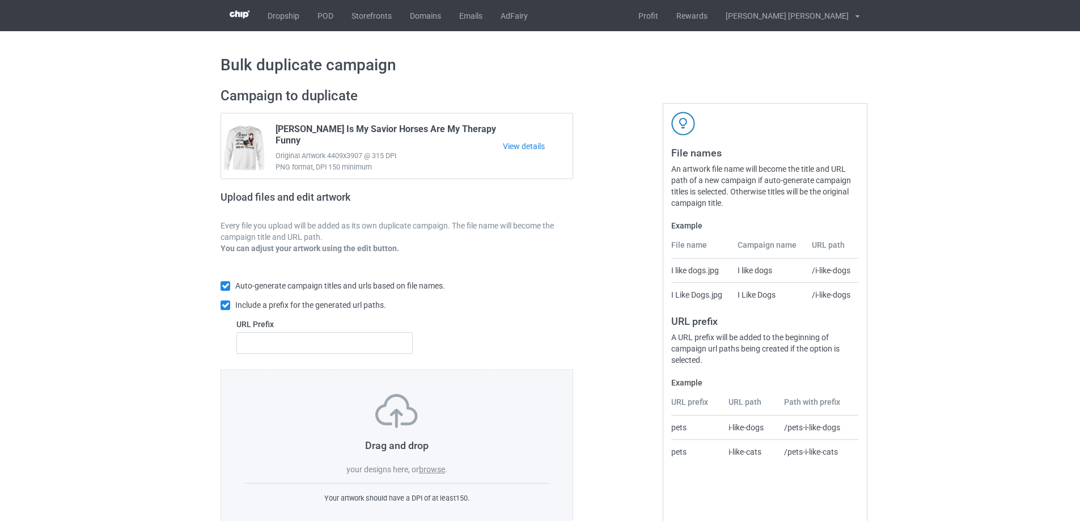
click at [425, 466] on label "browse" at bounding box center [432, 469] width 26 height 9
click at [0, 0] on input "browse" at bounding box center [0, 0] width 0 height 0
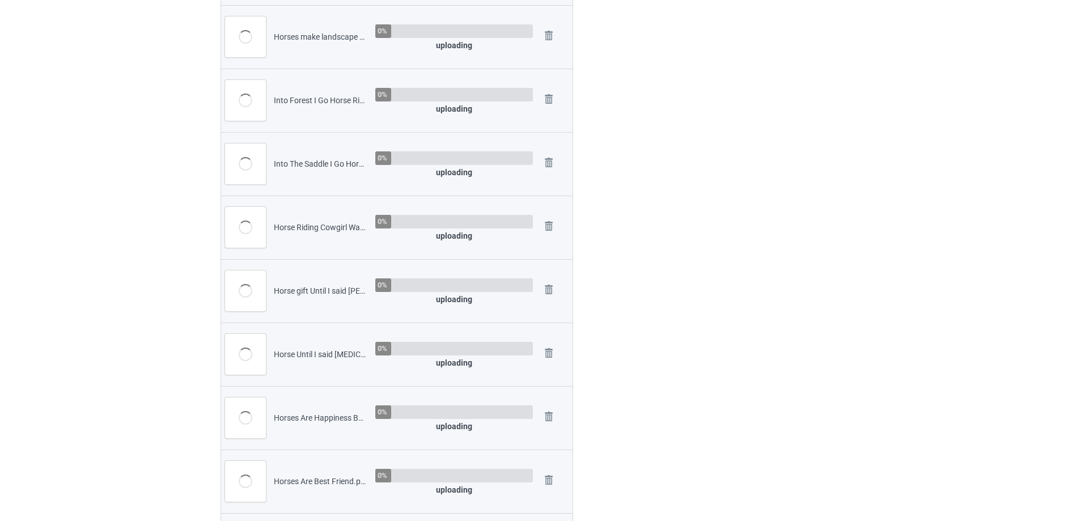
scroll to position [1248, 0]
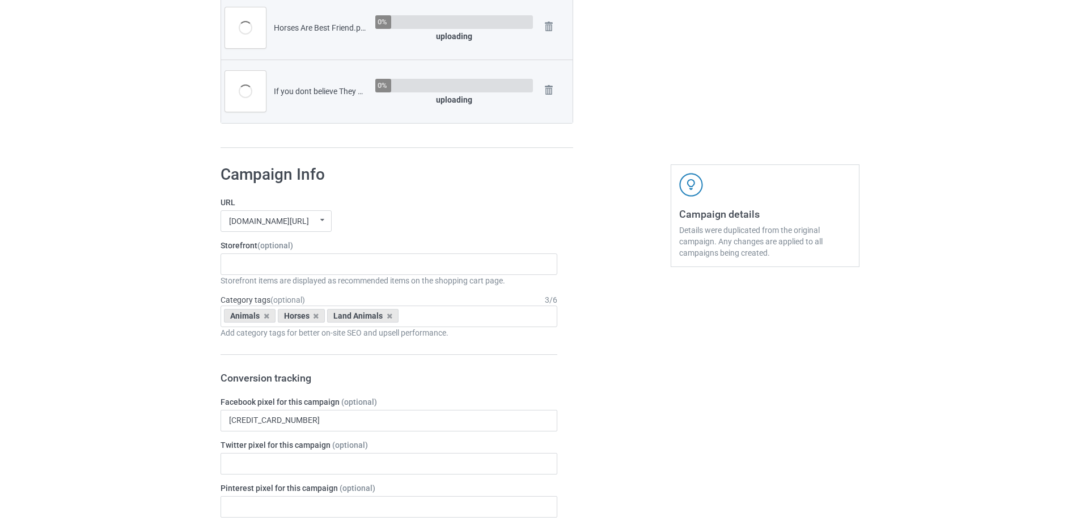
click at [339, 272] on div "Gifts For Hunter 2025 Gifts For Bikers No Hobby [DATE] Hide And Seek World Cham…" at bounding box center [389, 265] width 337 height 22
type input "horses"
click at [285, 282] on div "I Love Horses" at bounding box center [389, 285] width 336 height 21
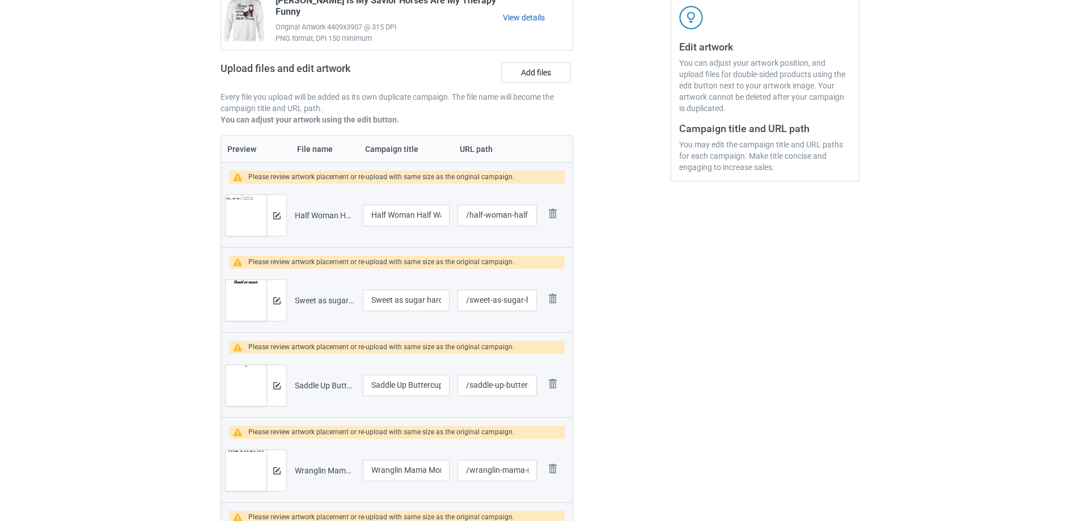
scroll to position [454, 0]
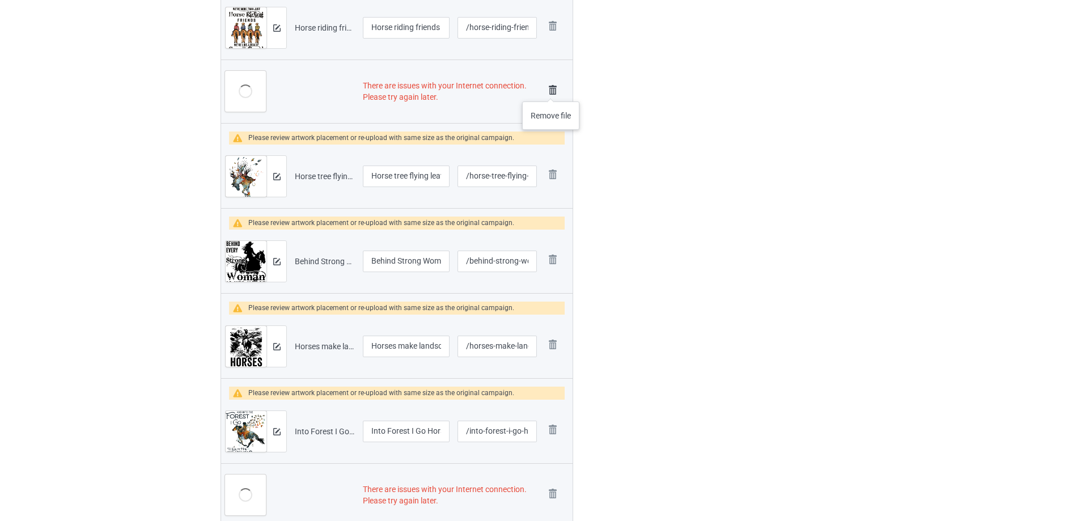
click at [551, 90] on img at bounding box center [553, 90] width 16 height 16
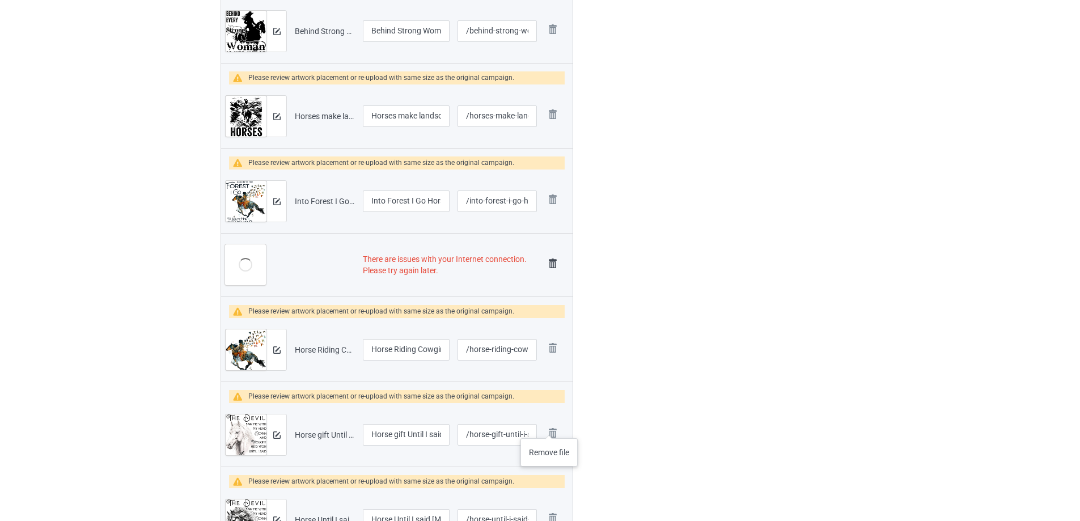
scroll to position [896, 0]
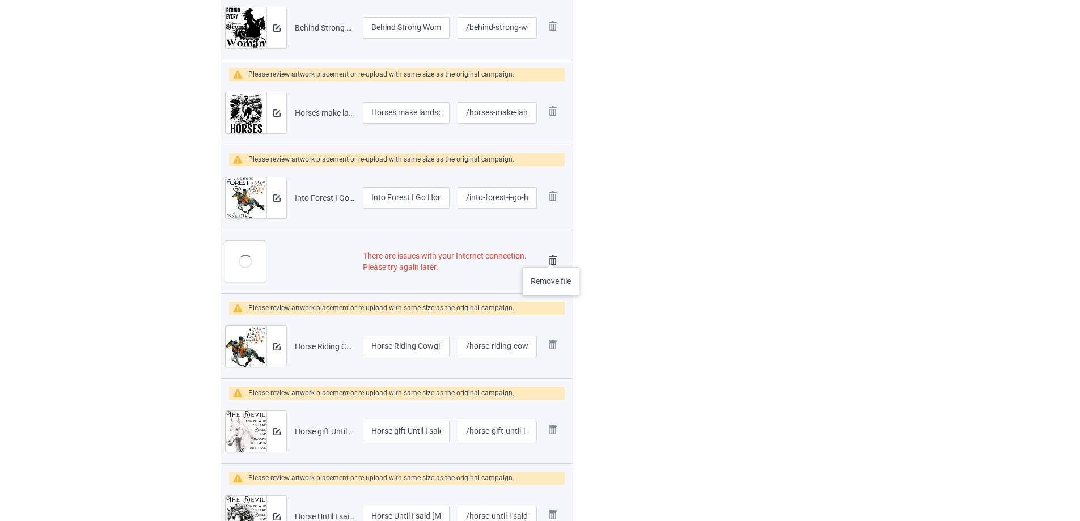
click at [551, 256] on img at bounding box center [553, 260] width 16 height 16
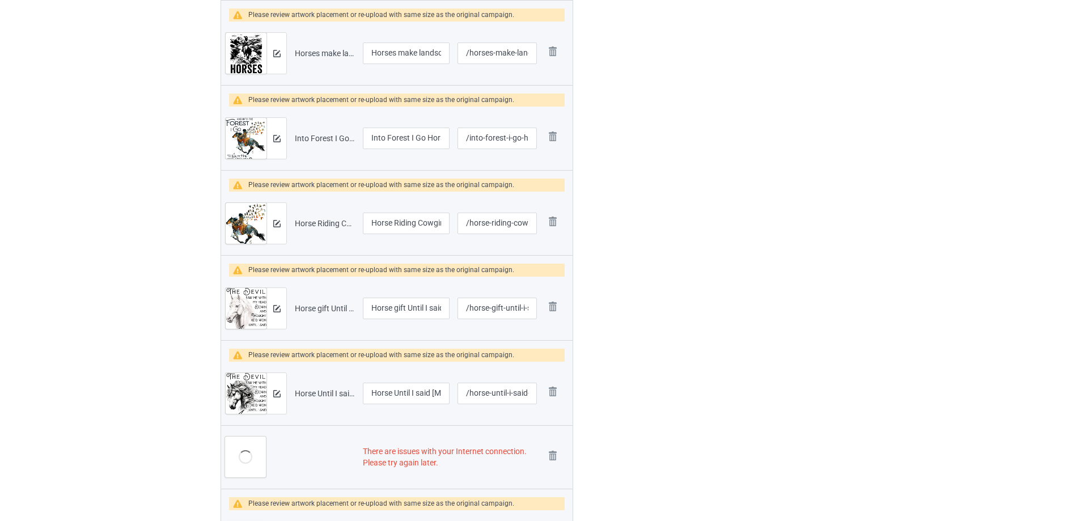
scroll to position [1112, 0]
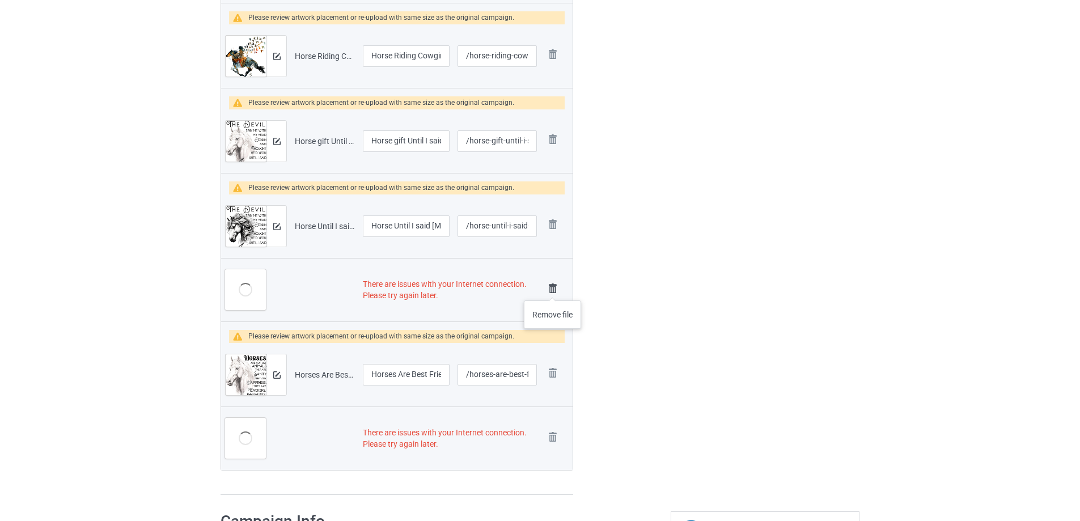
click at [553, 289] on img at bounding box center [553, 289] width 16 height 16
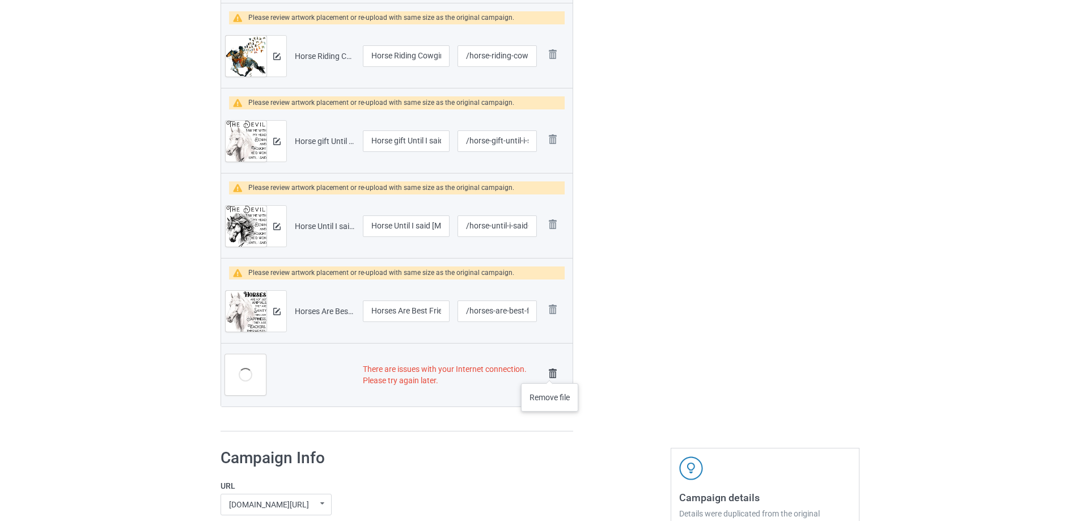
click at [550, 372] on img at bounding box center [553, 374] width 16 height 16
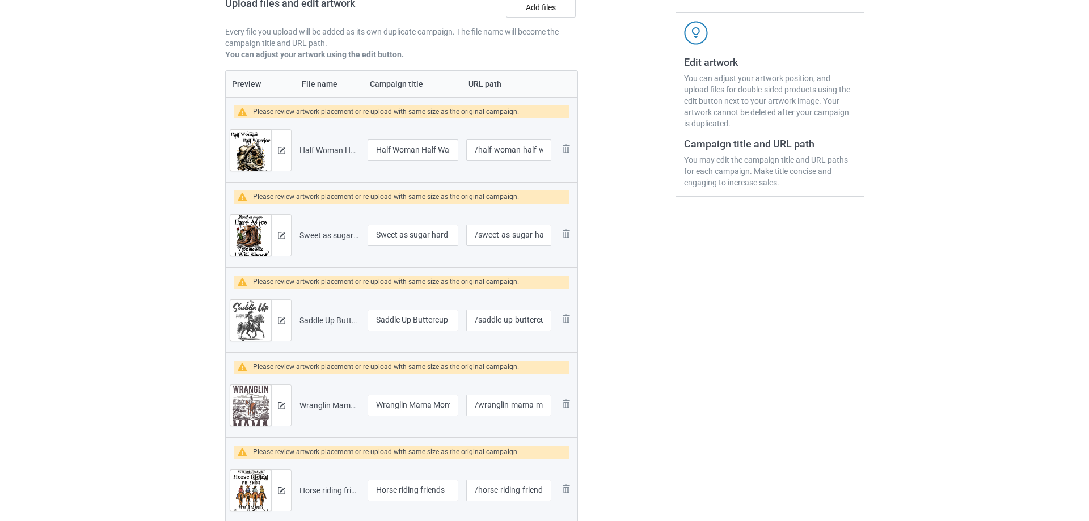
scroll to position [33, 0]
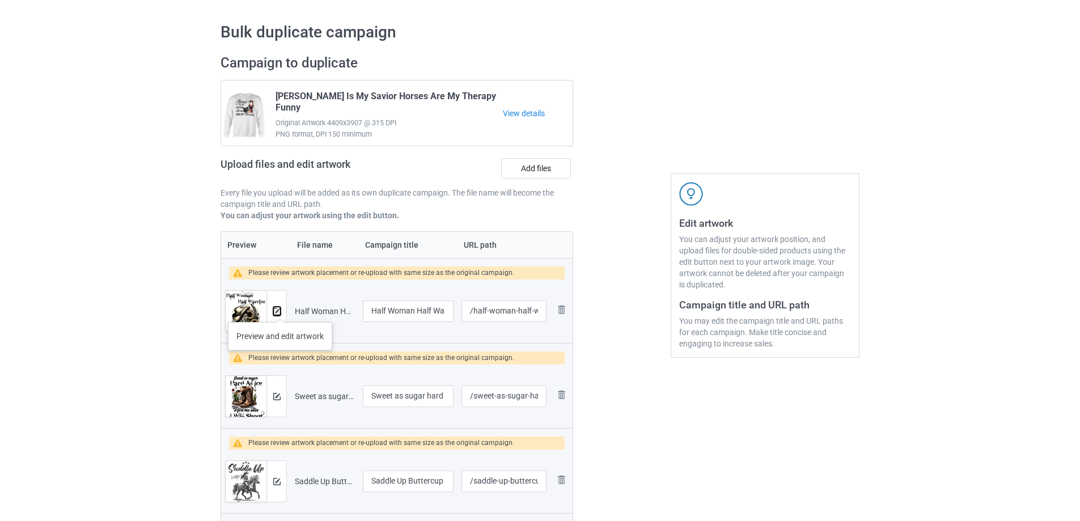
click at [280, 311] on img at bounding box center [276, 311] width 7 height 7
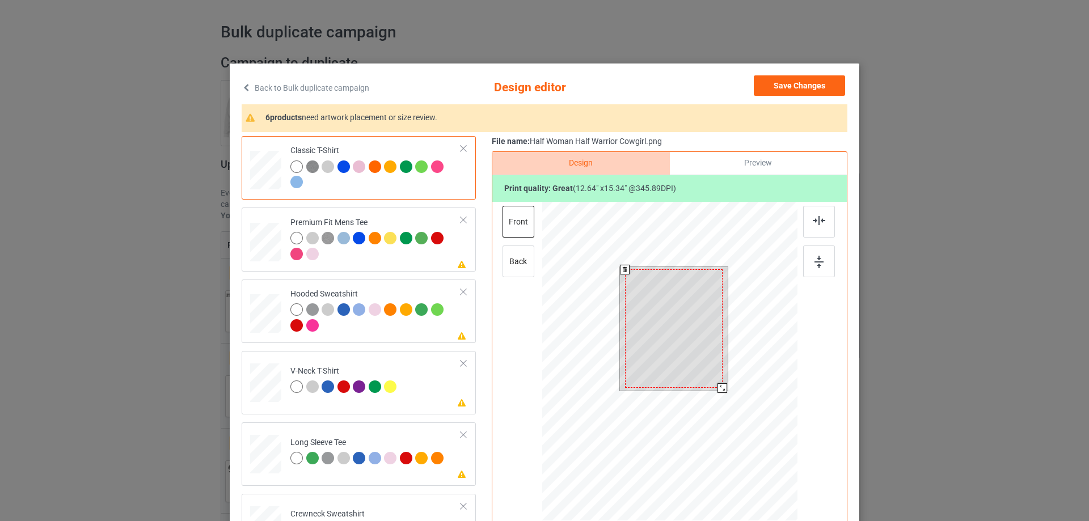
click at [717, 389] on div at bounding box center [722, 388] width 10 height 10
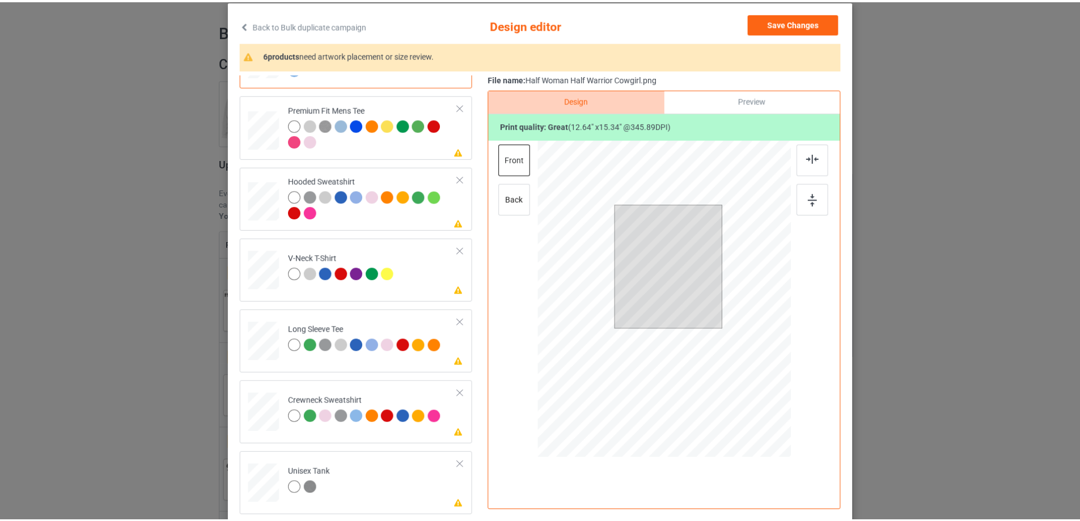
scroll to position [0, 0]
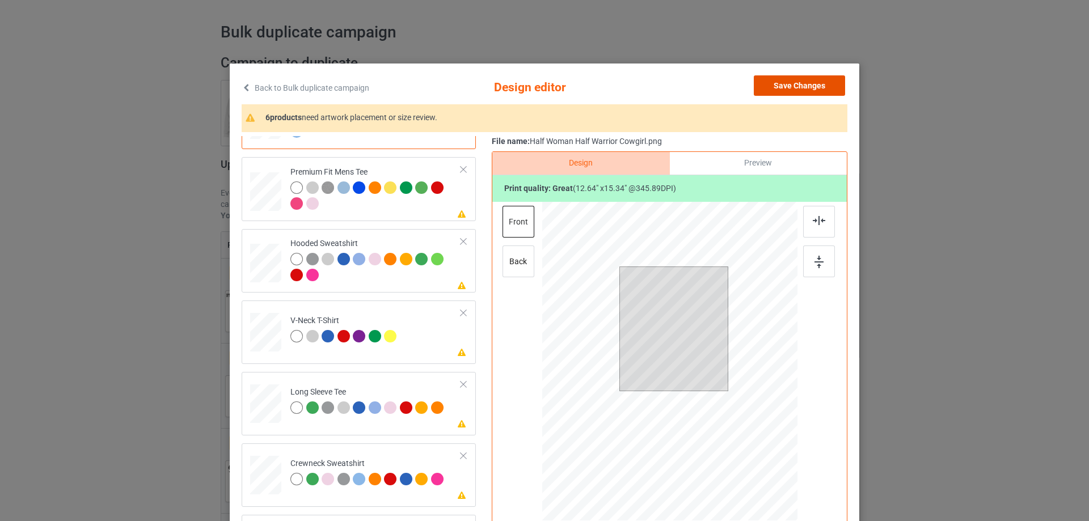
click at [783, 85] on button "Save Changes" at bounding box center [799, 85] width 91 height 20
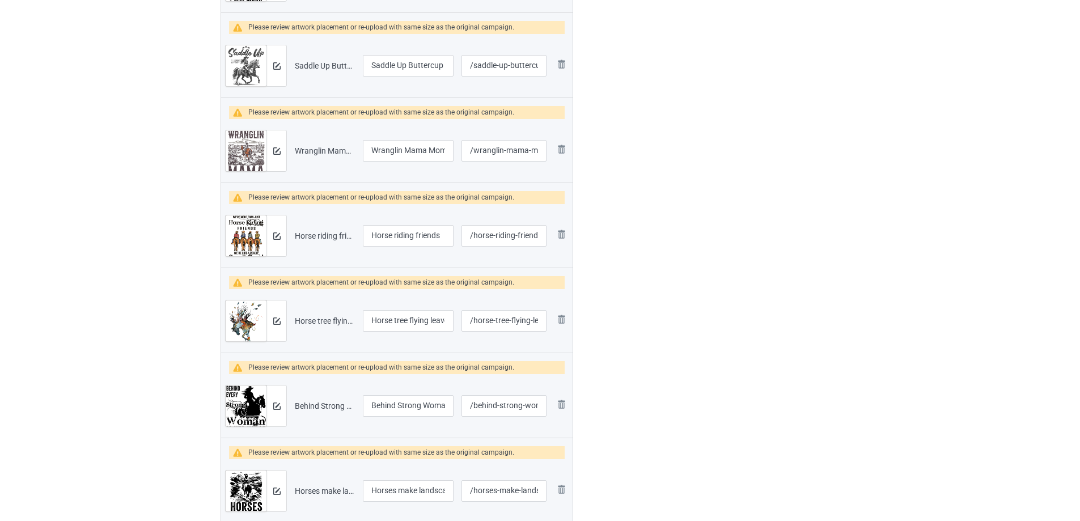
scroll to position [487, 0]
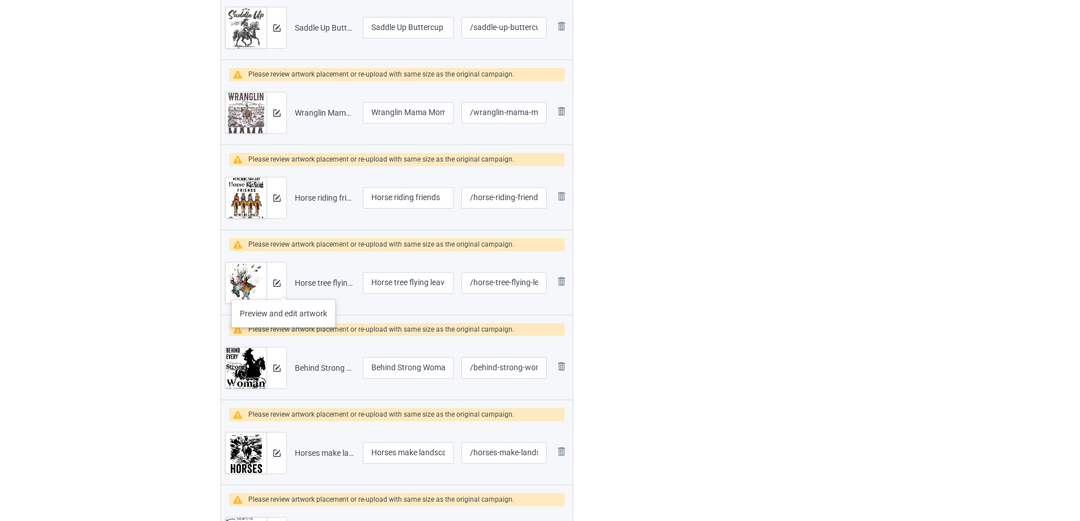
click at [282, 285] on div at bounding box center [277, 283] width 20 height 41
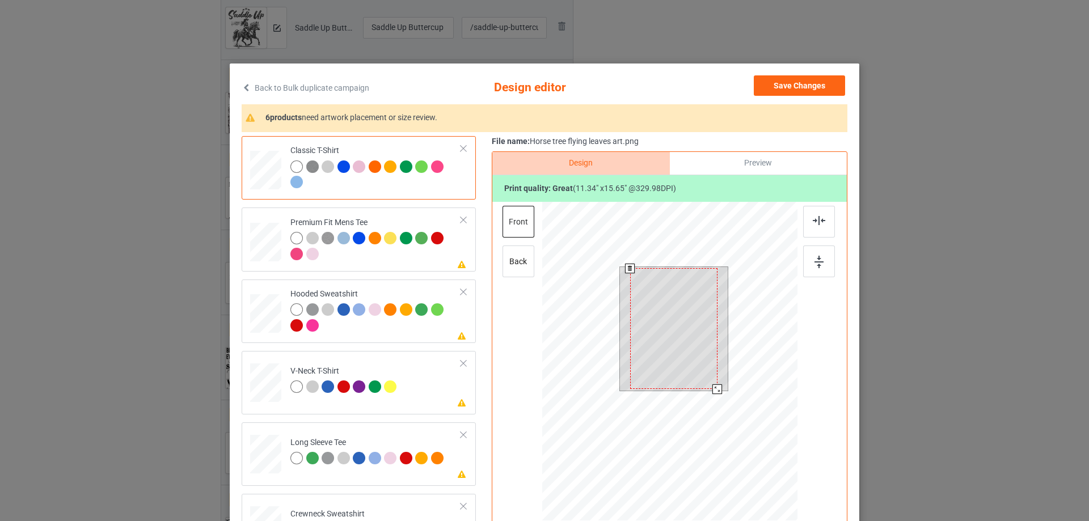
click at [712, 387] on div at bounding box center [717, 390] width 10 height 10
click at [804, 88] on button "Save Changes" at bounding box center [799, 85] width 91 height 20
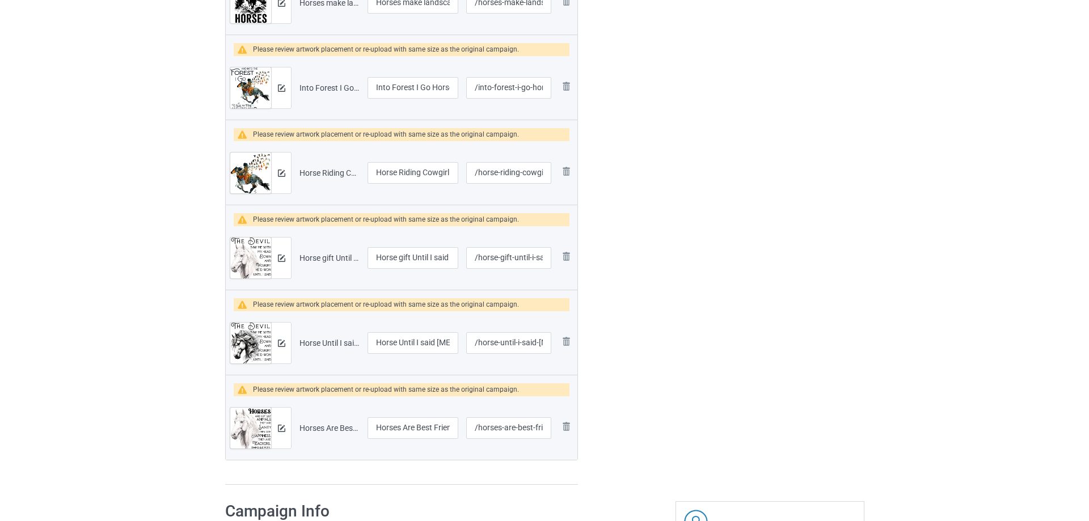
scroll to position [940, 0]
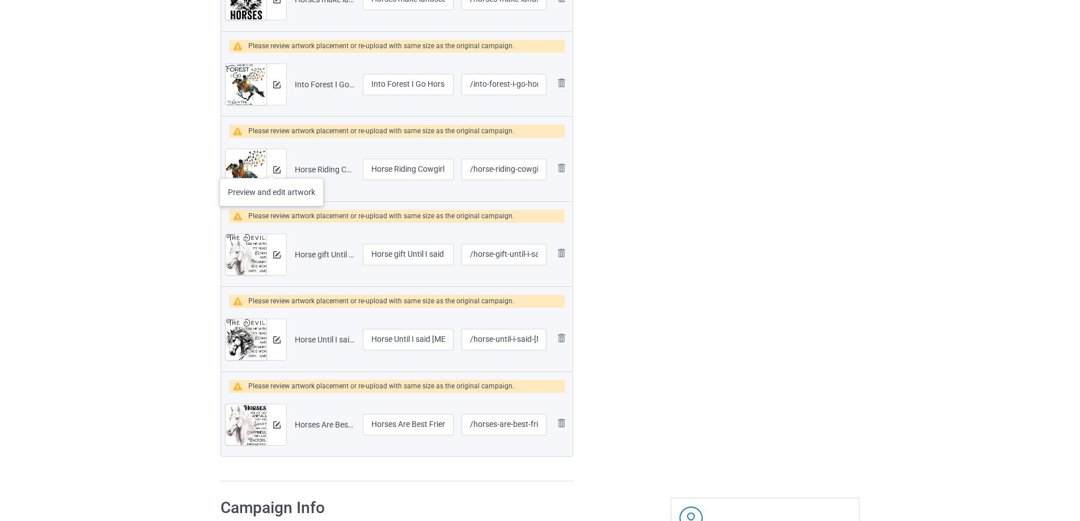
click at [272, 167] on div at bounding box center [277, 169] width 20 height 41
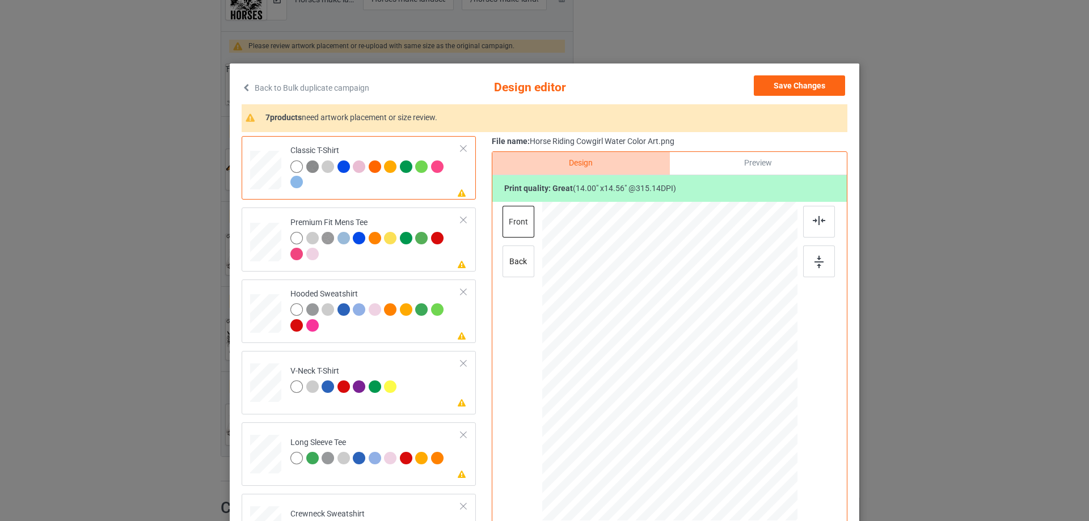
scroll to position [113, 0]
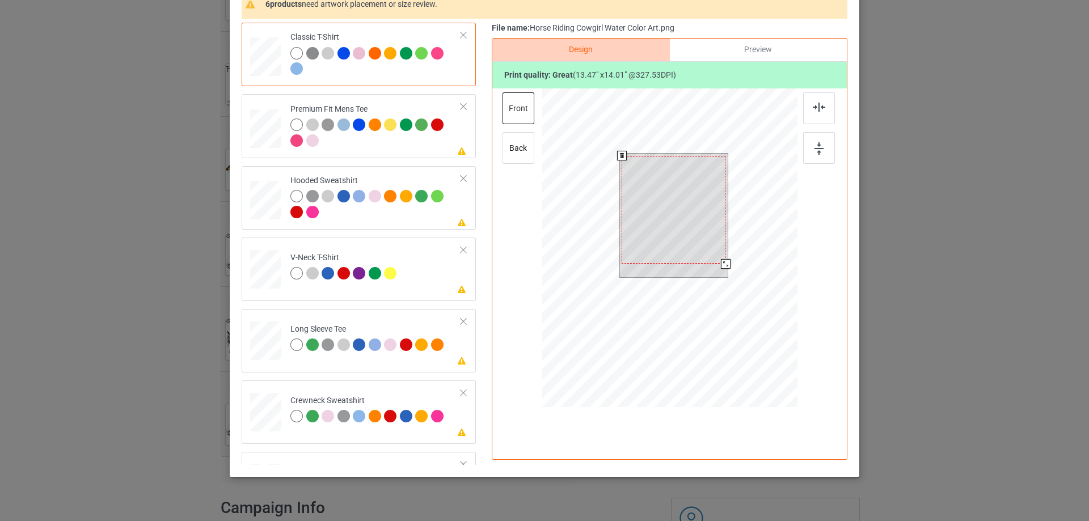
click at [721, 268] on div at bounding box center [726, 264] width 10 height 10
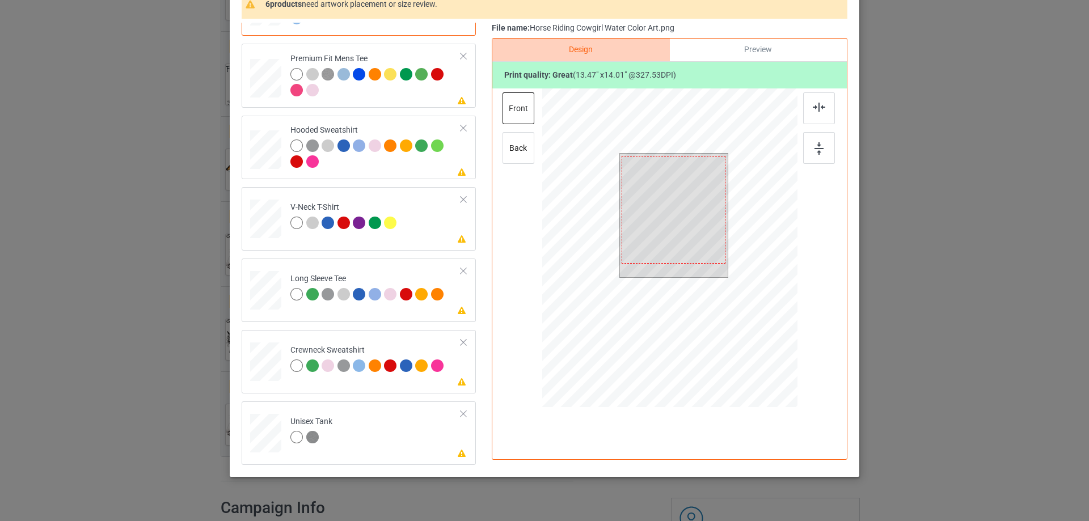
scroll to position [0, 0]
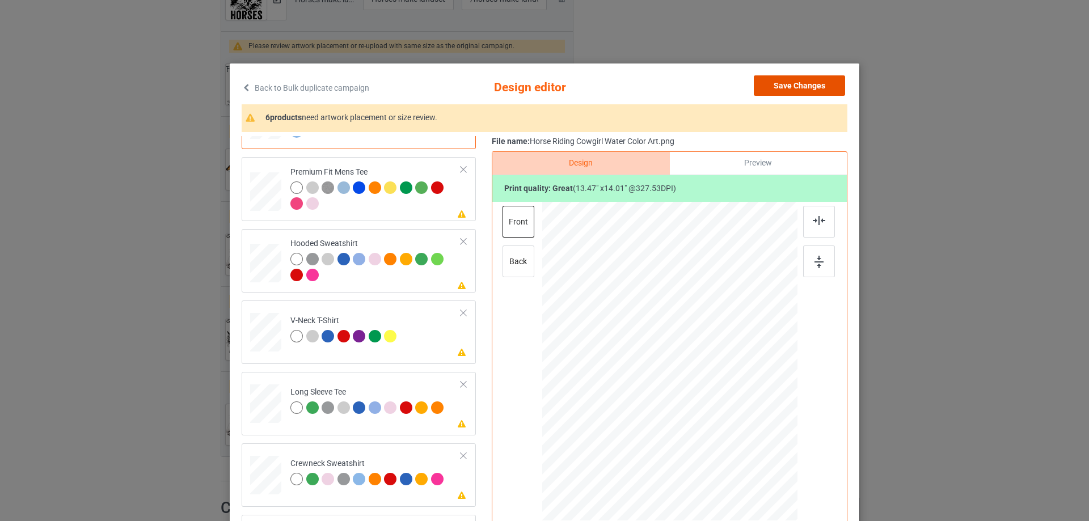
click at [790, 87] on button "Save Changes" at bounding box center [799, 85] width 91 height 20
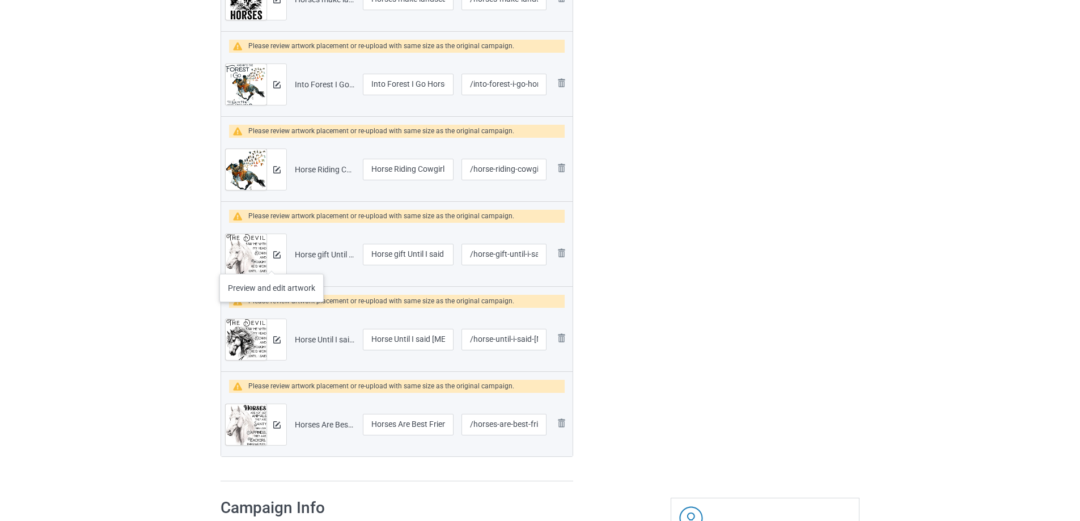
click at [272, 263] on div at bounding box center [277, 254] width 20 height 41
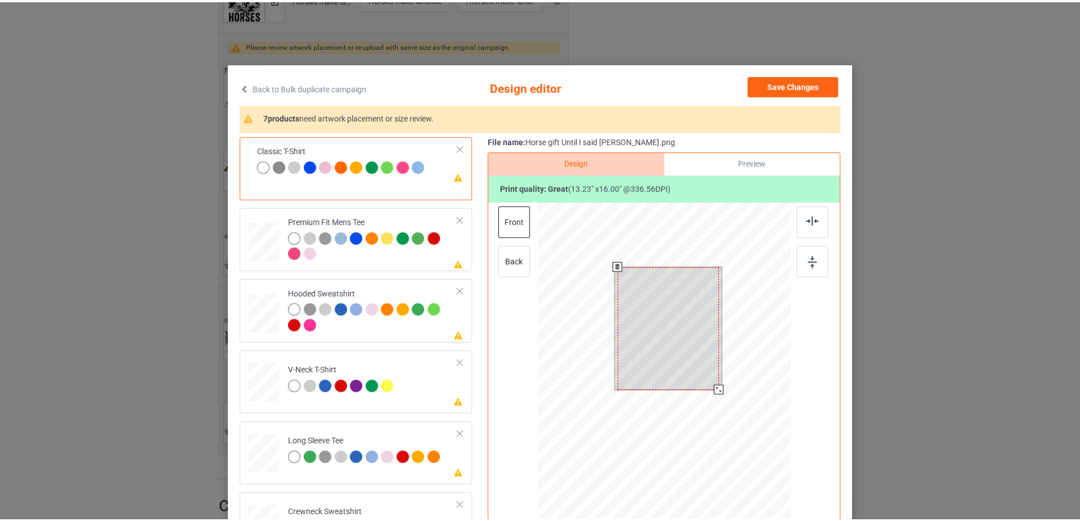
scroll to position [57, 0]
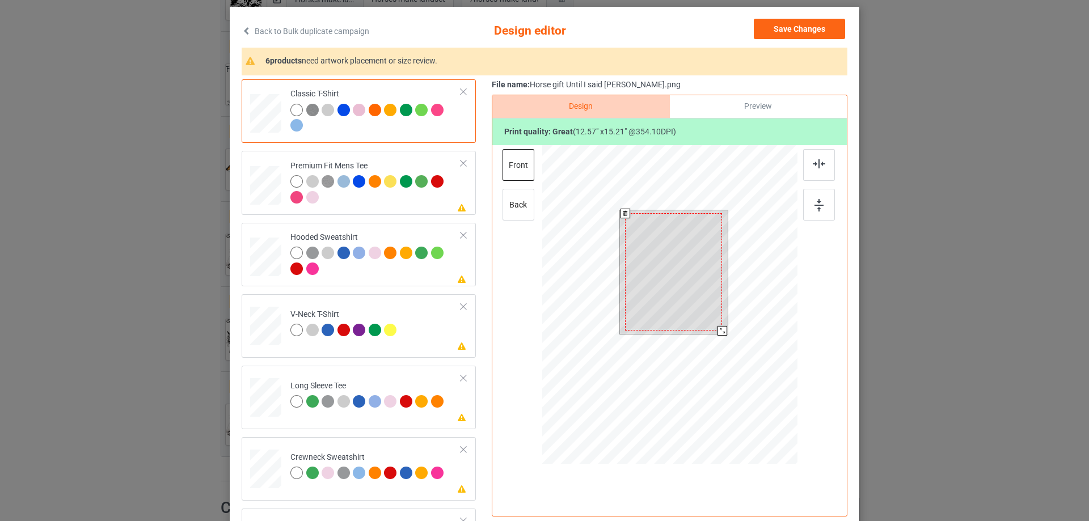
drag, startPoint x: 723, startPoint y: 333, endPoint x: 716, endPoint y: 333, distance: 6.2
click at [717, 333] on div at bounding box center [722, 331] width 10 height 10
click at [795, 28] on button "Save Changes" at bounding box center [799, 29] width 91 height 20
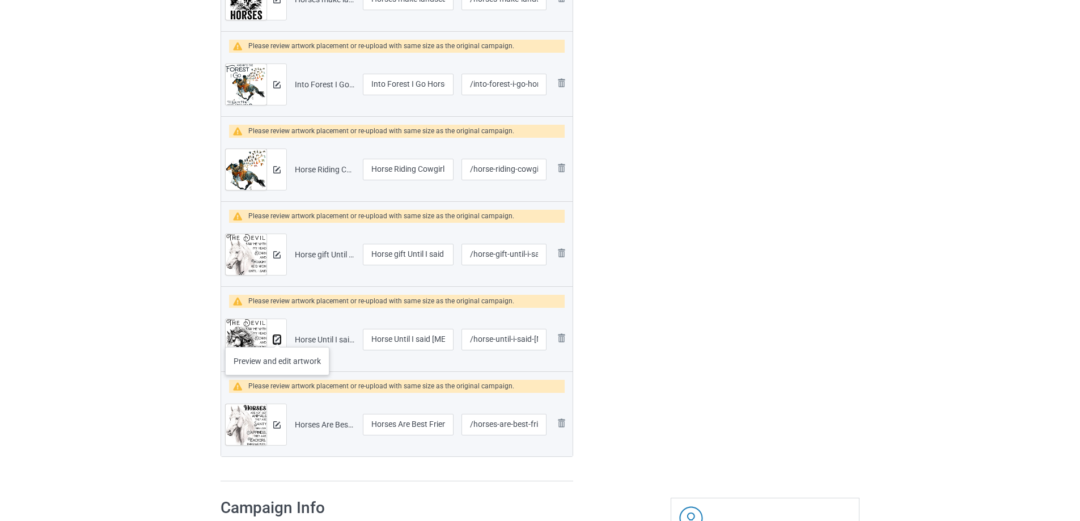
click at [277, 336] on img at bounding box center [276, 339] width 7 height 7
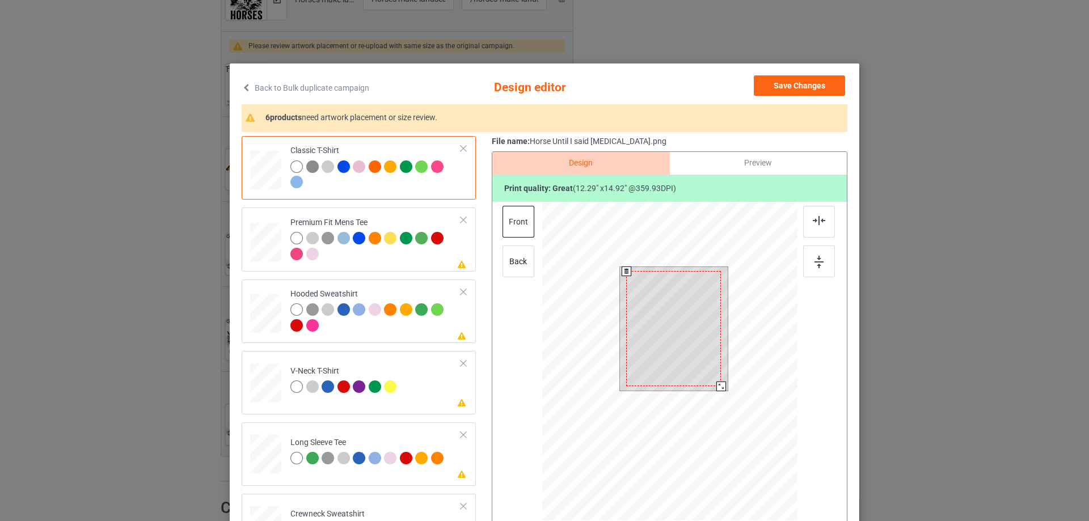
drag, startPoint x: 719, startPoint y: 391, endPoint x: 717, endPoint y: 382, distance: 8.7
click at [717, 382] on div at bounding box center [721, 387] width 10 height 10
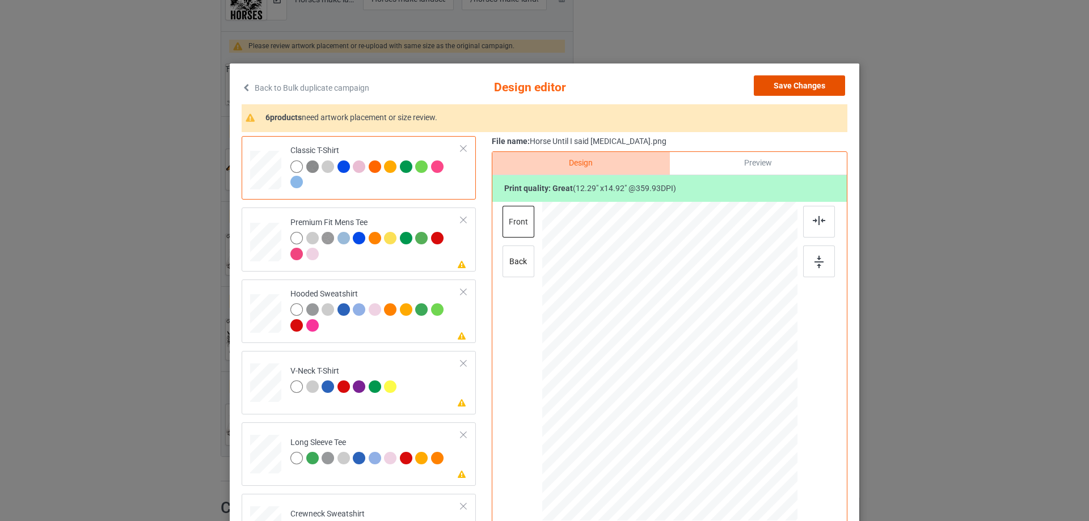
click at [813, 80] on button "Save Changes" at bounding box center [799, 85] width 91 height 20
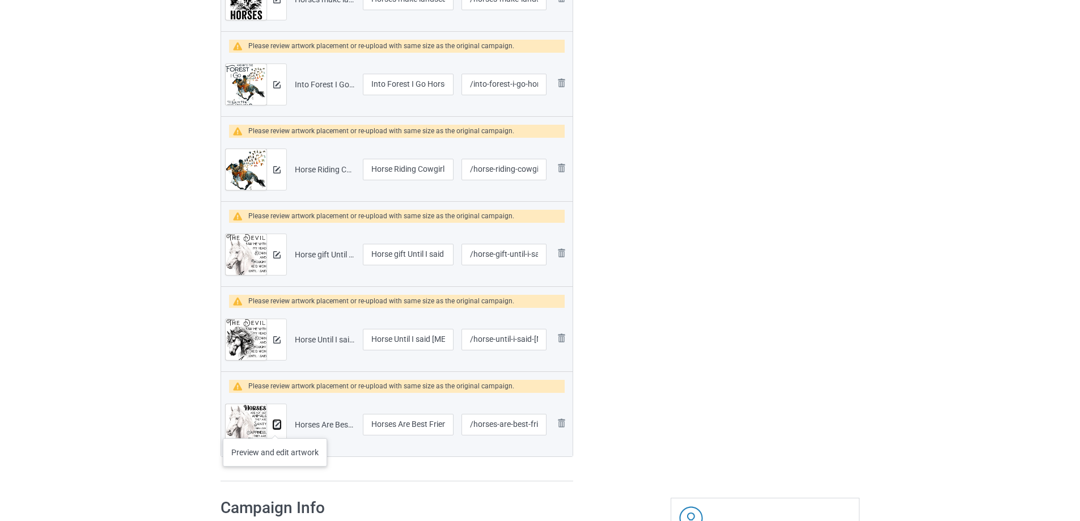
click at [275, 427] on img at bounding box center [276, 424] width 7 height 7
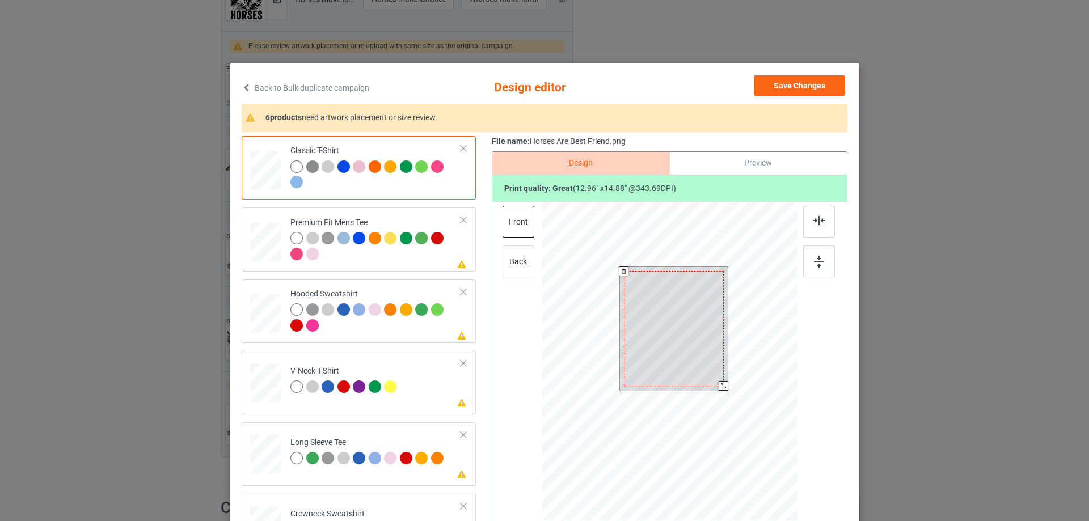
drag, startPoint x: 726, startPoint y: 388, endPoint x: 718, endPoint y: 388, distance: 8.0
click at [719, 388] on div at bounding box center [724, 386] width 10 height 10
click at [799, 86] on button "Save Changes" at bounding box center [799, 85] width 91 height 20
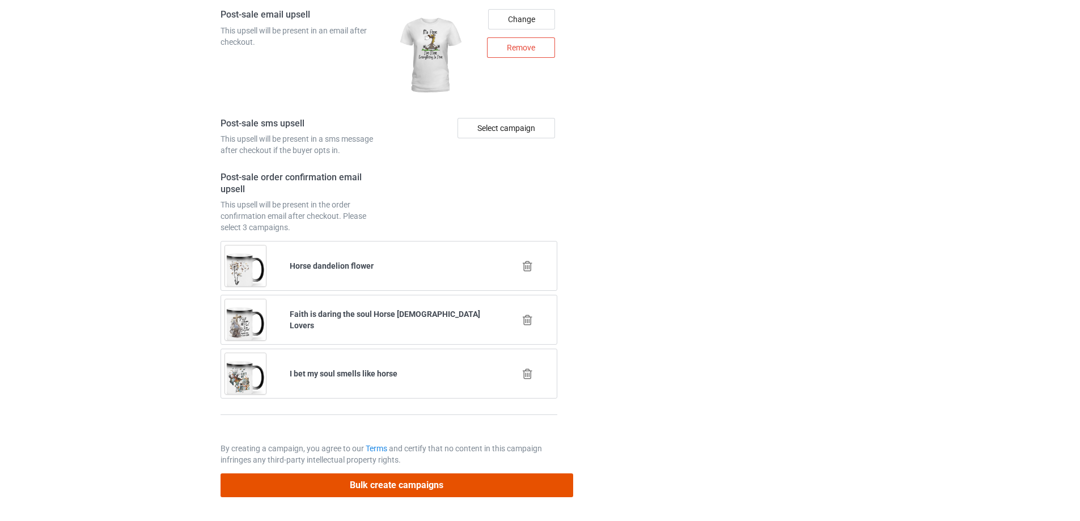
click at [333, 483] on button "Bulk create campaigns" at bounding box center [397, 485] width 353 height 23
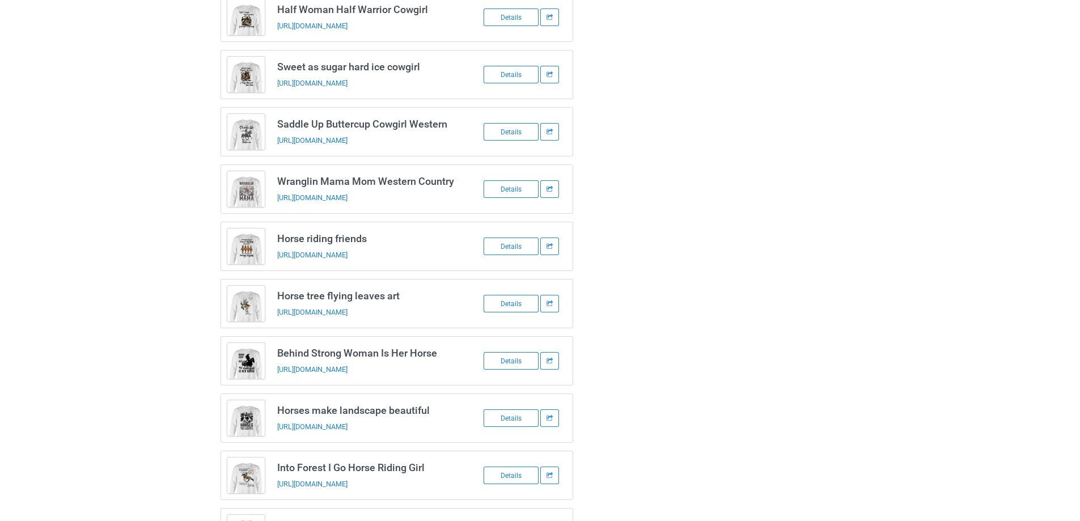
scroll to position [0, 0]
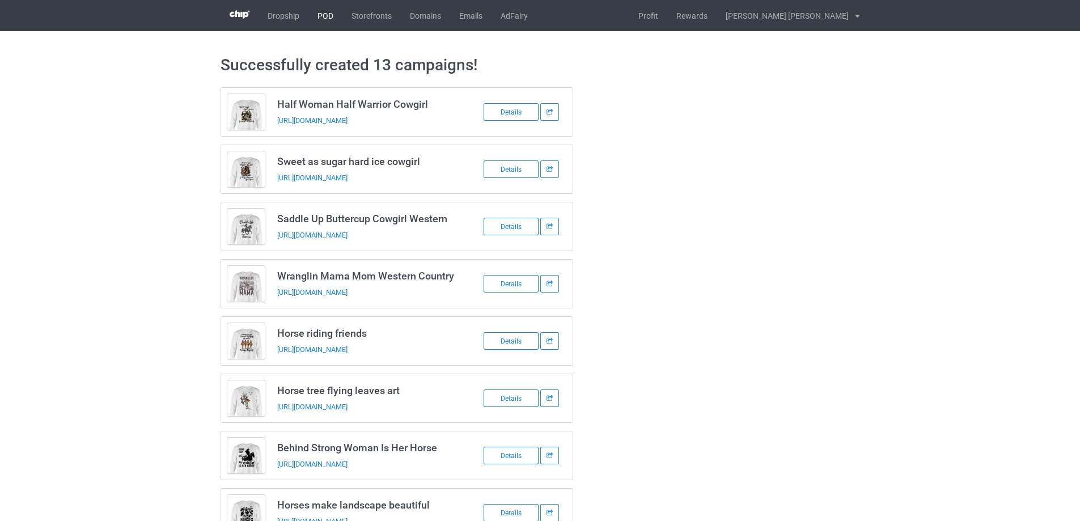
click at [319, 15] on link "POD" at bounding box center [326, 15] width 34 height 31
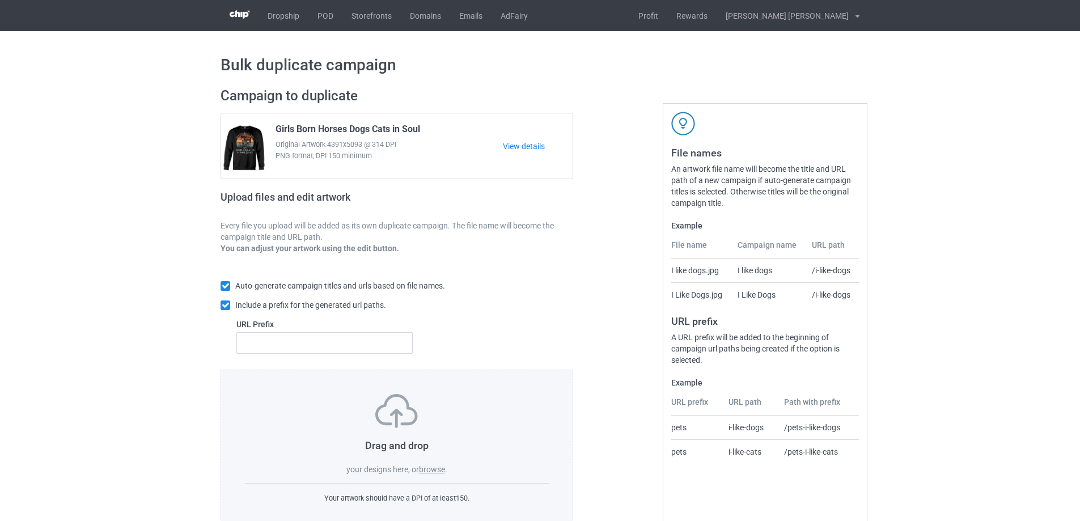
click at [429, 474] on label "browse" at bounding box center [432, 469] width 26 height 9
click at [0, 0] on input "browse" at bounding box center [0, 0] width 0 height 0
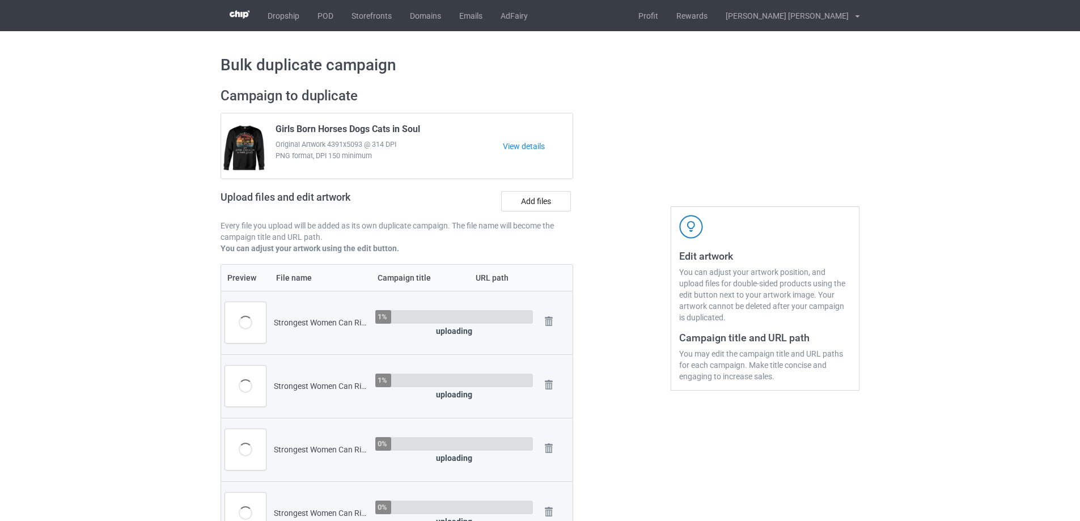
scroll to position [397, 0]
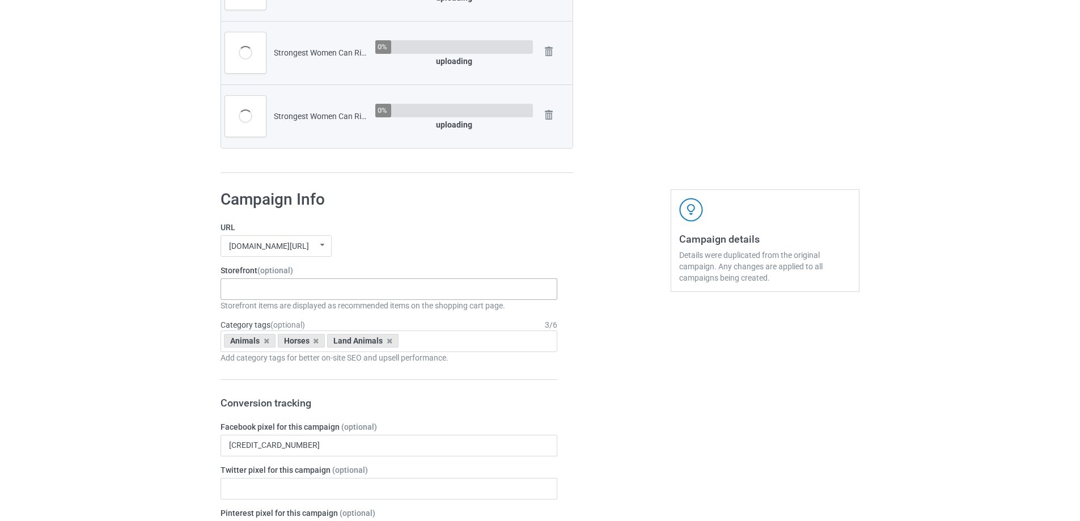
click at [318, 294] on div "Gifts For Hunter 2025 Gifts For Bikers No Hobby [DATE] Hide And Seek World Cham…" at bounding box center [389, 289] width 337 height 22
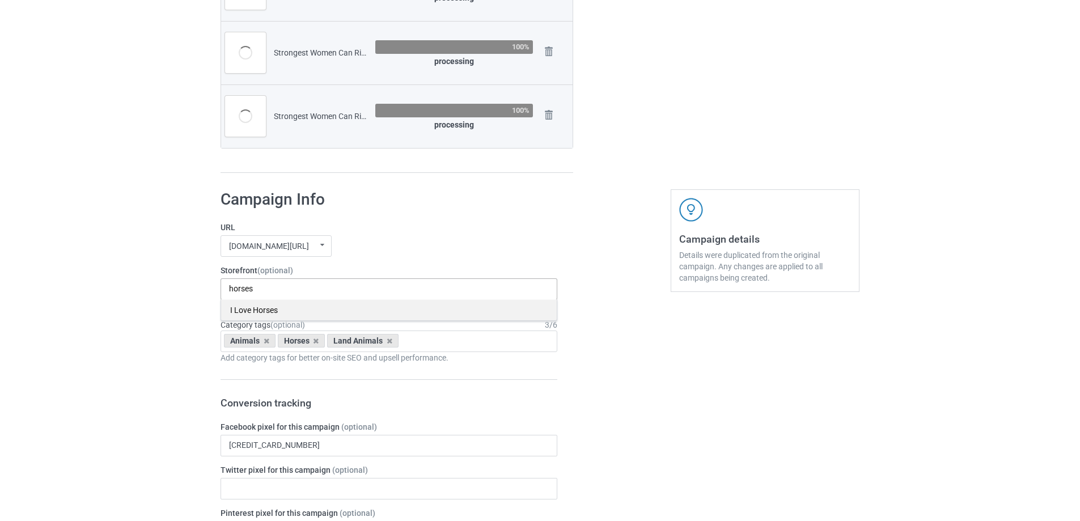
type input "horses"
click at [280, 314] on div "I Love Horses" at bounding box center [389, 309] width 336 height 21
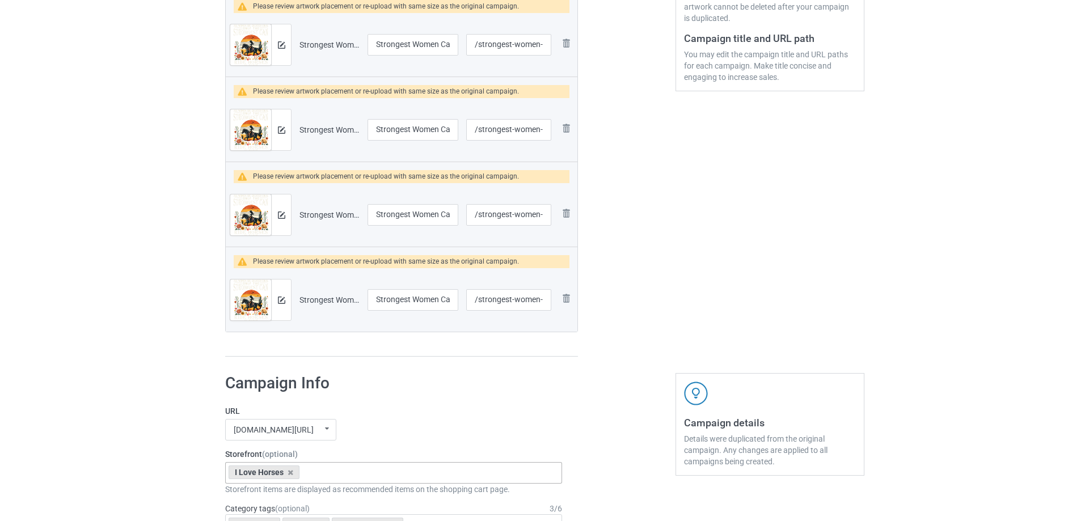
scroll to position [170, 0]
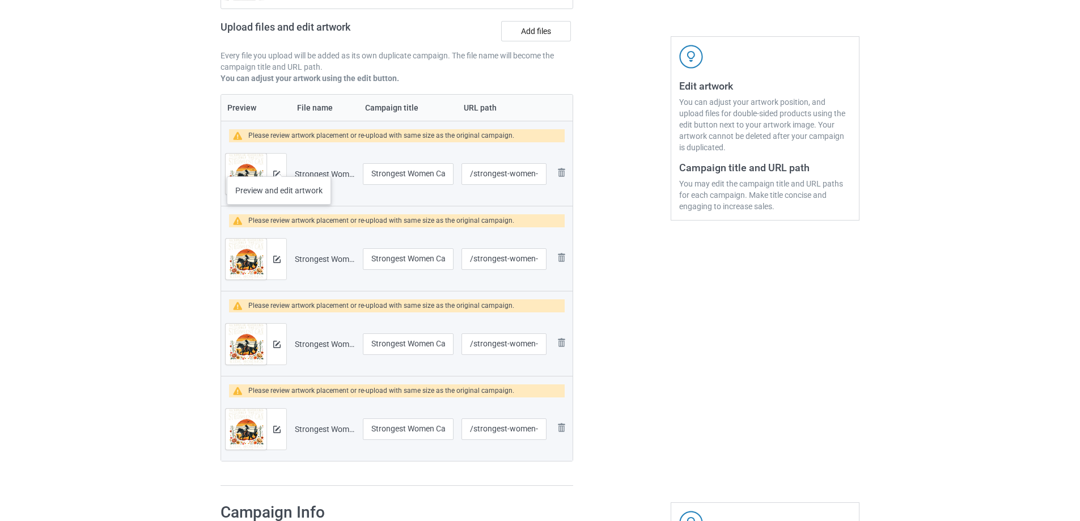
click at [279, 165] on div at bounding box center [277, 174] width 20 height 41
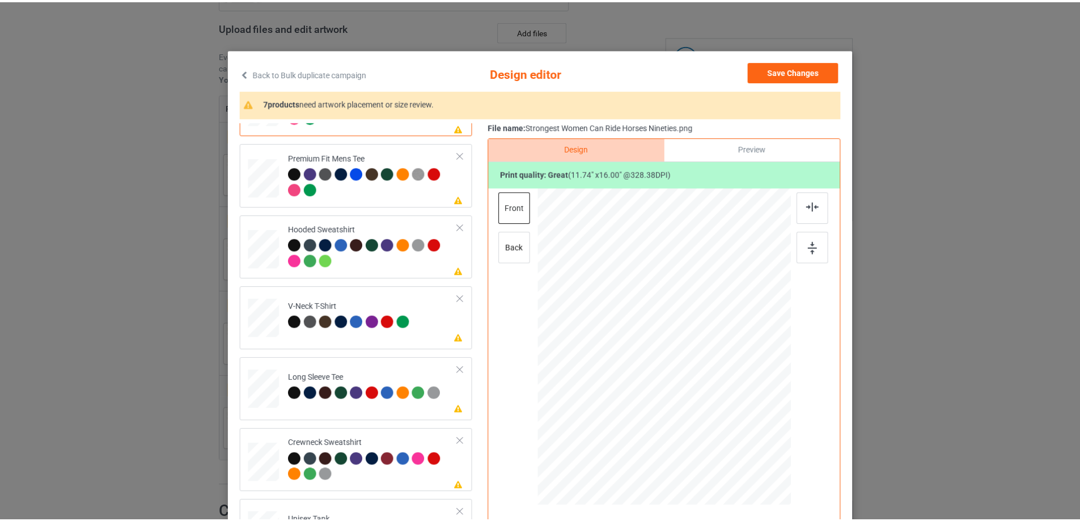
scroll to position [57, 0]
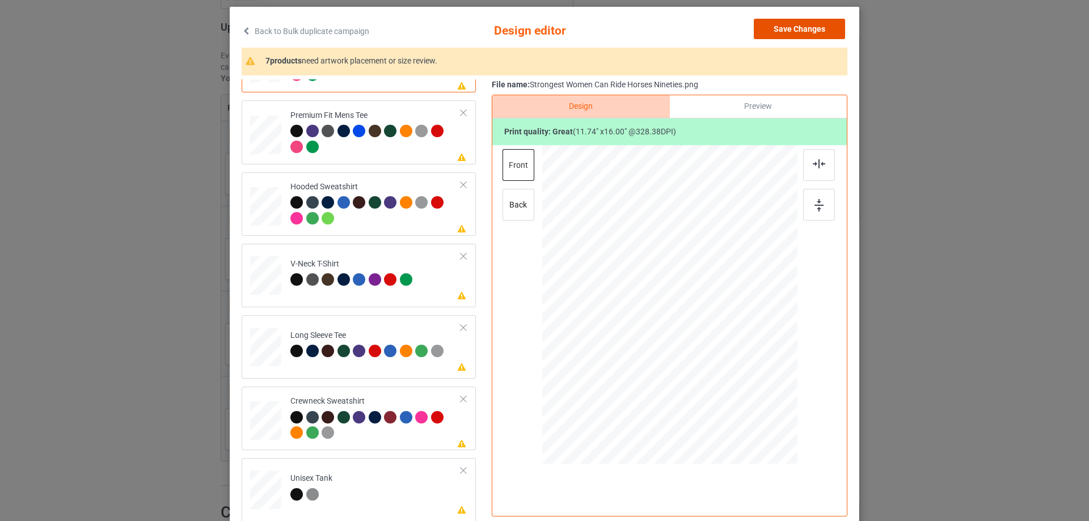
click at [780, 32] on button "Save Changes" at bounding box center [799, 29] width 91 height 20
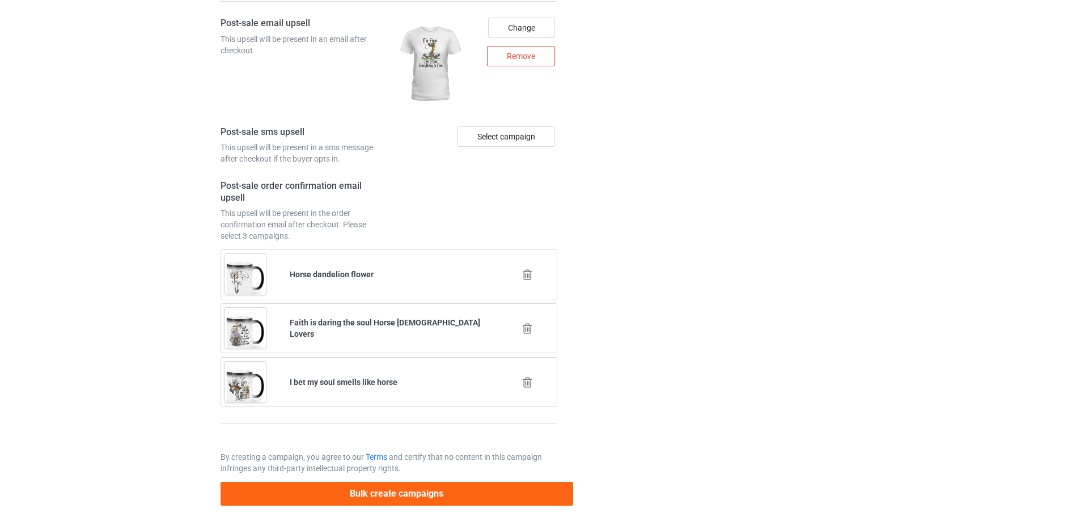
scroll to position [1806, 0]
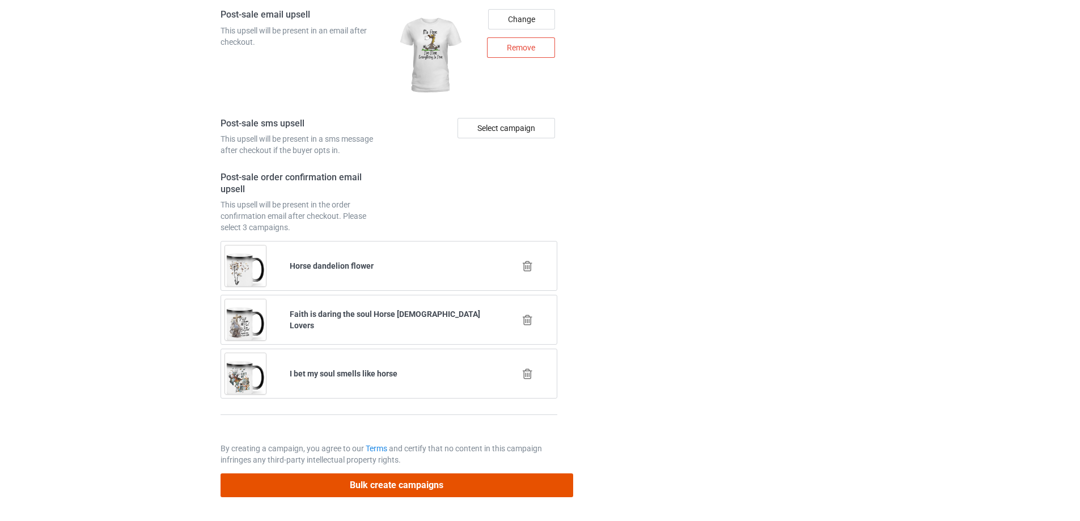
click at [357, 476] on button "Bulk create campaigns" at bounding box center [397, 485] width 353 height 23
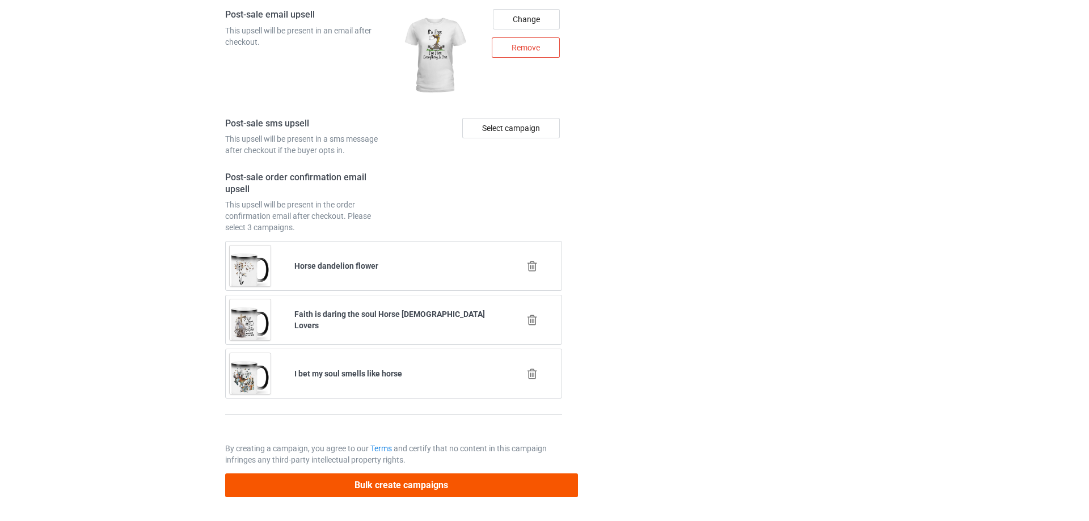
scroll to position [0, 0]
